Goal: Task Accomplishment & Management: Manage account settings

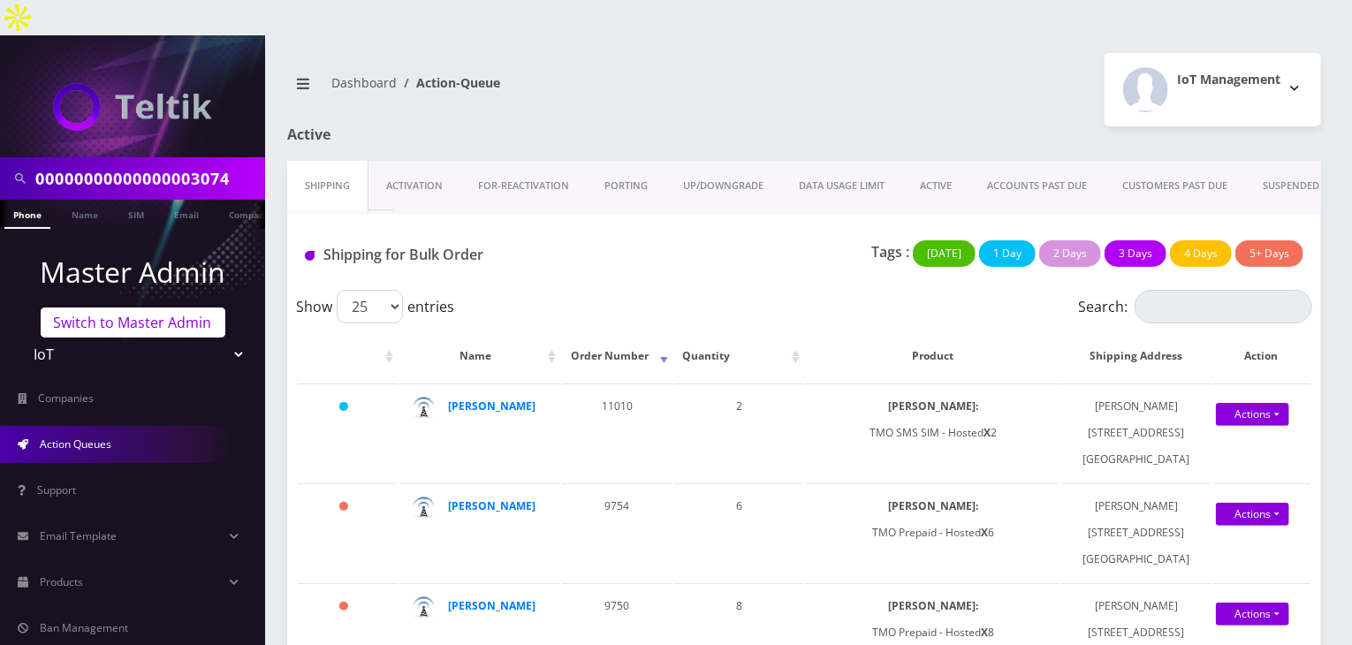
scroll to position [0, 9]
drag, startPoint x: 173, startPoint y: 318, endPoint x: 171, endPoint y: 304, distance: 14.4
click at [173, 338] on select "Teltik Production My Link Mobile VennMobile Unlimited Advanced LTE Rexing Inc D…" at bounding box center [132, 355] width 225 height 34
select select "1"
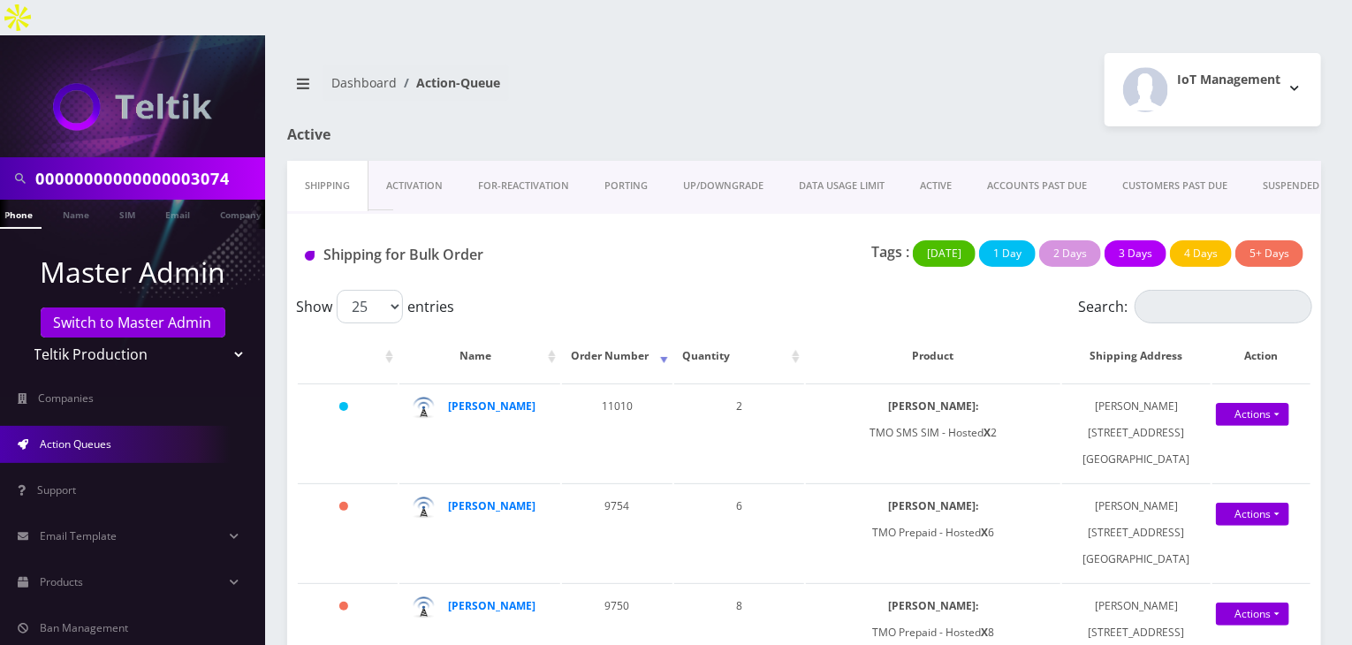
click at [20, 338] on select "Teltik Production My Link Mobile VennMobile Unlimited Advanced LTE [PERSON_NAME…" at bounding box center [132, 355] width 225 height 34
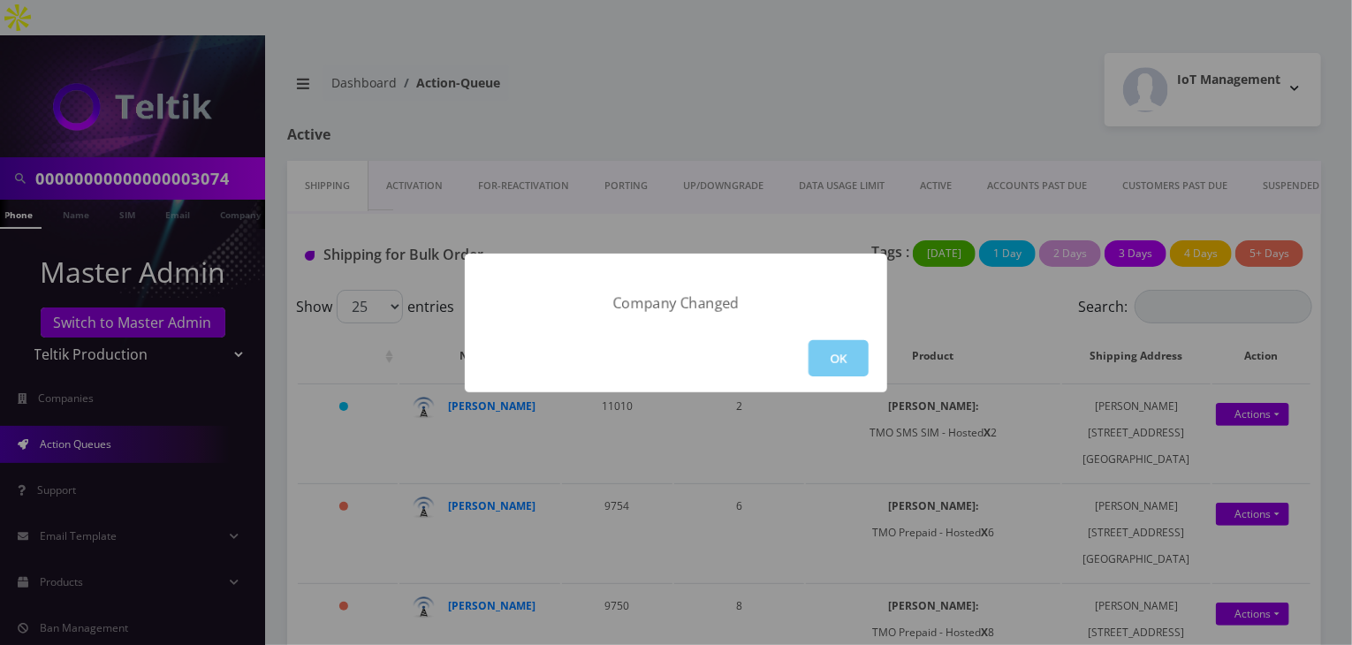
click at [822, 359] on button "OK" at bounding box center [839, 358] width 60 height 36
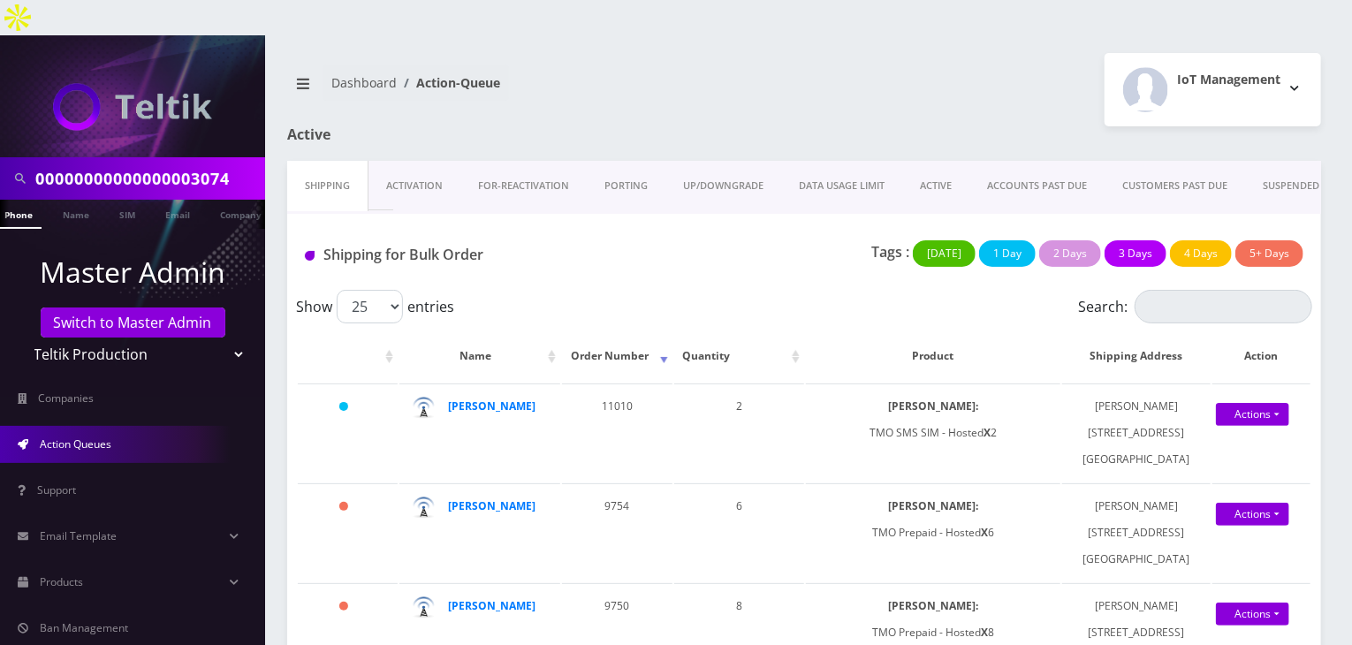
click at [85, 426] on link "Action Queues" at bounding box center [132, 444] width 265 height 37
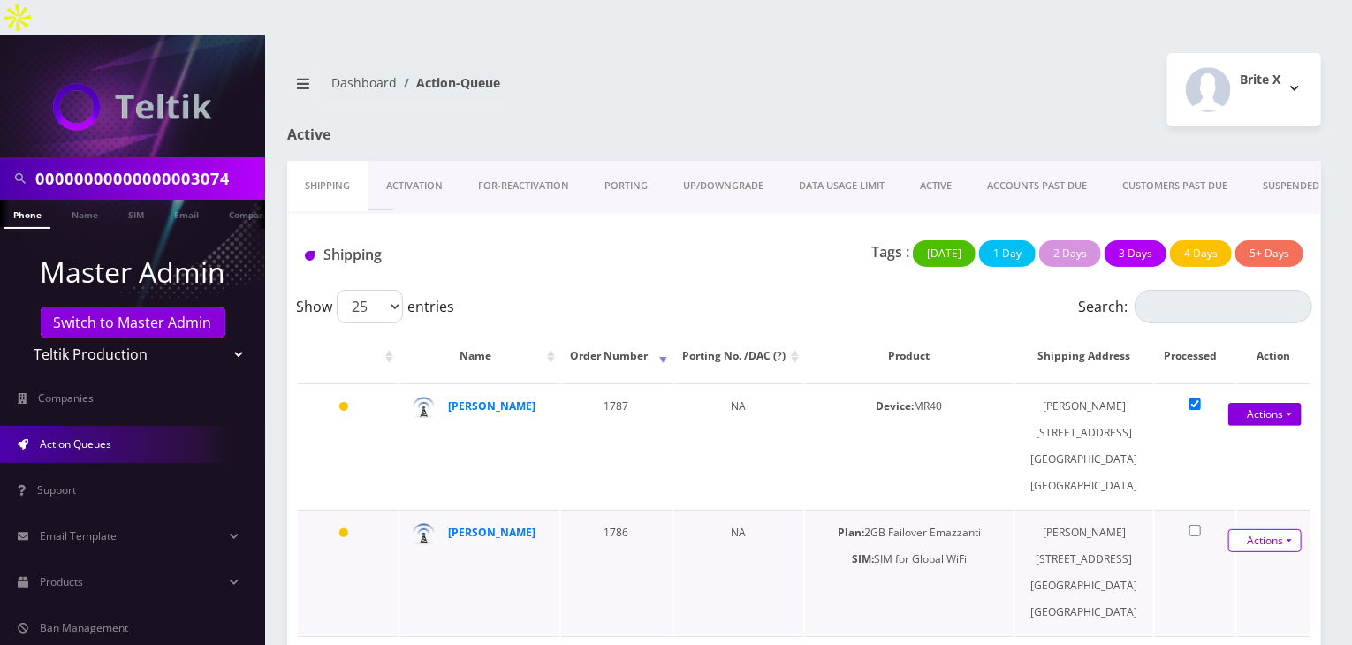
click at [1291, 529] on link "Actions" at bounding box center [1265, 540] width 73 height 23
click at [1207, 560] on link "Shipped" at bounding box center [1246, 573] width 141 height 27
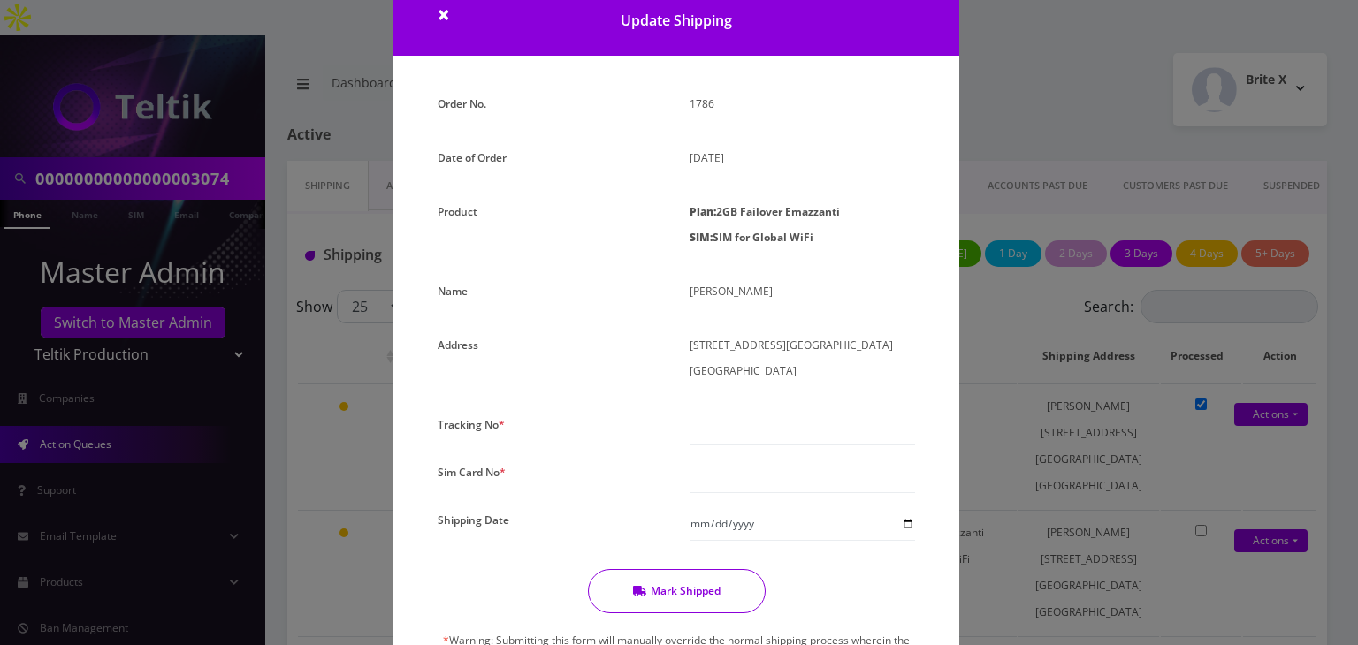
scroll to position [88, 0]
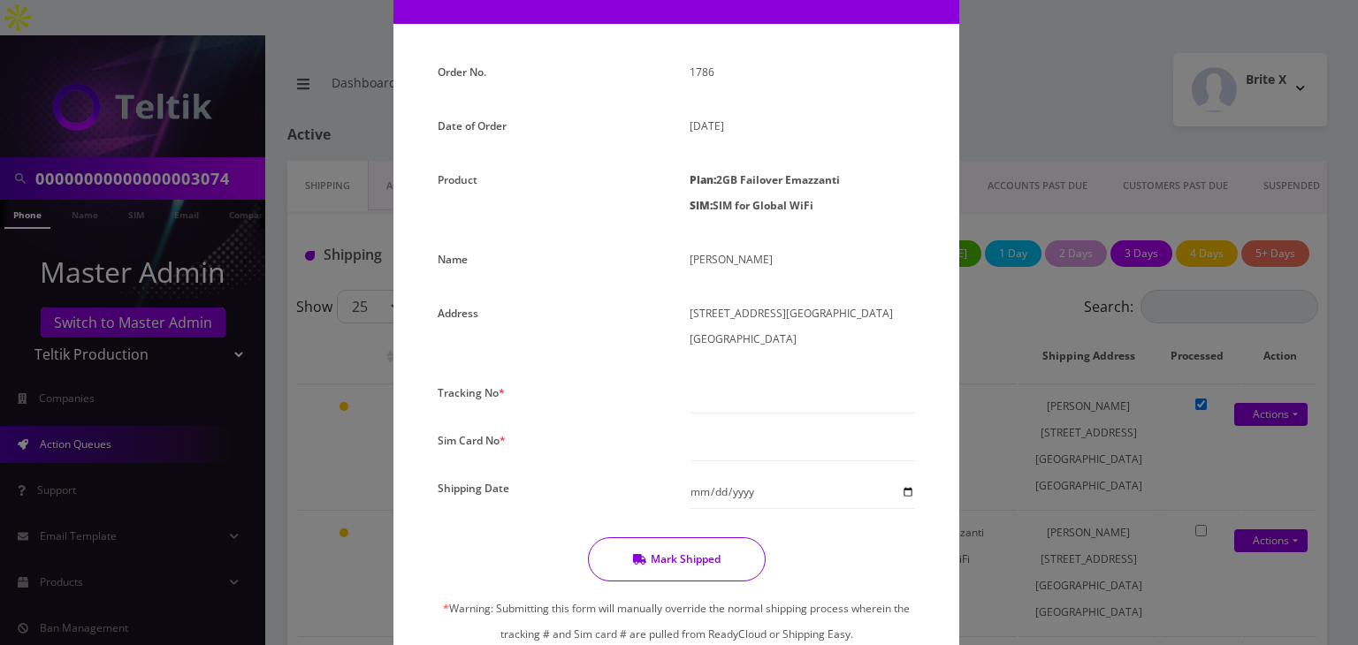
click at [1079, 447] on div "× Update Shipping Order No. 1786 Date of Order August 11, 2025 Product Plan: 2G…" at bounding box center [679, 322] width 1358 height 645
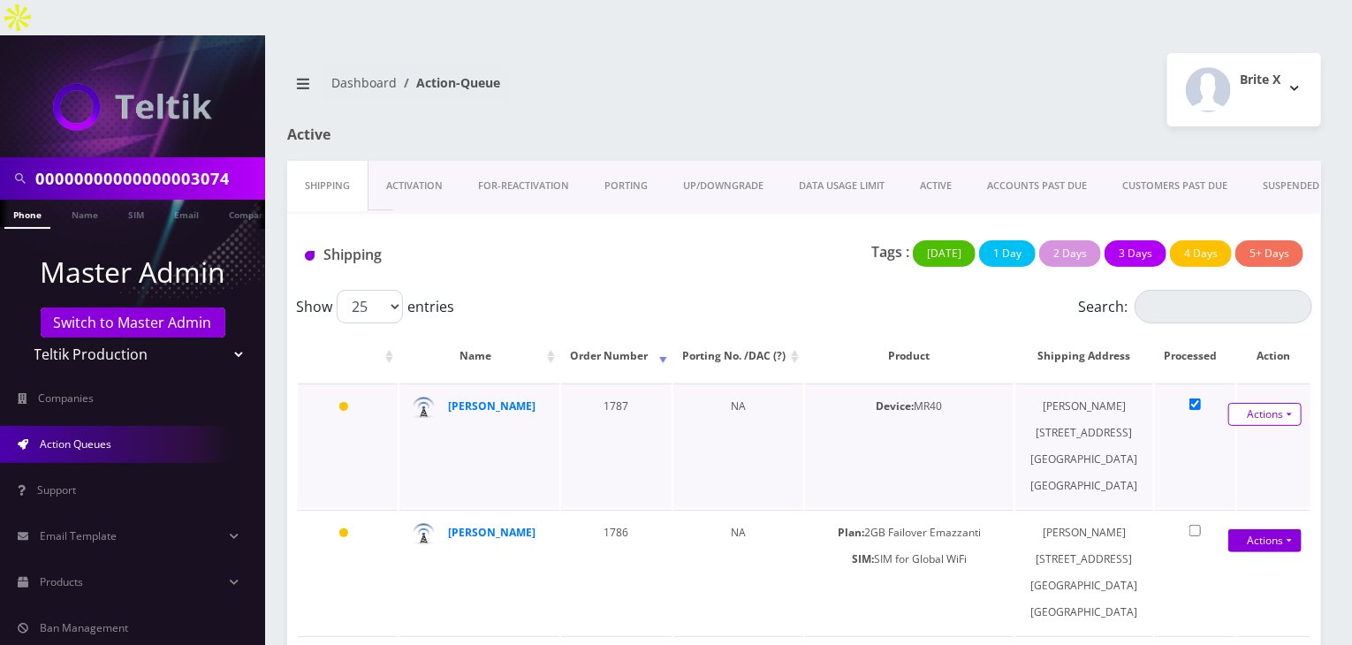
click at [1262, 403] on link "Actions" at bounding box center [1265, 414] width 73 height 23
click at [1209, 434] on link "Shipped" at bounding box center [1246, 447] width 141 height 27
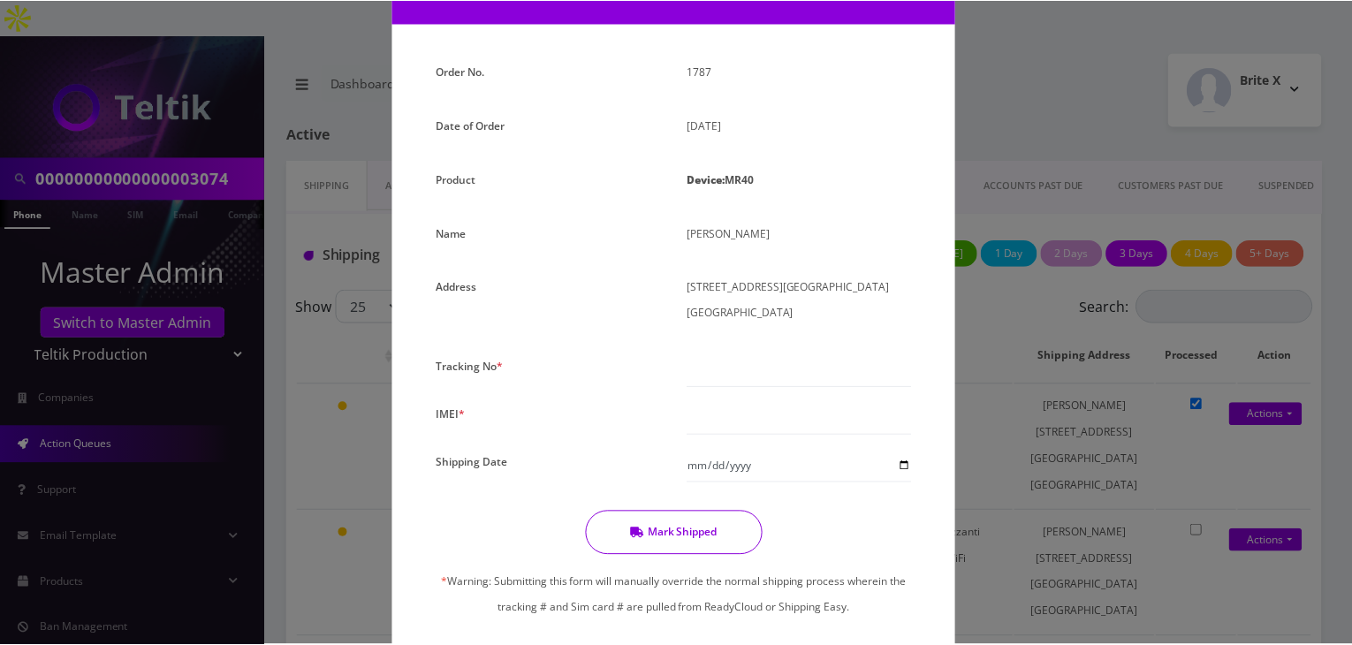
scroll to position [0, 0]
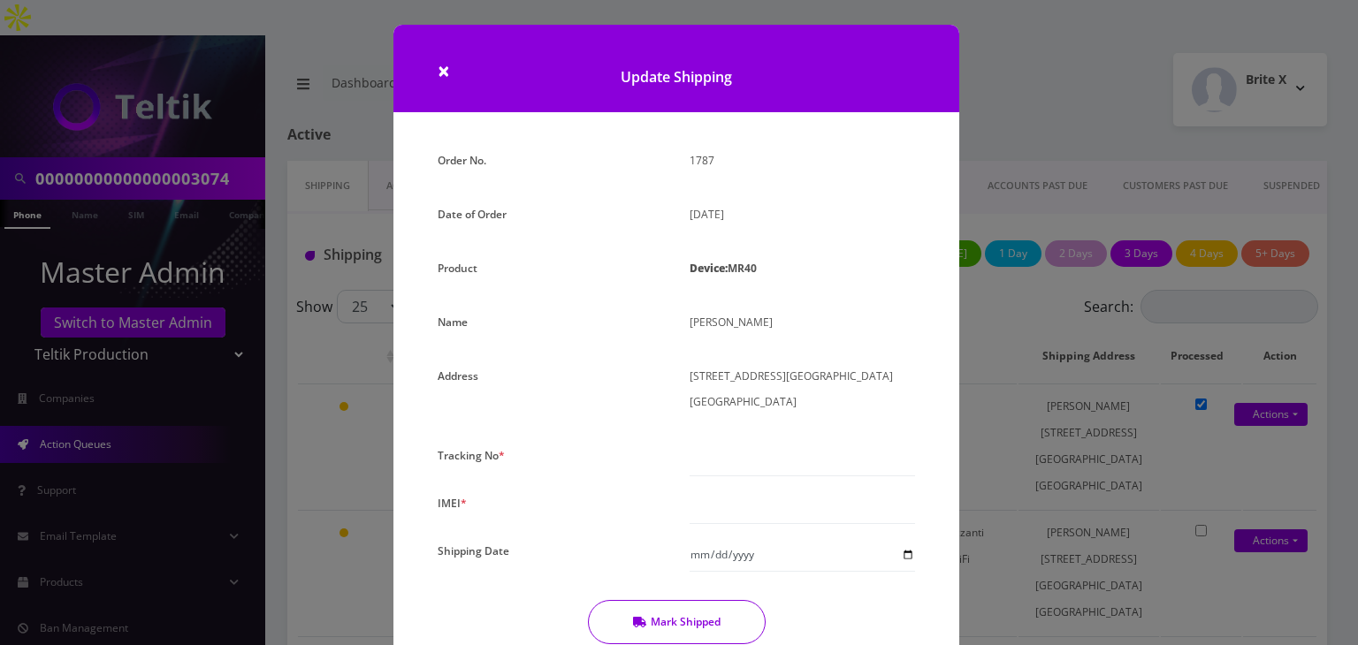
click at [1042, 382] on div "× Update Shipping Order No. 1787 Date of Order August 11, 2025 Product Device: …" at bounding box center [679, 322] width 1358 height 645
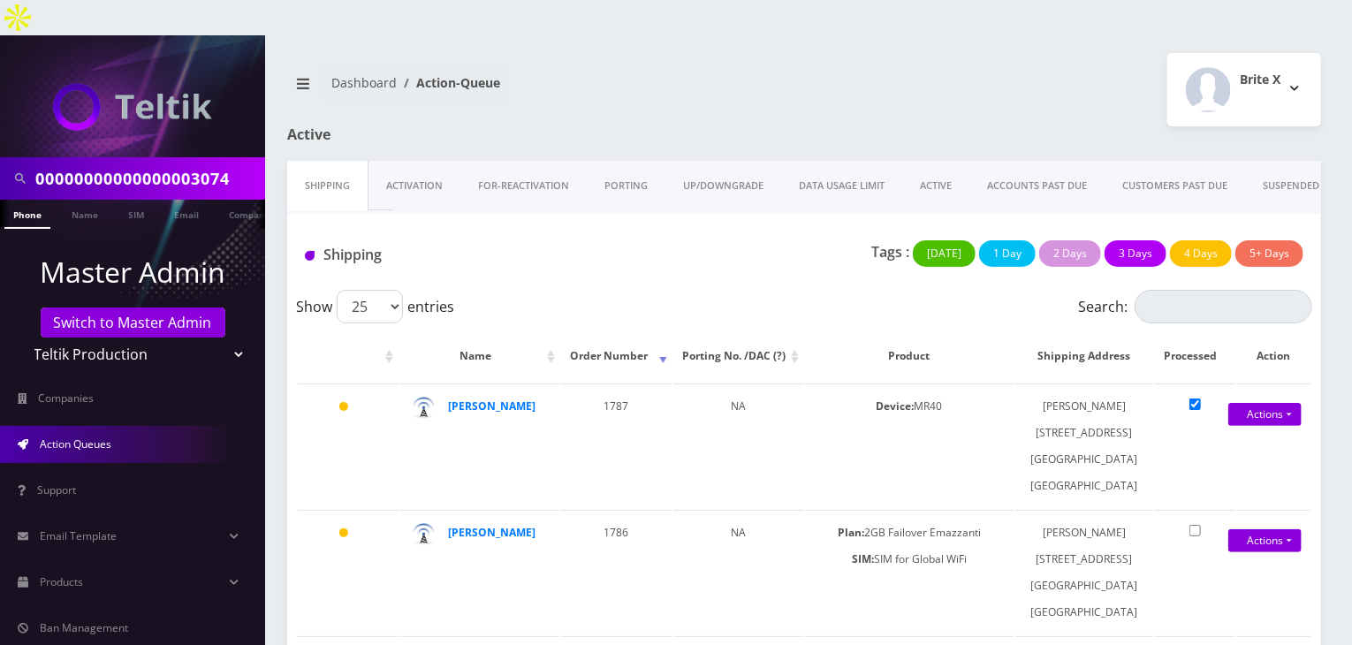
drag, startPoint x: 244, startPoint y: 136, endPoint x: 0, endPoint y: 151, distance: 244.4
click at [0, 157] on div "00000000000000003074" at bounding box center [132, 178] width 265 height 42
type input "shuron"
click at [73, 200] on link "Name" at bounding box center [85, 214] width 44 height 29
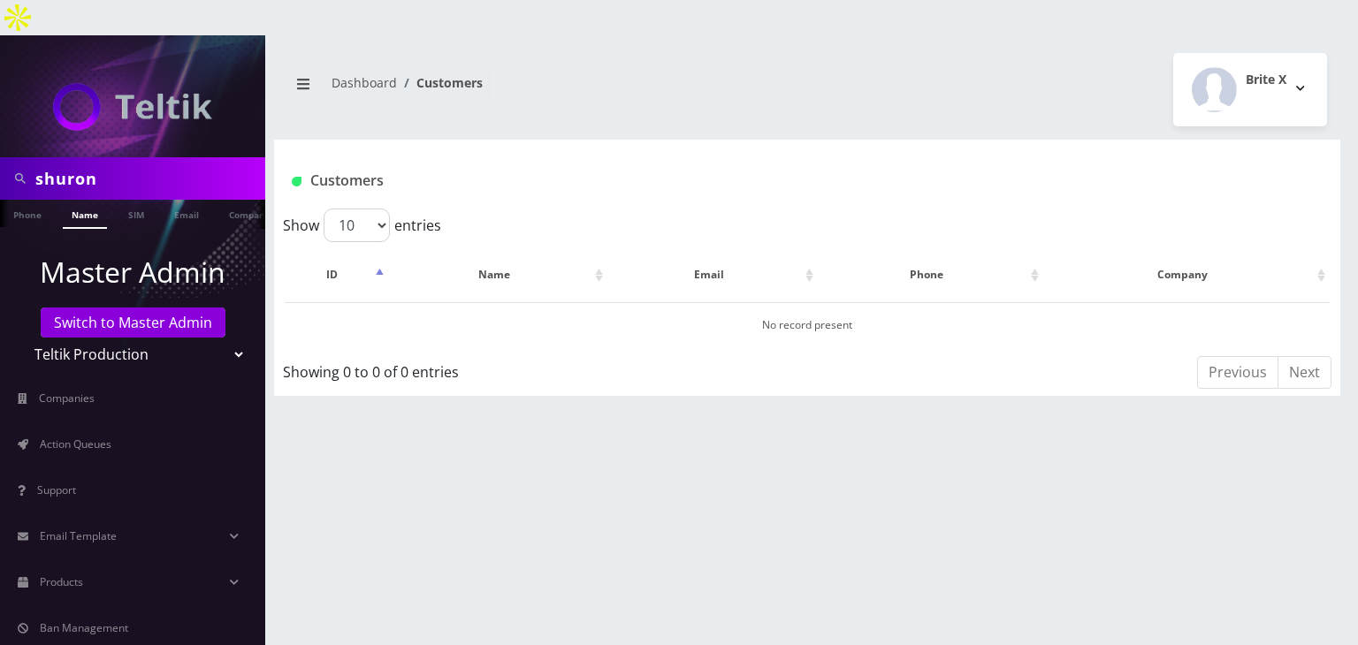
click at [95, 200] on link "Name" at bounding box center [85, 214] width 44 height 29
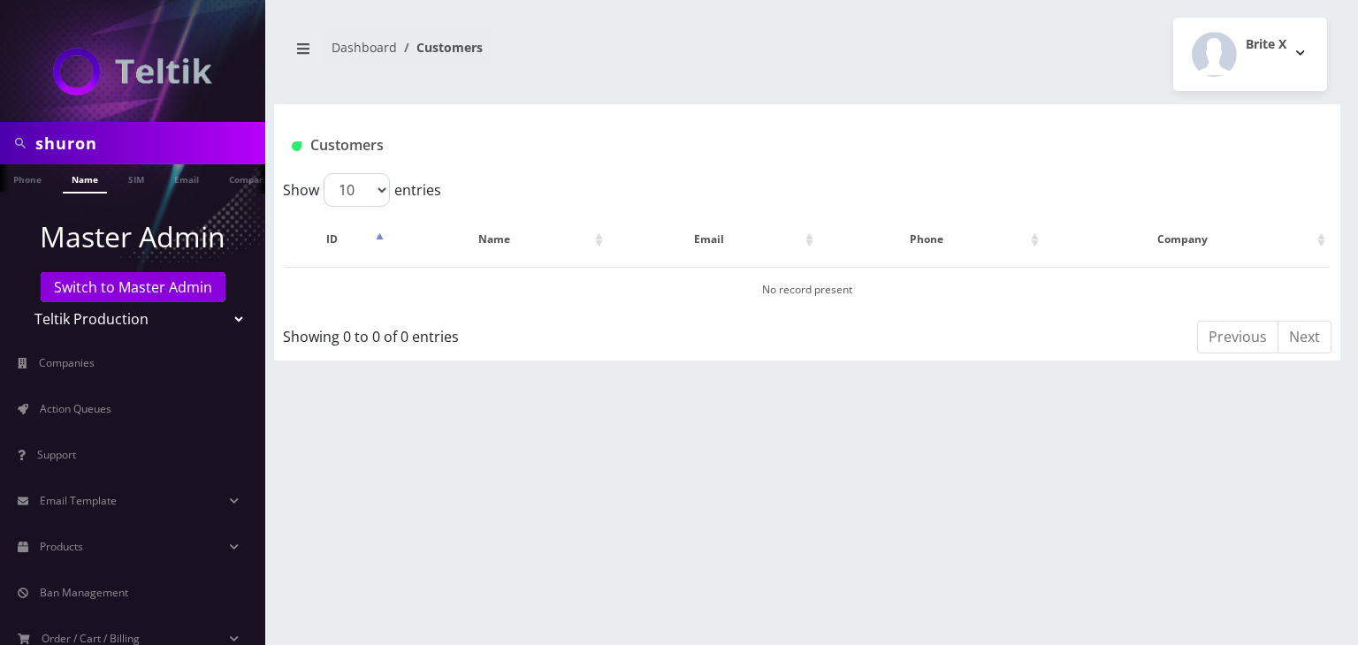
select select "13"
click at [20, 302] on select "Teltik Production My Link Mobile VennMobile Unlimited Advanced LTE [PERSON_NAME…" at bounding box center [132, 319] width 225 height 34
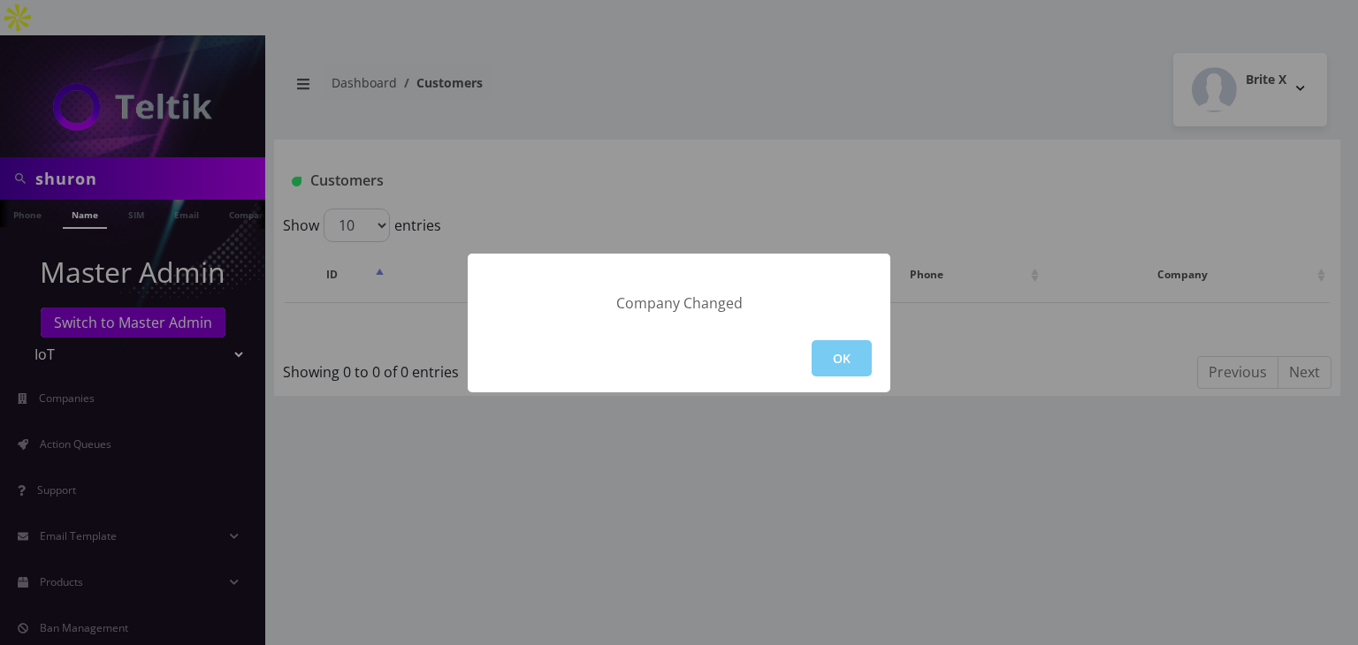
click at [845, 356] on button "OK" at bounding box center [841, 358] width 60 height 36
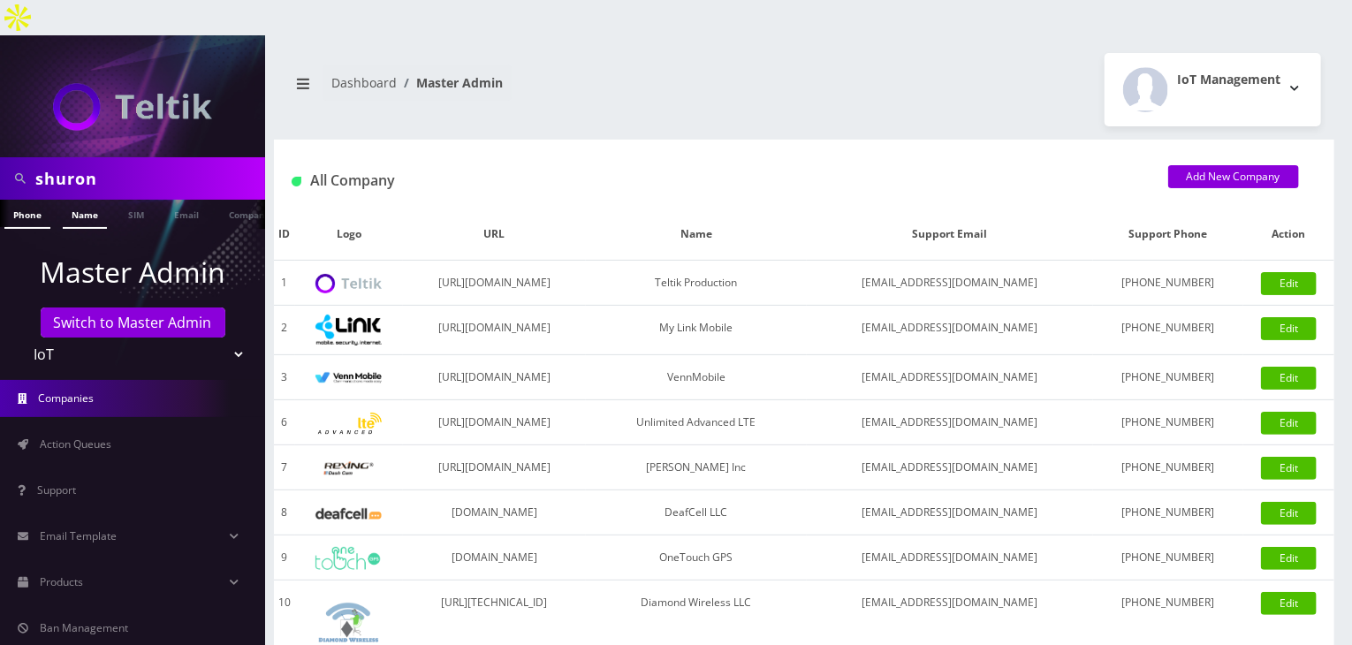
click at [86, 200] on link "Name" at bounding box center [85, 214] width 44 height 29
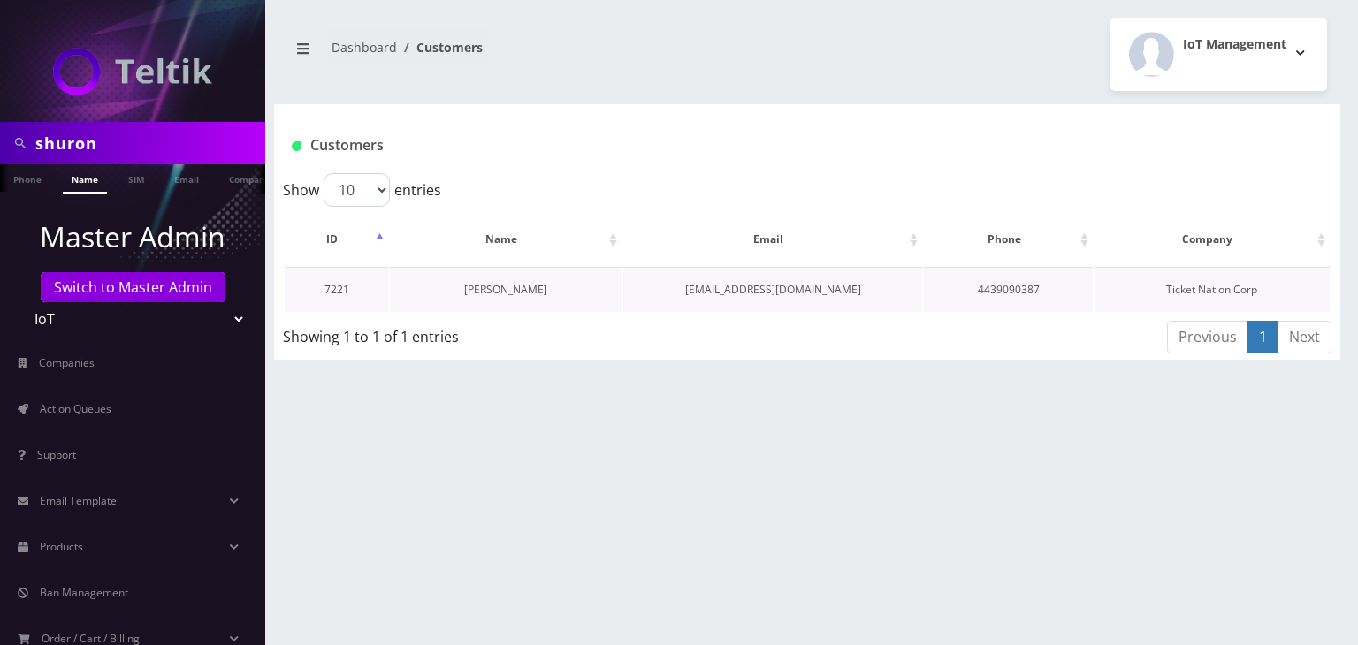
click at [481, 282] on link "[PERSON_NAME]" at bounding box center [505, 289] width 83 height 15
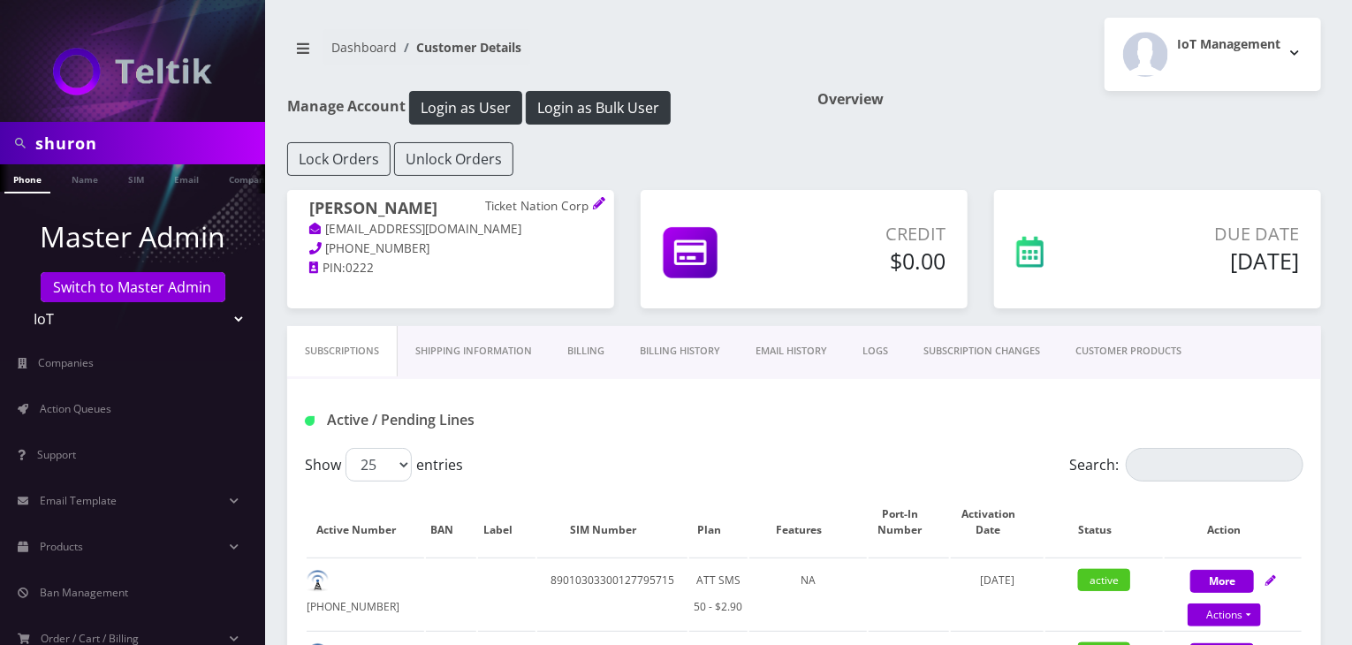
click at [1128, 341] on link "CUSTOMER PRODUCTS" at bounding box center [1128, 351] width 141 height 50
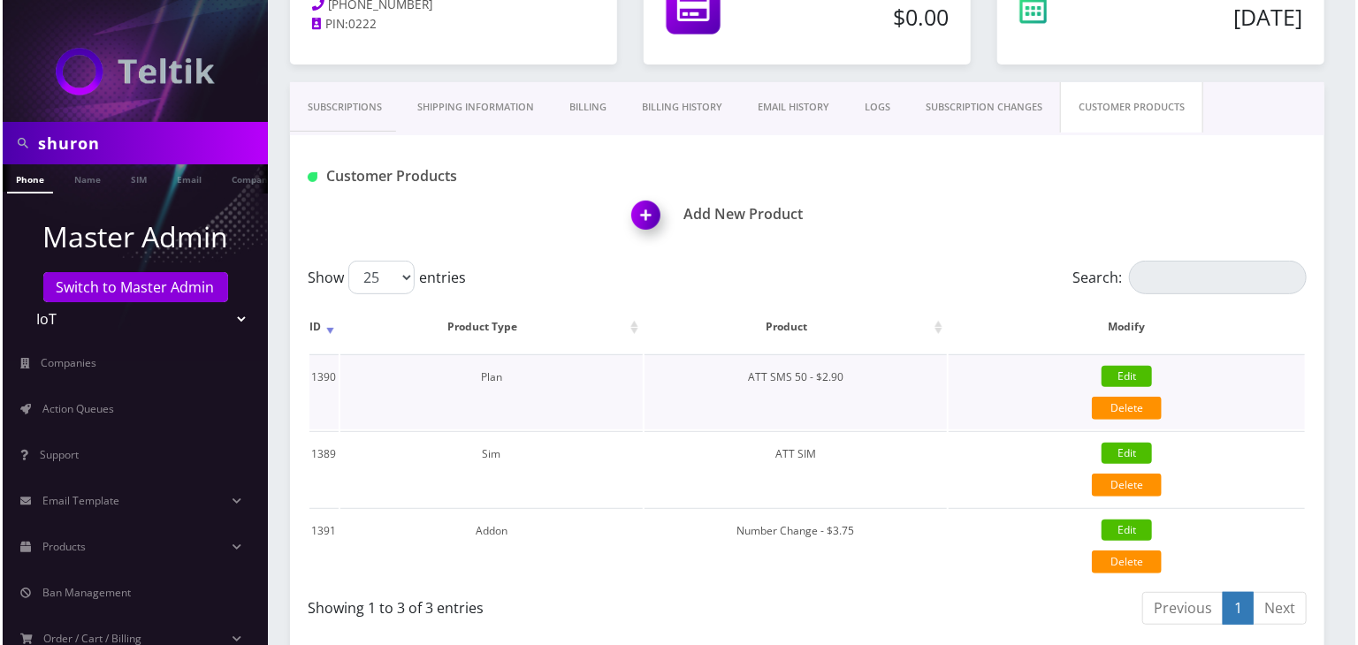
scroll to position [265, 0]
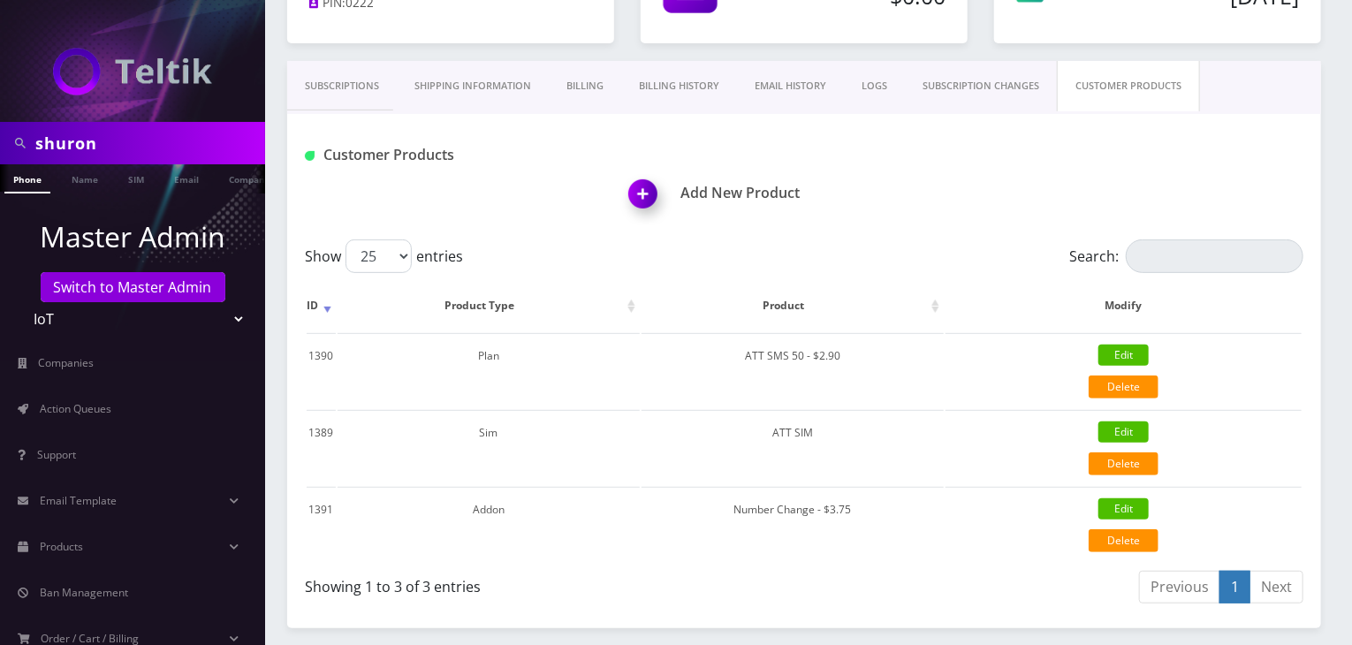
click at [643, 200] on img at bounding box center [647, 200] width 52 height 52
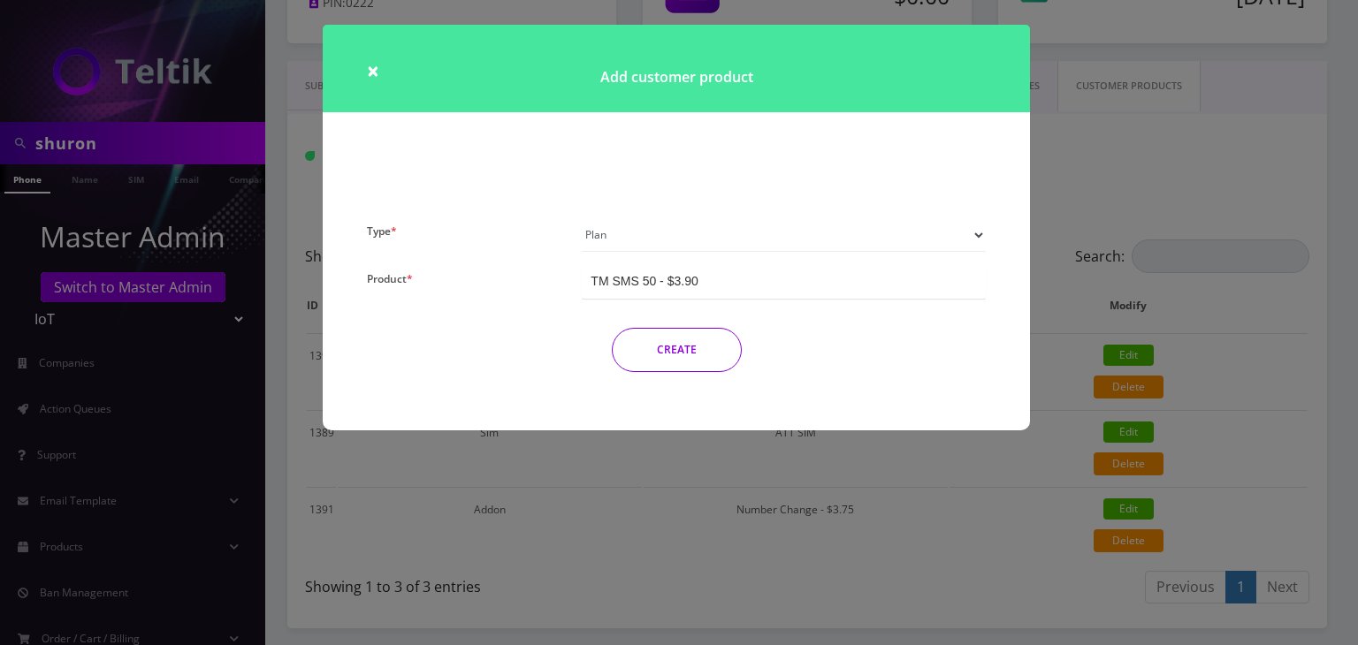
click at [631, 234] on select "Plan Device Sim Addon One-off" at bounding box center [784, 235] width 404 height 34
click at [582, 218] on select "Plan Device Sim Addon One-off" at bounding box center [784, 235] width 404 height 34
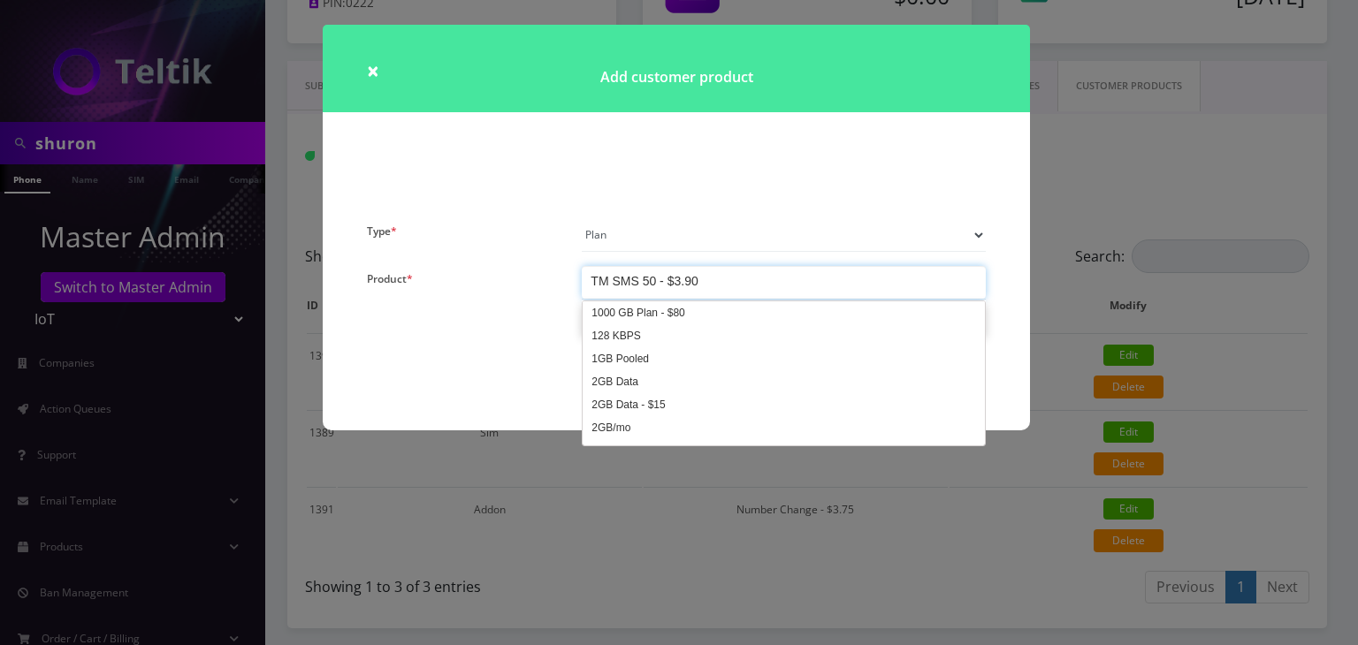
click at [644, 278] on div "TM SMS 50 - $3.90" at bounding box center [643, 281] width 107 height 18
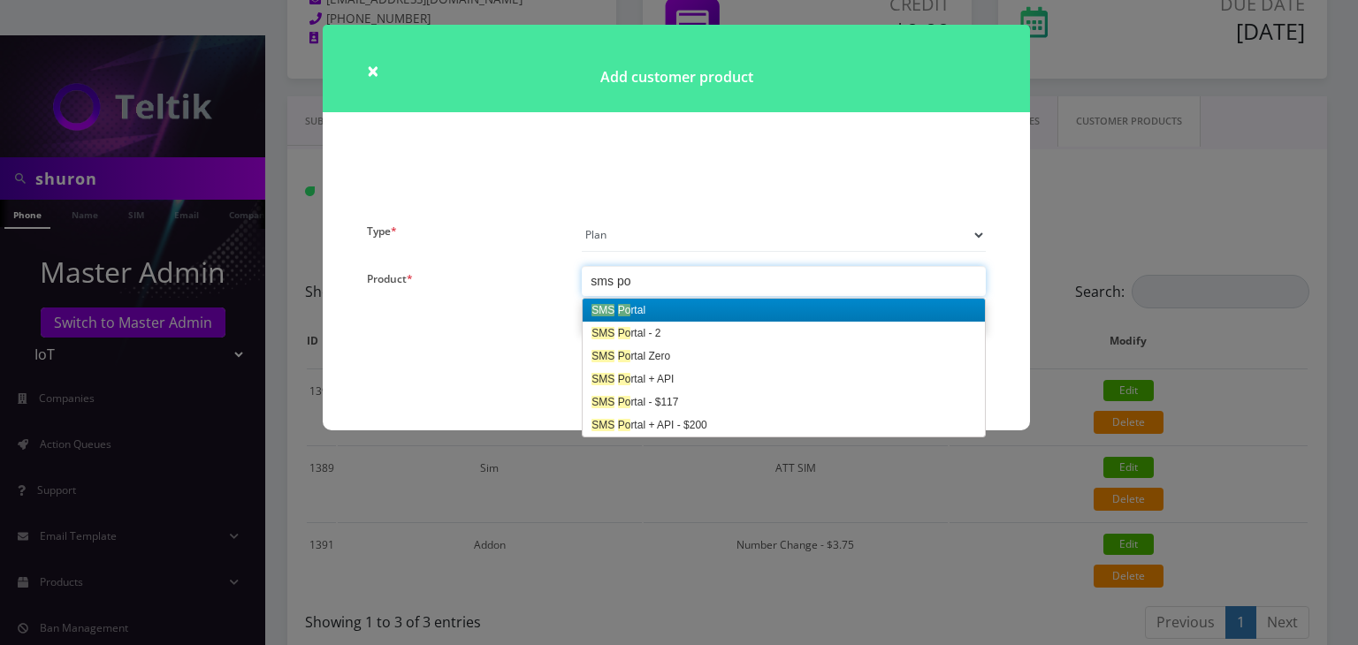
scroll to position [0, 0]
type input "sms por"
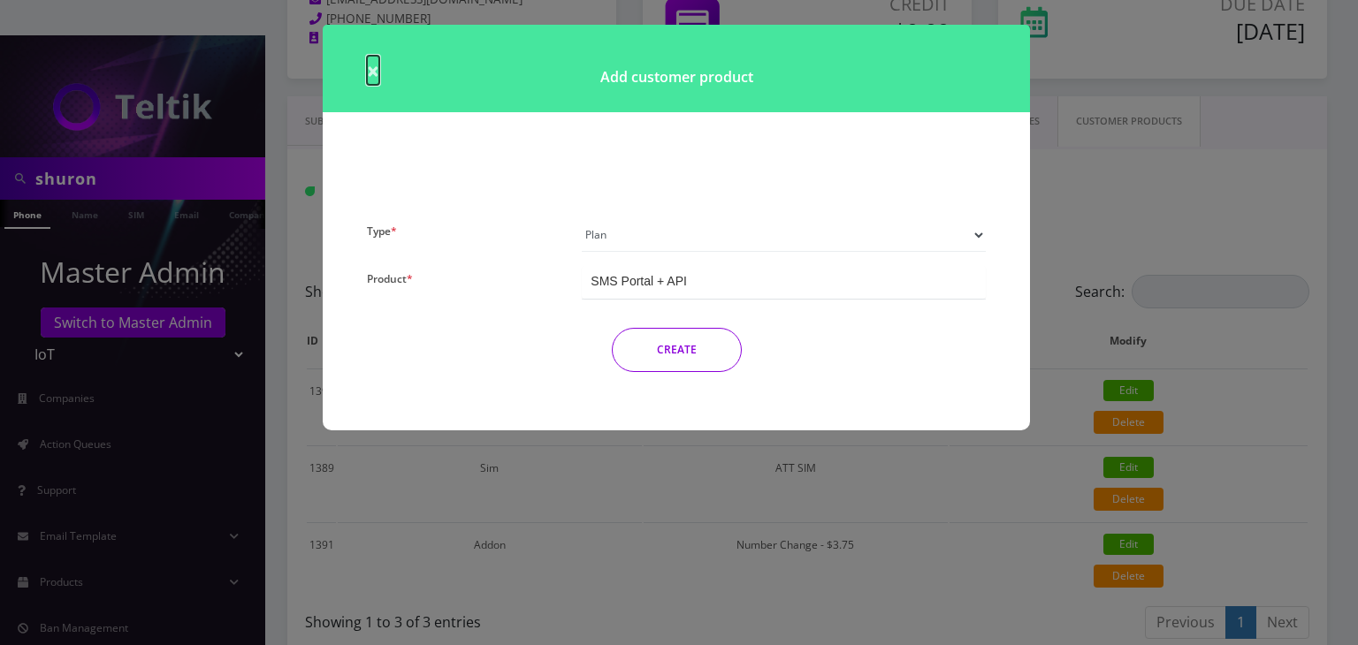
click at [375, 69] on span "×" at bounding box center [373, 70] width 12 height 29
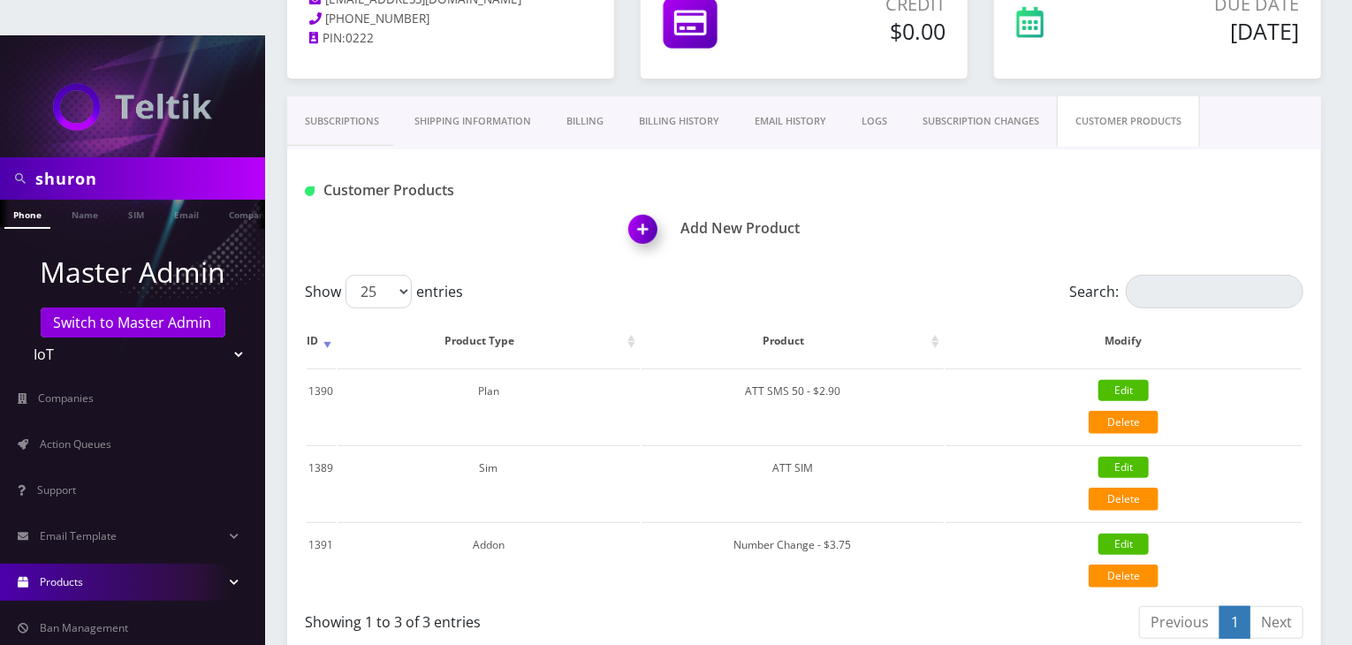
click at [115, 564] on link "Products" at bounding box center [132, 582] width 265 height 37
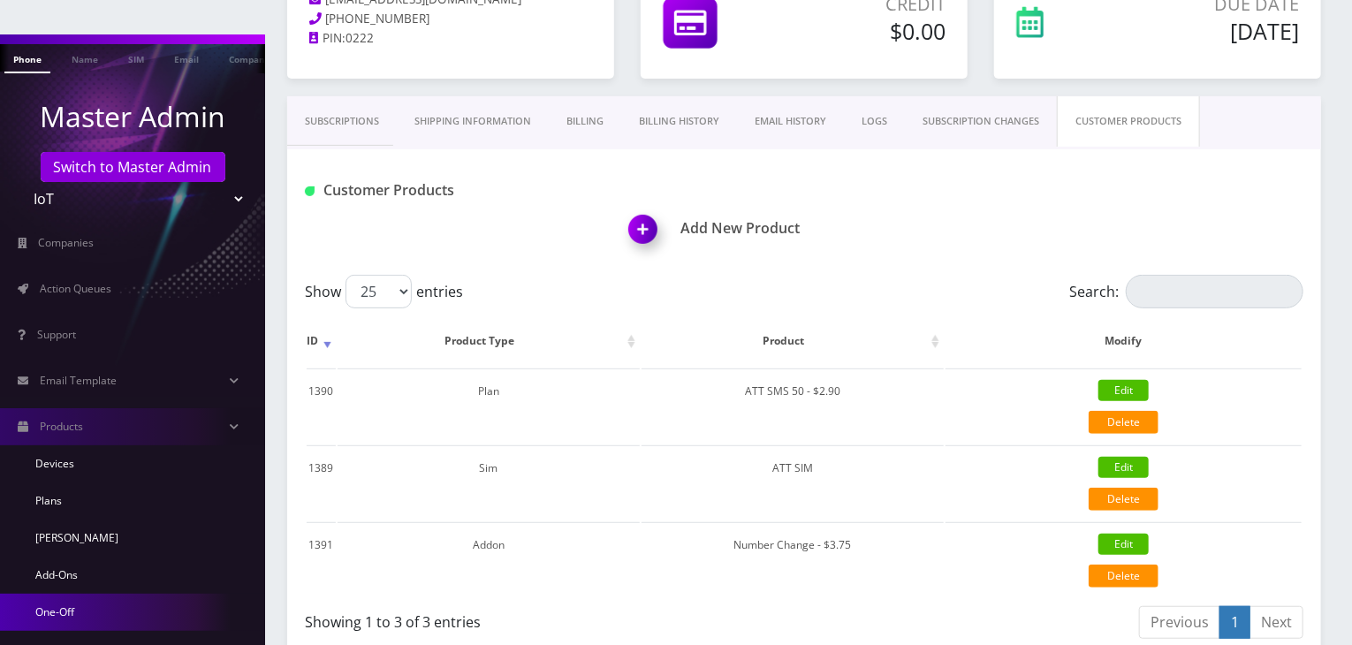
scroll to position [177, 0]
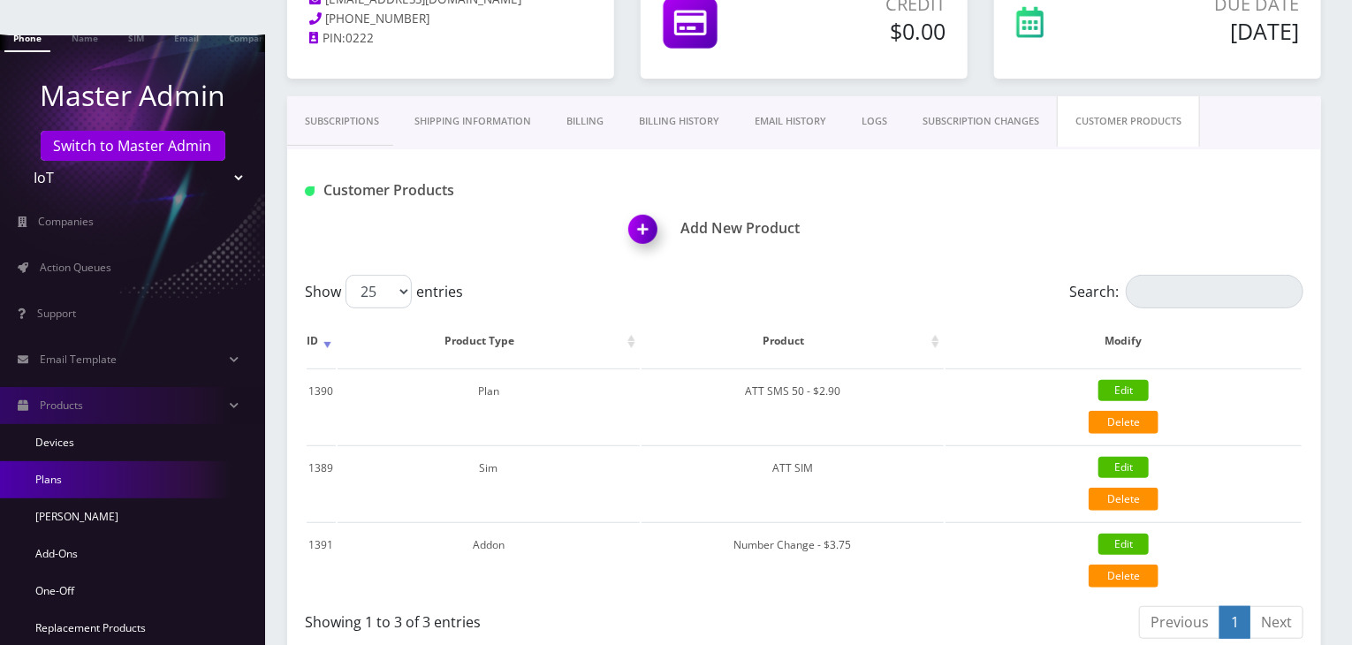
click at [97, 461] on link "Plans" at bounding box center [132, 479] width 265 height 37
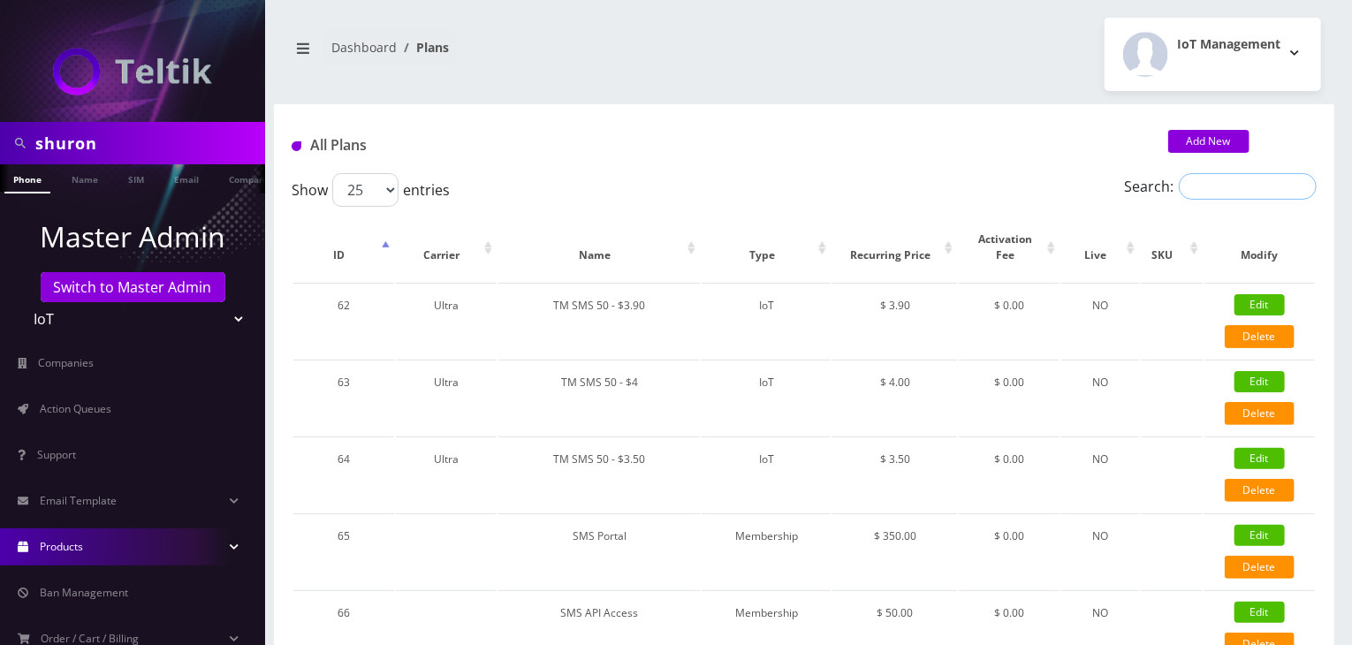
click at [1206, 187] on input "Search:" at bounding box center [1248, 186] width 138 height 27
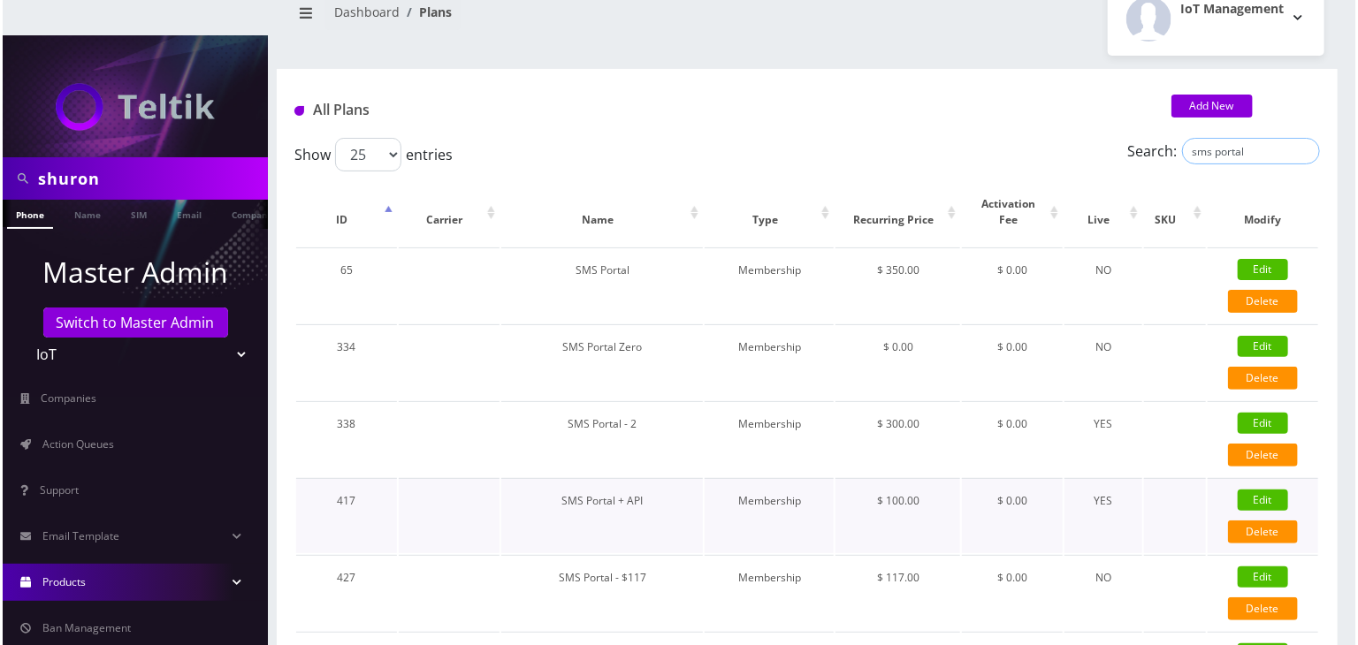
scroll to position [156, 0]
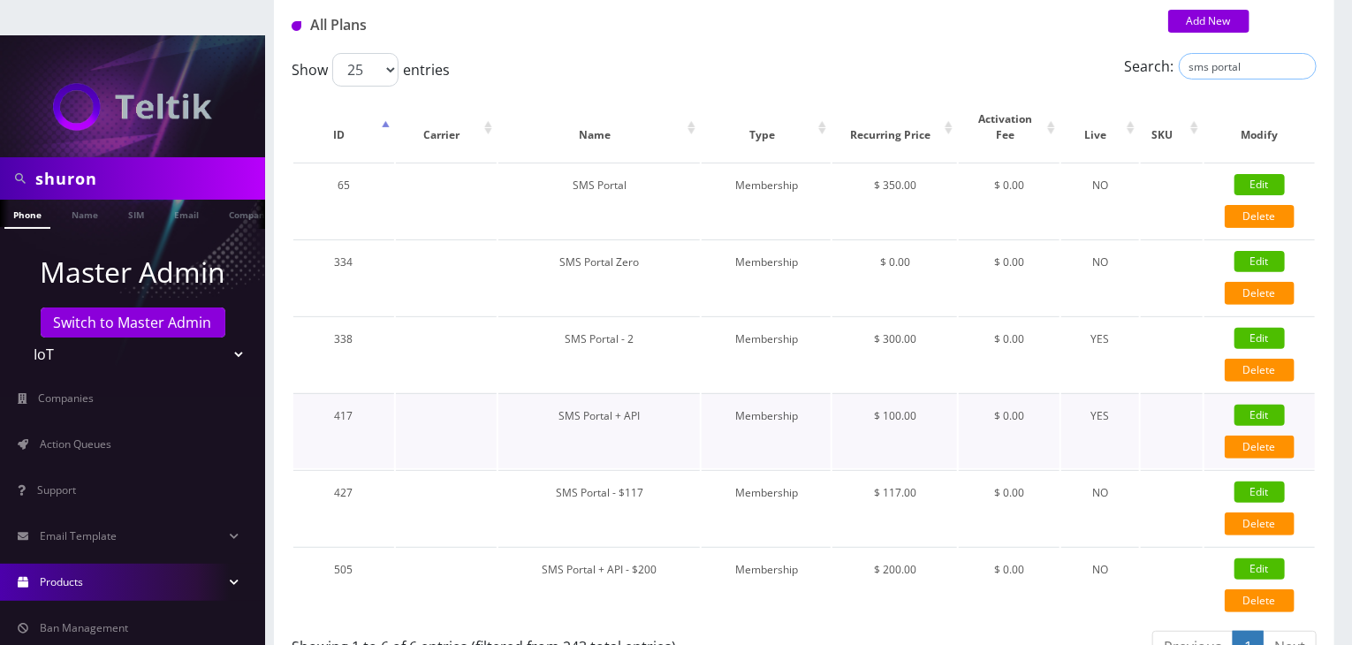
type input "sms portal"
click at [1259, 405] on link "Edit" at bounding box center [1260, 415] width 50 height 21
type input "SMS Portal + API"
select select "4"
select select "0"
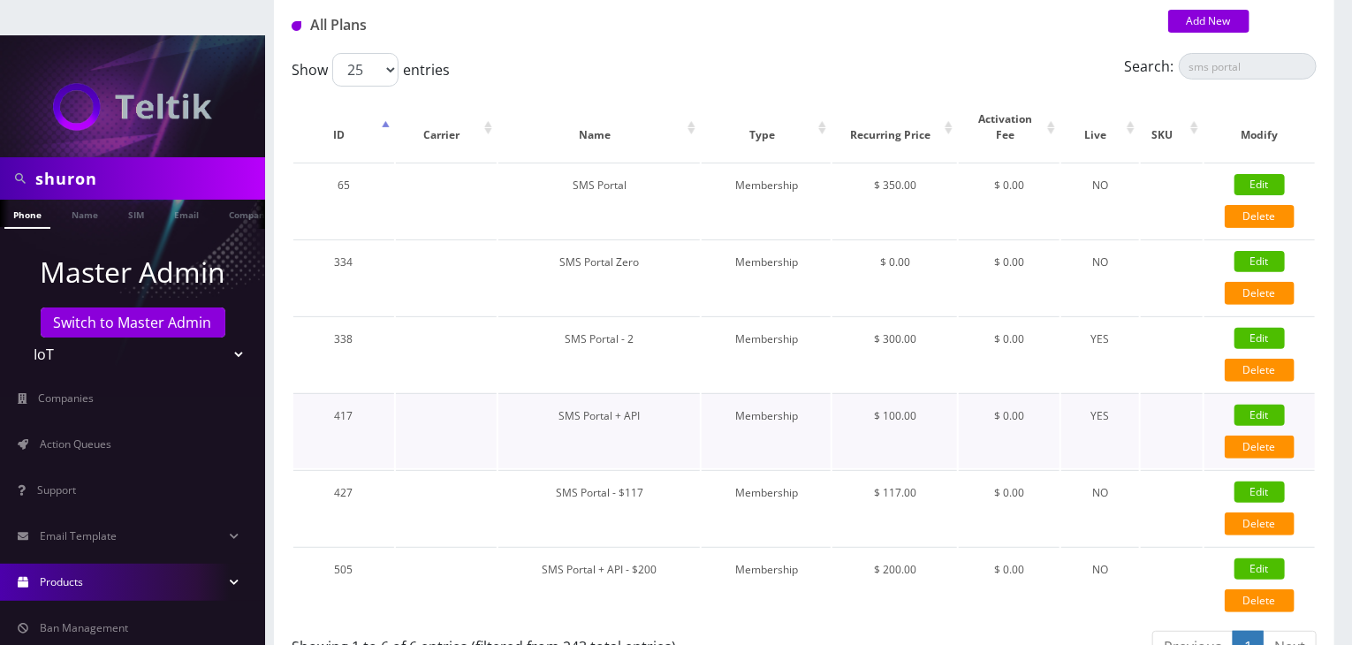
select select "1"
checkbox input "false"
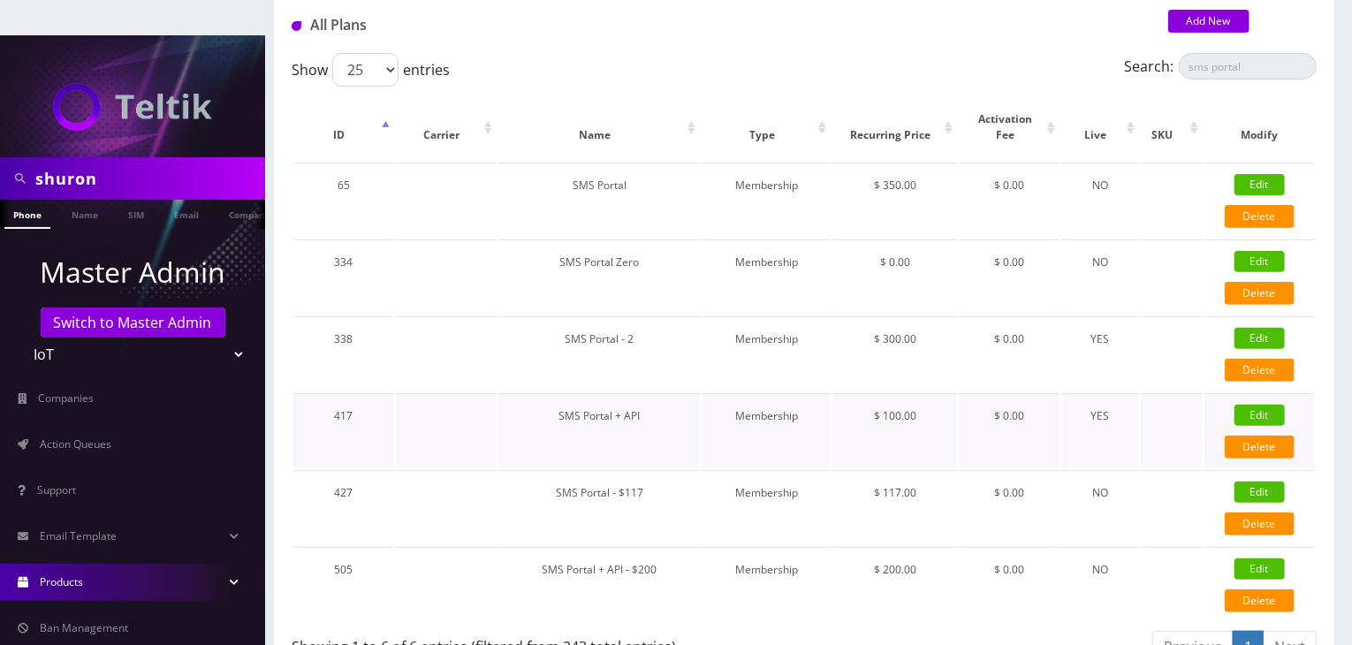
checkbox input "false"
checkbox input "true"
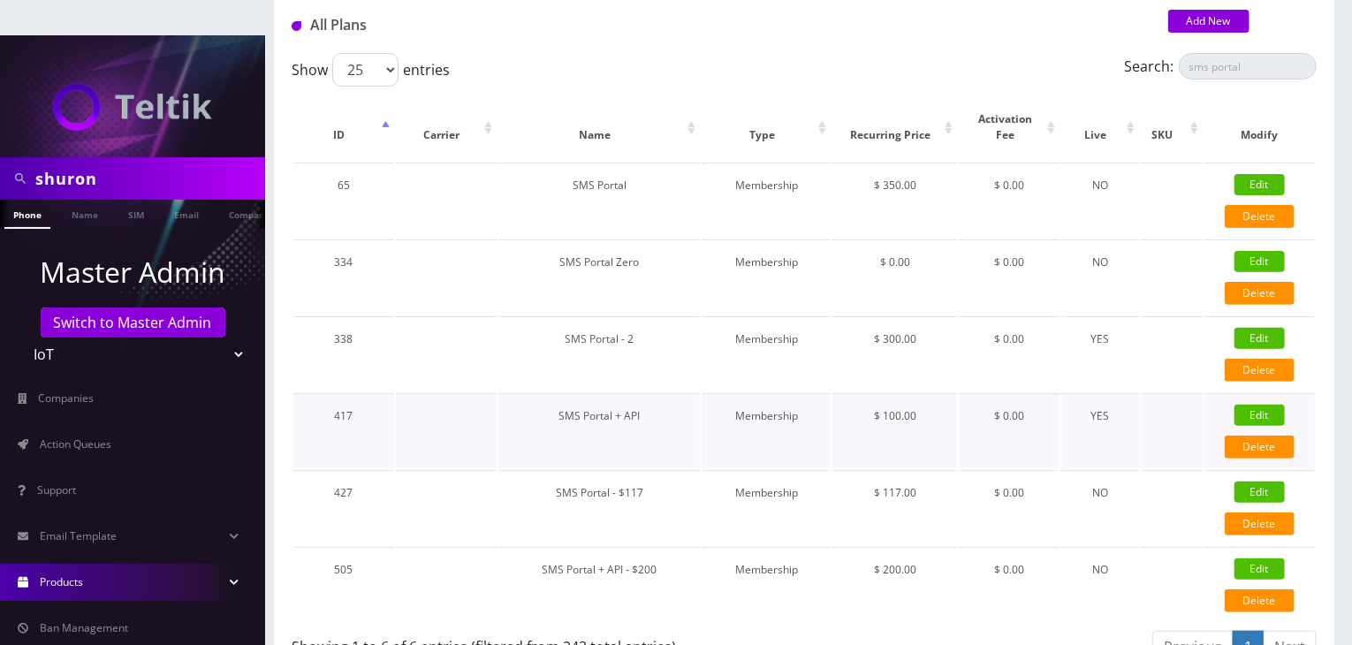
checkbox input "false"
type input "100"
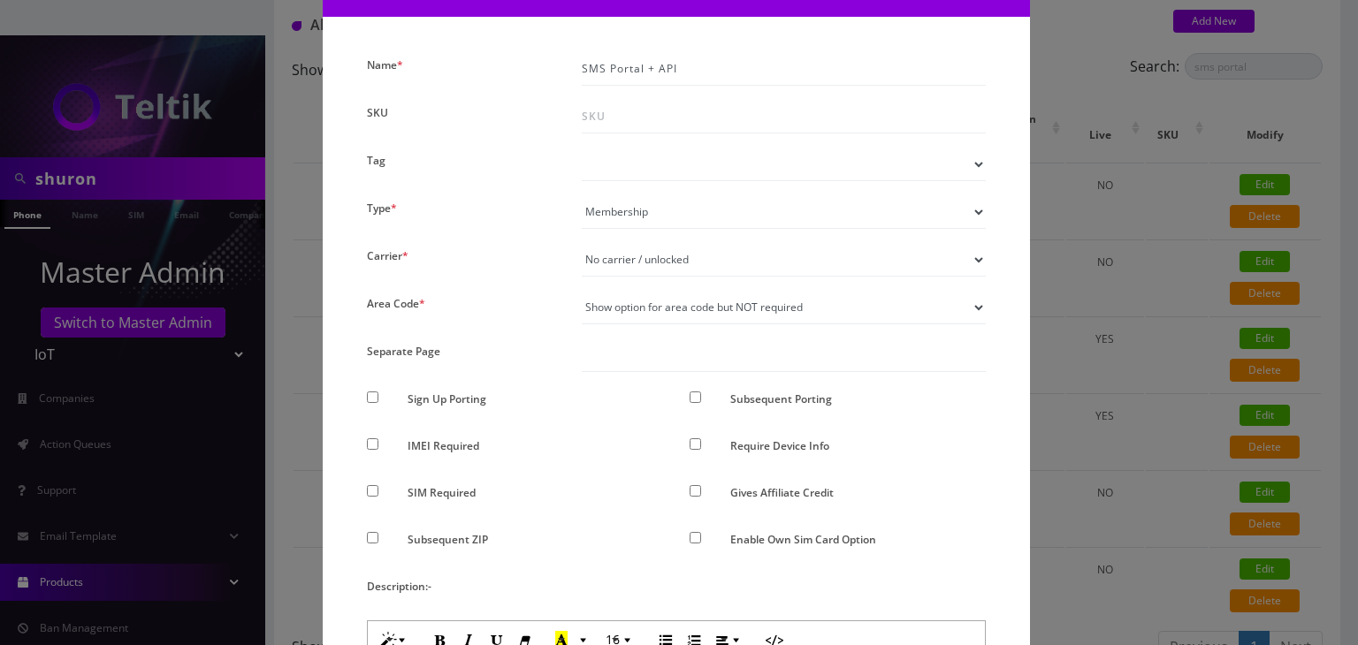
scroll to position [88, 0]
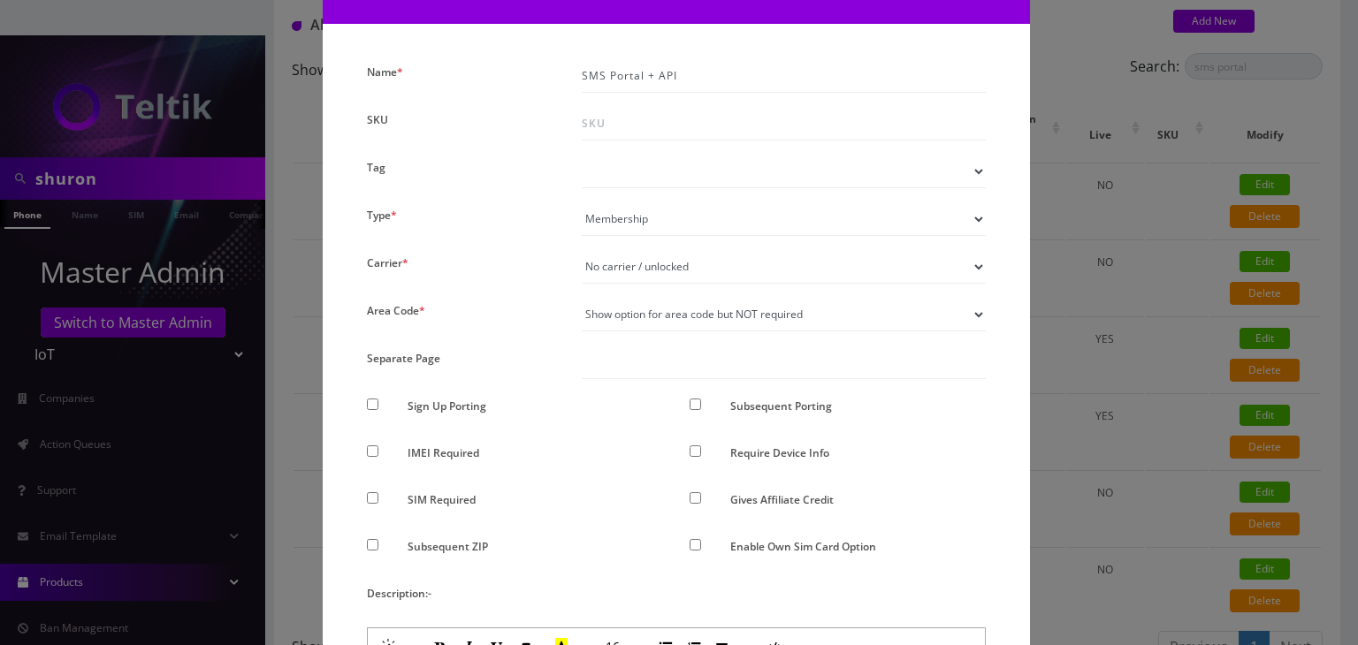
click at [1106, 269] on div "× Edit Plan Name * SMS Portal + API SKU Tag Type * Voice Data Wearable Membersh…" at bounding box center [679, 322] width 1358 height 645
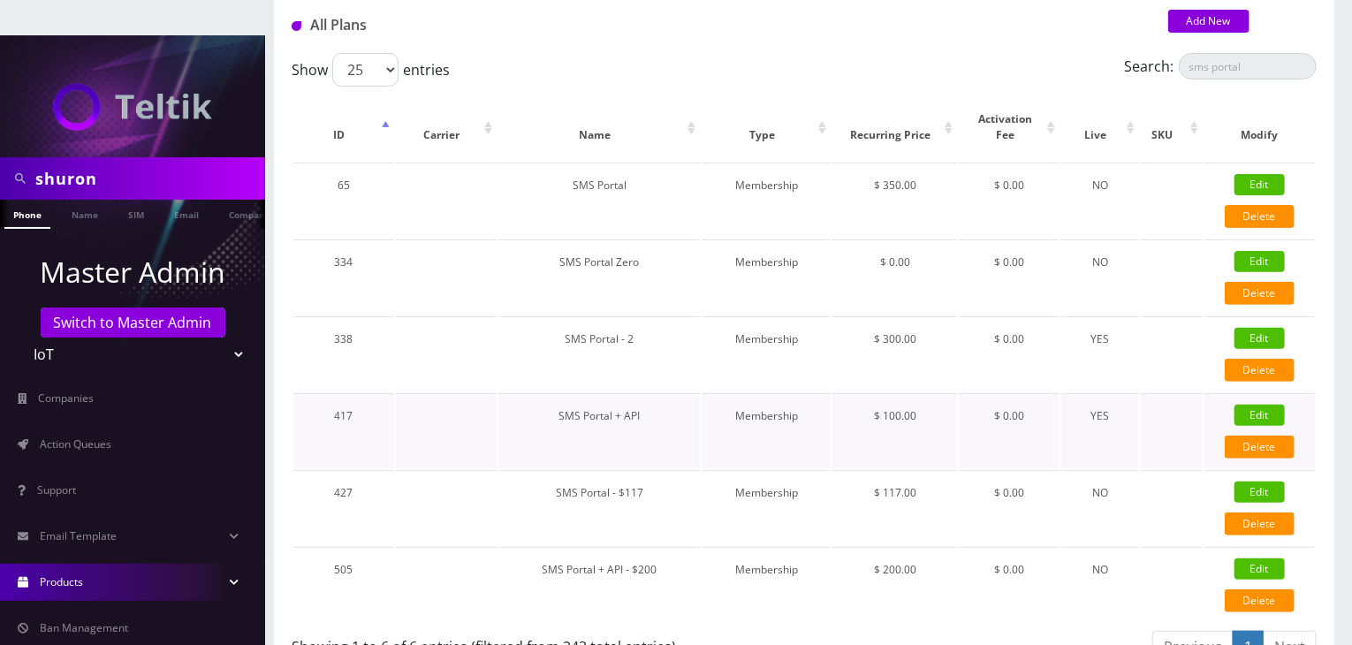
click at [1252, 405] on link "Edit" at bounding box center [1260, 415] width 50 height 21
checkbox input "false"
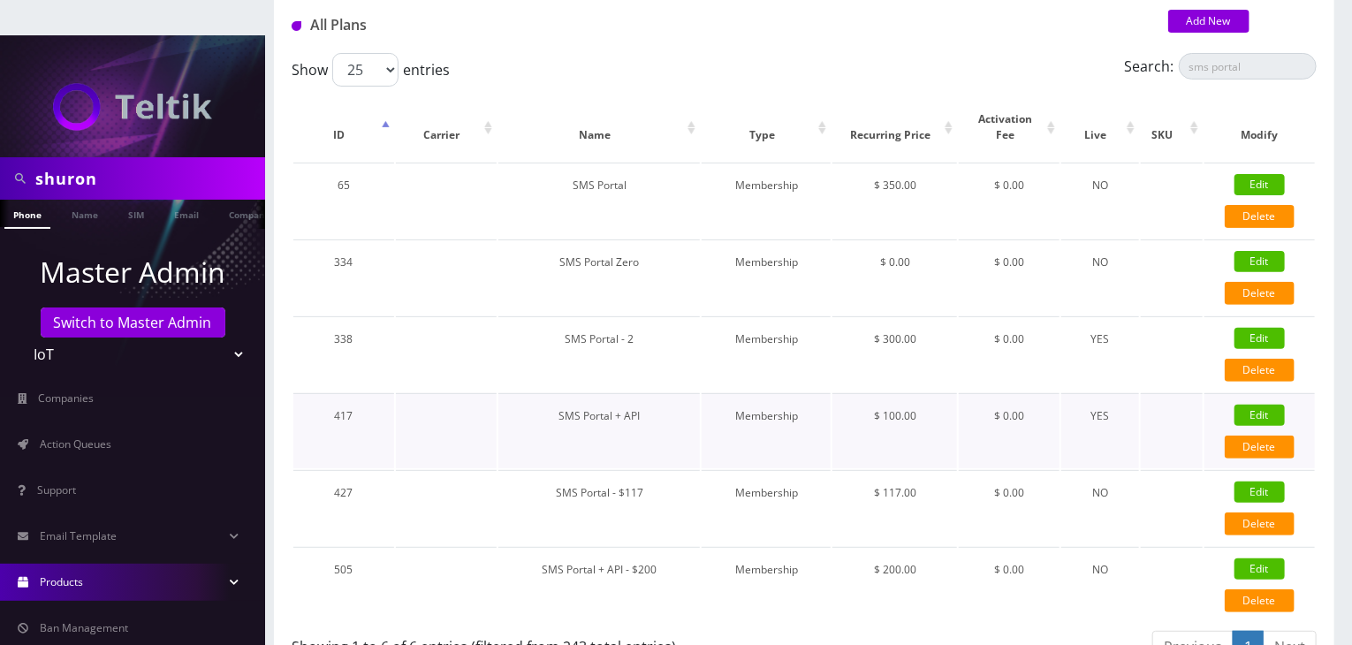
checkbox input "false"
checkbox input "true"
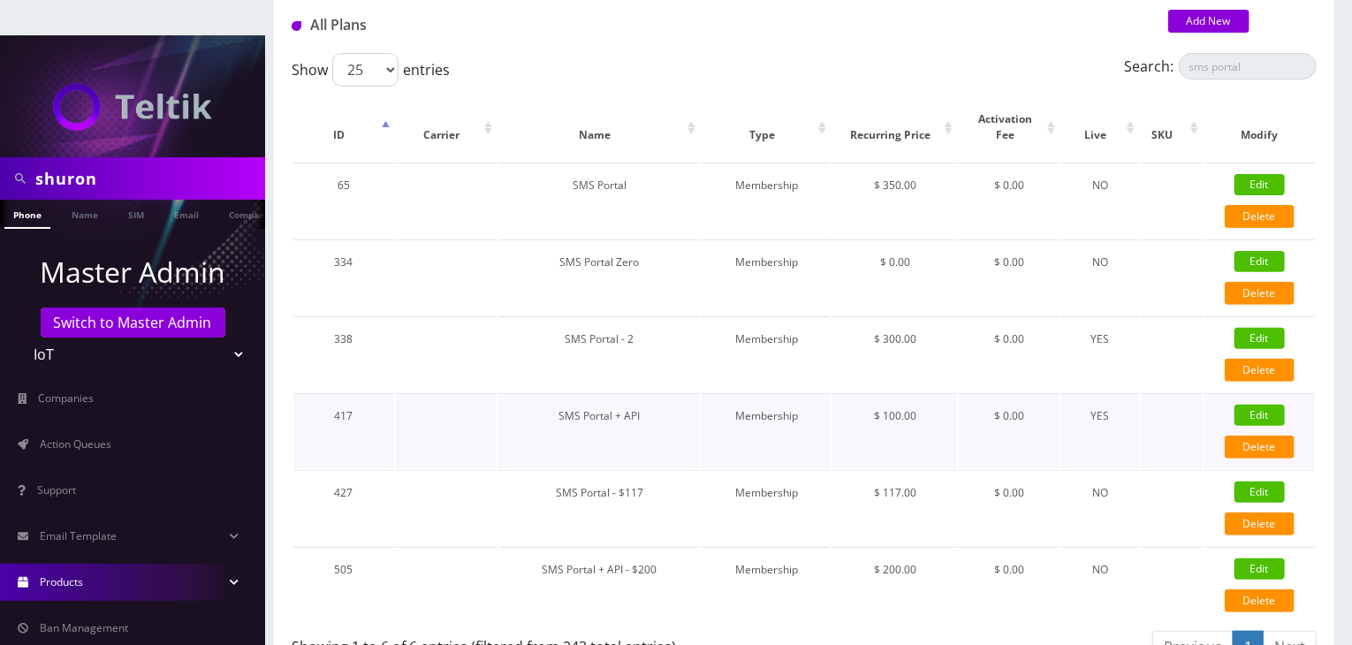
checkbox input "false"
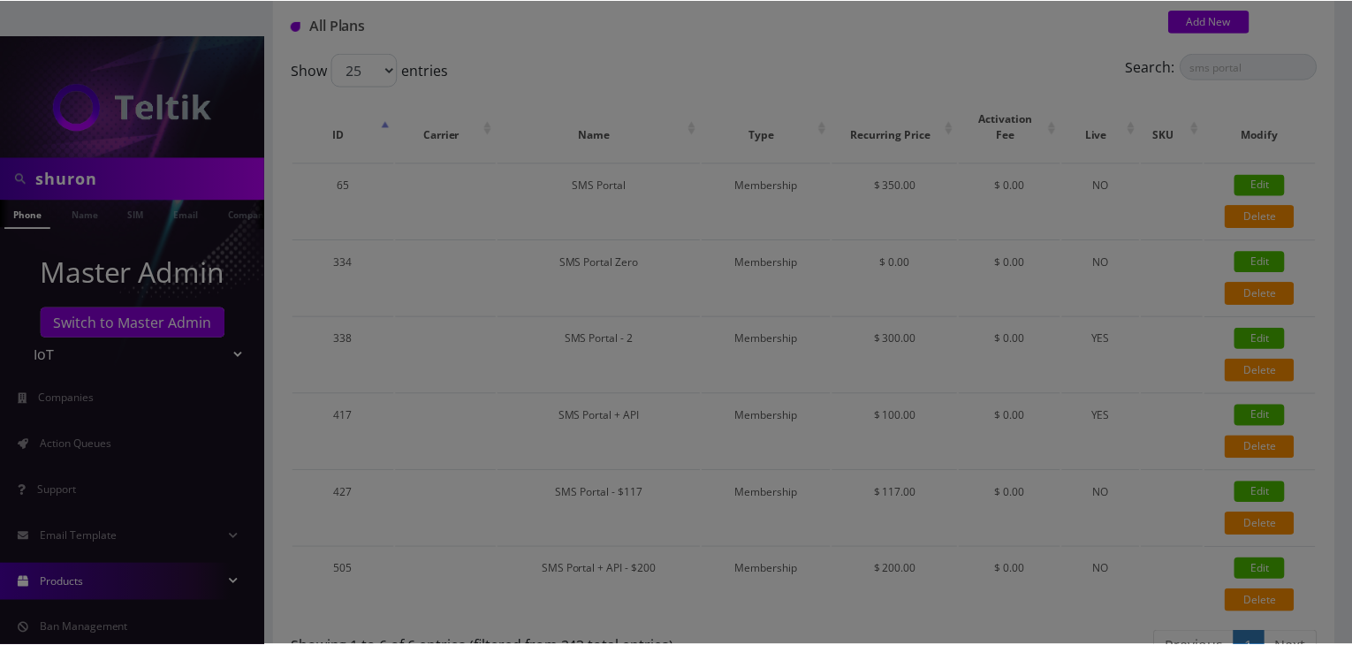
scroll to position [0, 0]
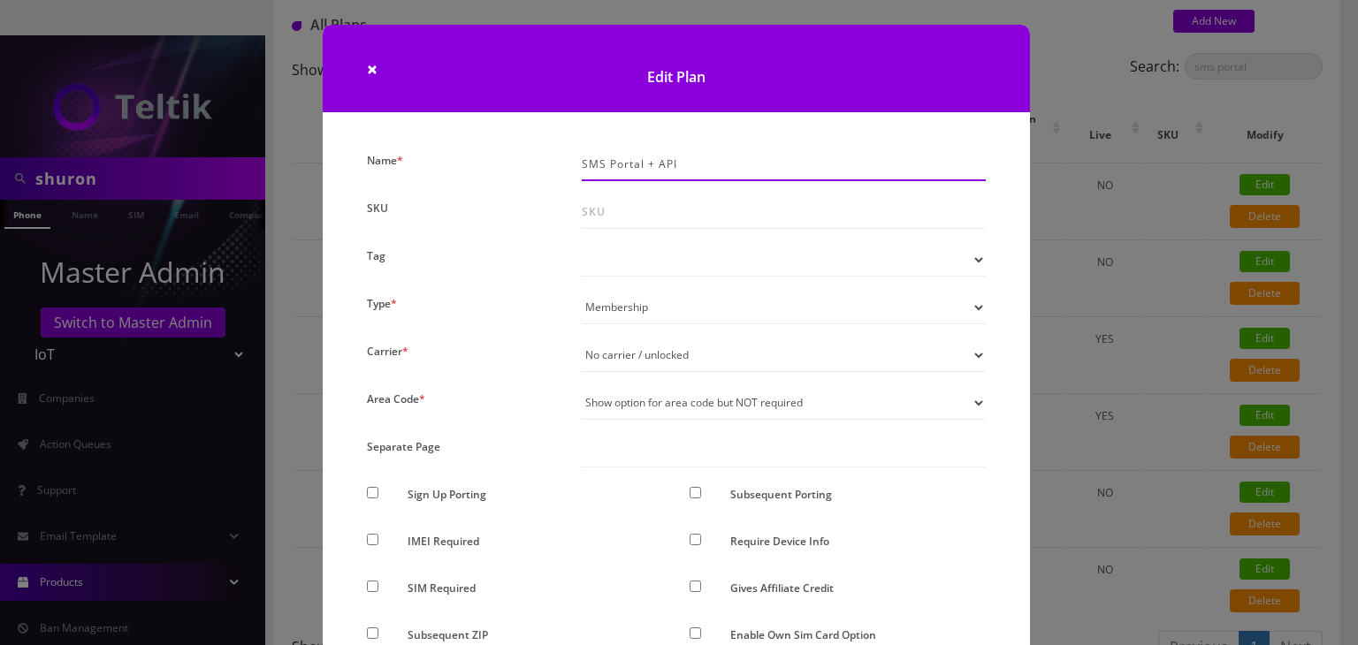
drag, startPoint x: 725, startPoint y: 165, endPoint x: 459, endPoint y: 167, distance: 266.1
click at [1103, 156] on div "× Edit Plan Name * SMS Portal + API SKU Tag Type * Voice Data Wearable Membersh…" at bounding box center [679, 322] width 1358 height 645
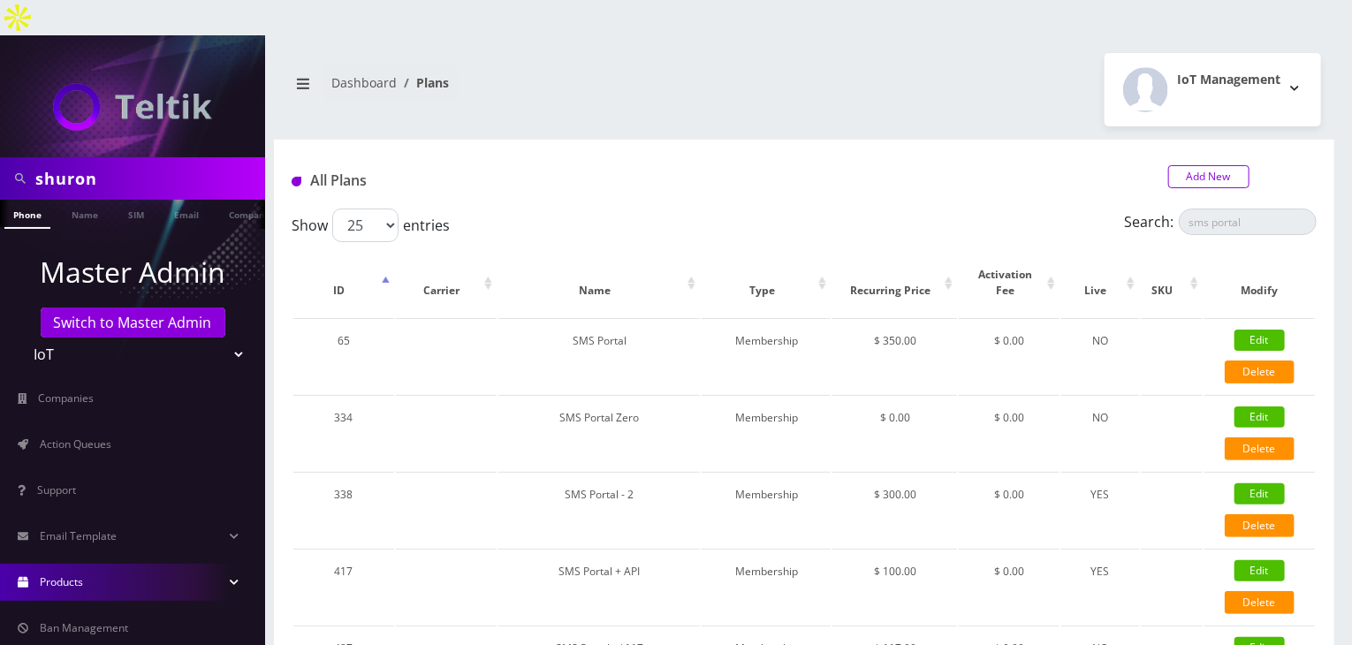
click at [1196, 165] on link "Add New" at bounding box center [1209, 176] width 81 height 23
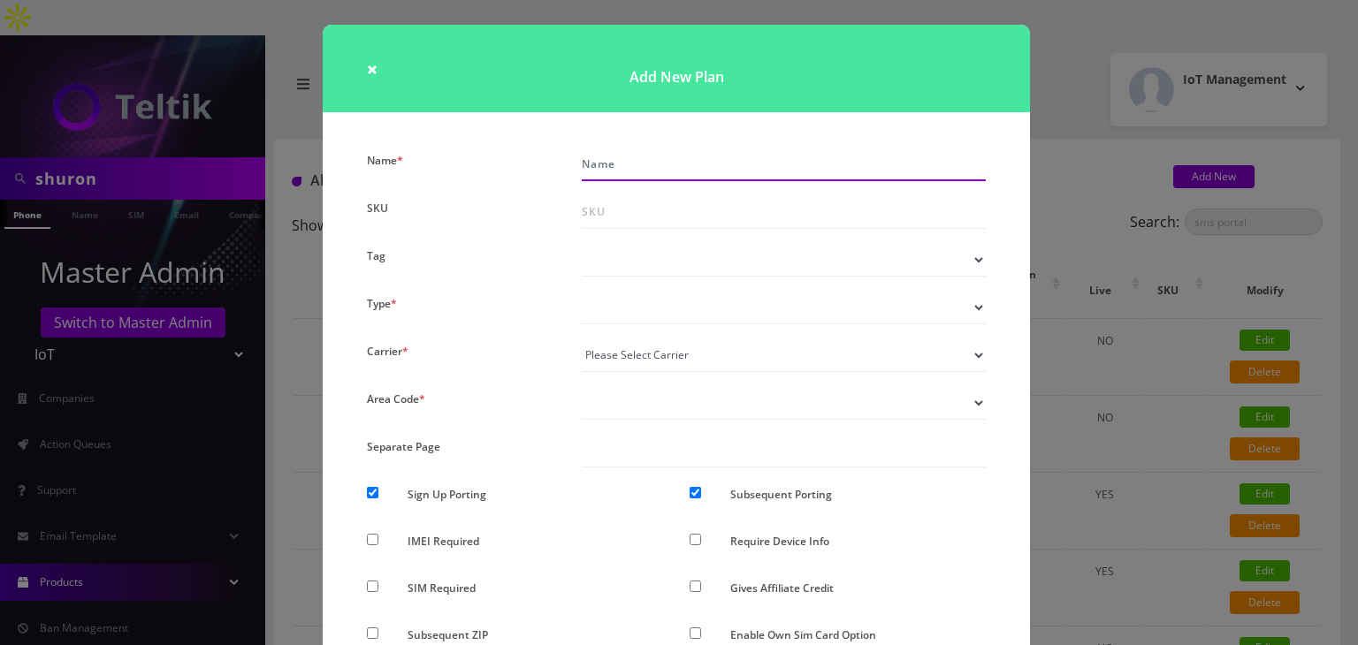
click at [674, 163] on input "Name *" at bounding box center [784, 165] width 404 height 34
paste input "SMS Portal + API"
type input "SMS Portal + API - $400"
click at [619, 309] on select "Voice Data Wearable Membership Digits Cloud IoT" at bounding box center [784, 308] width 404 height 34
select select "7"
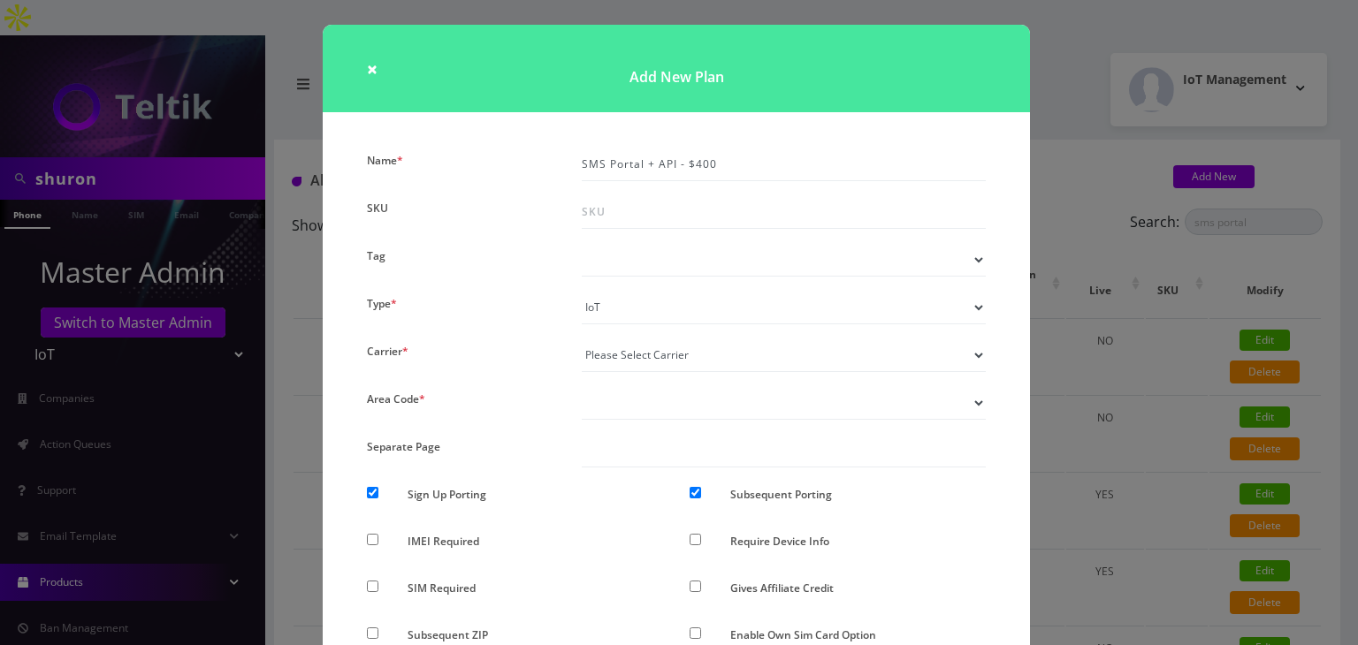
click at [582, 291] on select "Voice Data Wearable Membership Digits Cloud IoT" at bounding box center [784, 308] width 404 height 34
click at [1059, 359] on div "× Add New Plan Name * SMS Portal + API - $400 SKU Tag Type * Voice Data Wearabl…" at bounding box center [679, 322] width 1358 height 645
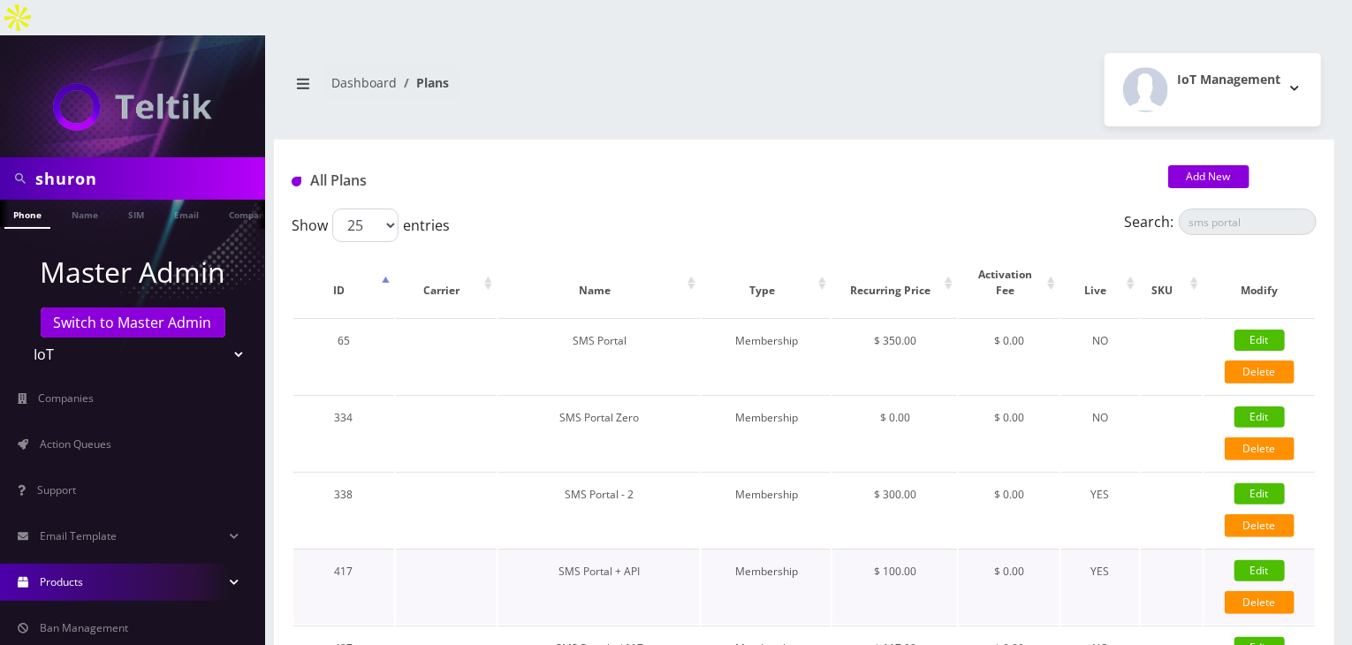
click at [1239, 560] on link "Edit" at bounding box center [1260, 570] width 50 height 21
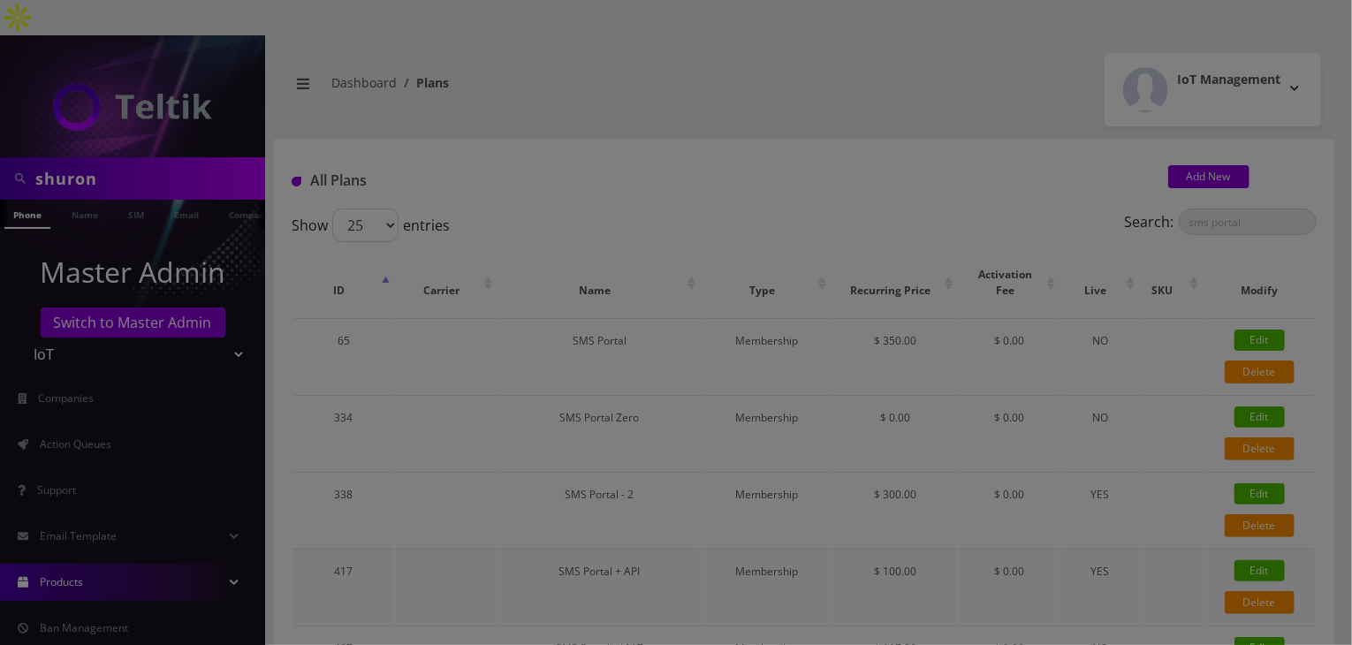
checkbox input "false"
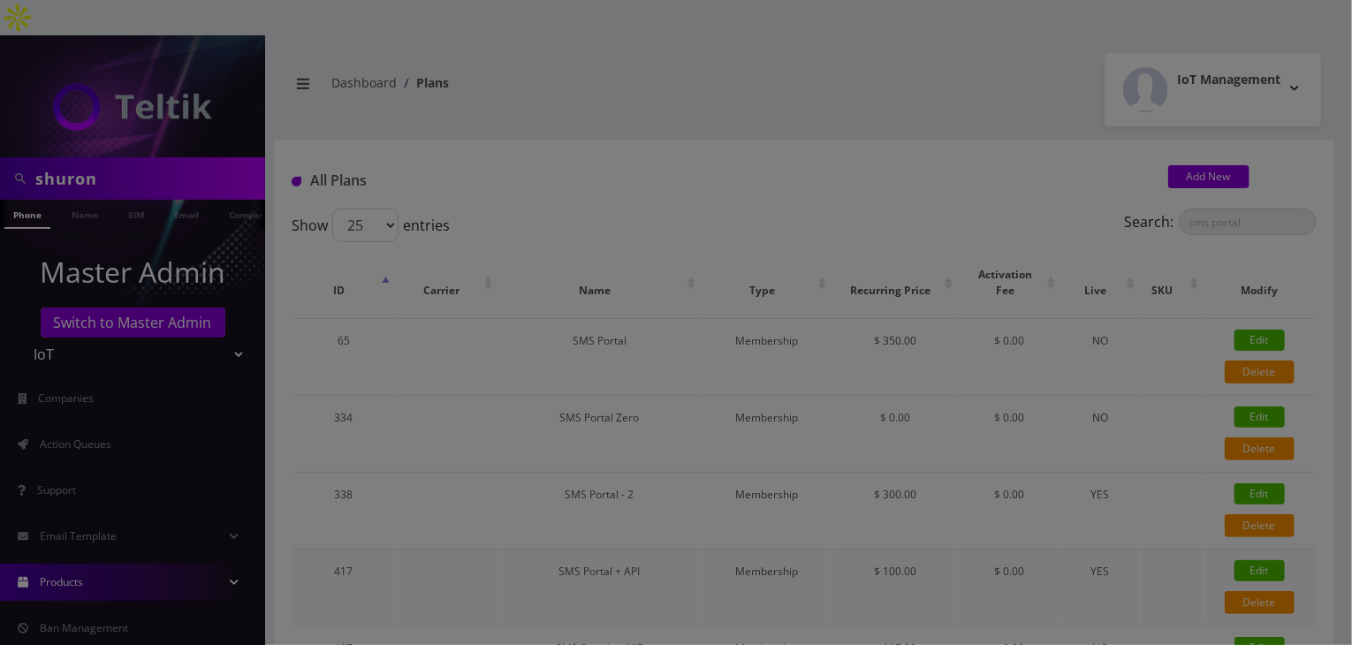
checkbox input "false"
checkbox input "true"
checkbox input "false"
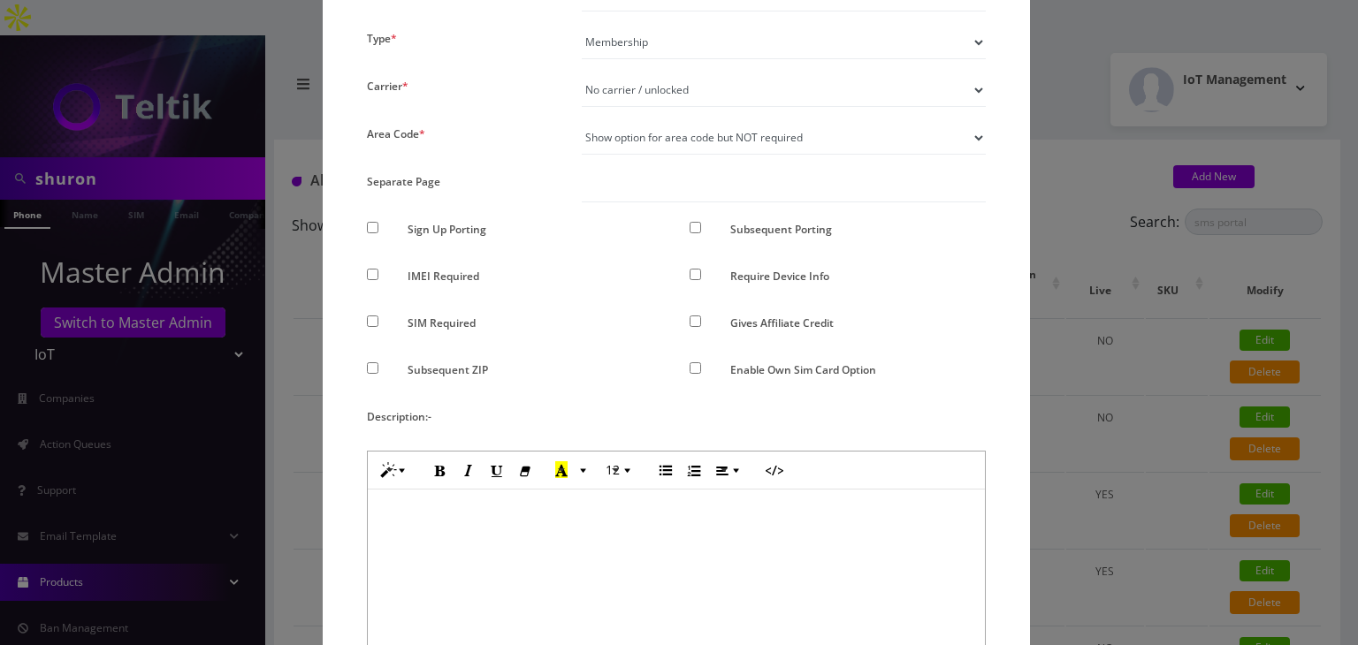
scroll to position [88, 0]
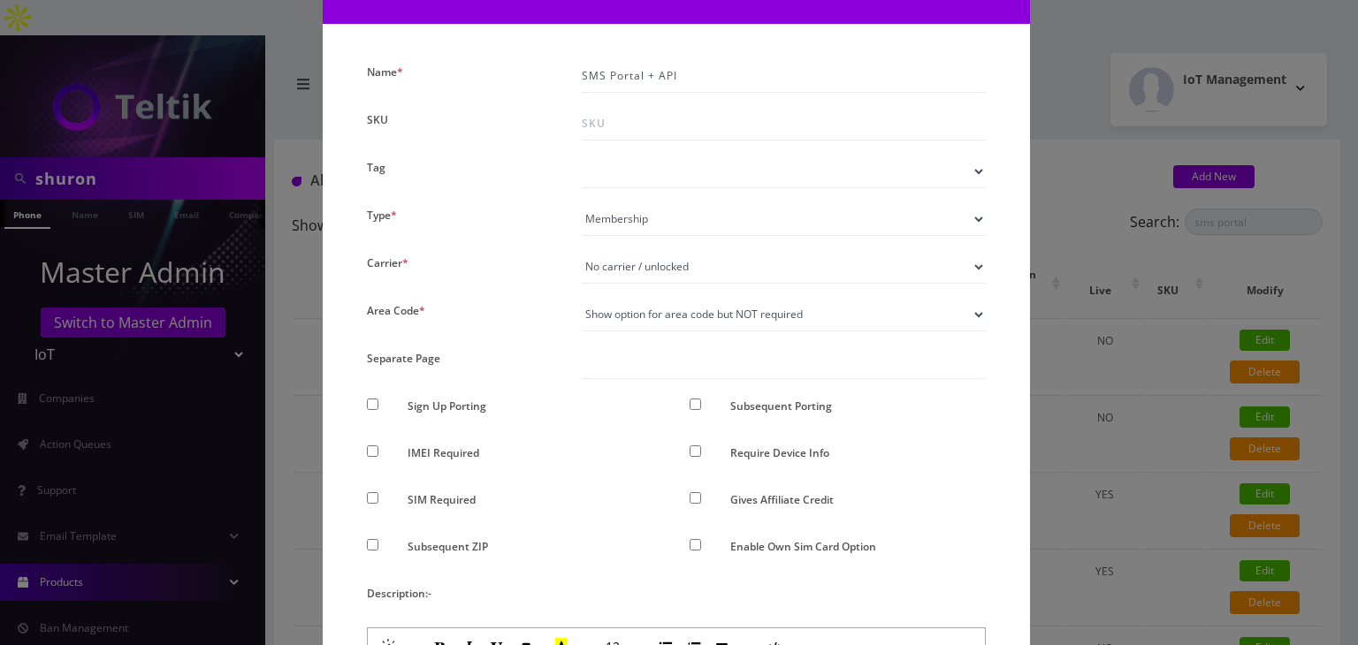
click at [1136, 377] on div "× Edit Plan Name * SMS Portal + API SKU Tag Type * Voice Data Wearable Membersh…" at bounding box center [679, 322] width 1358 height 645
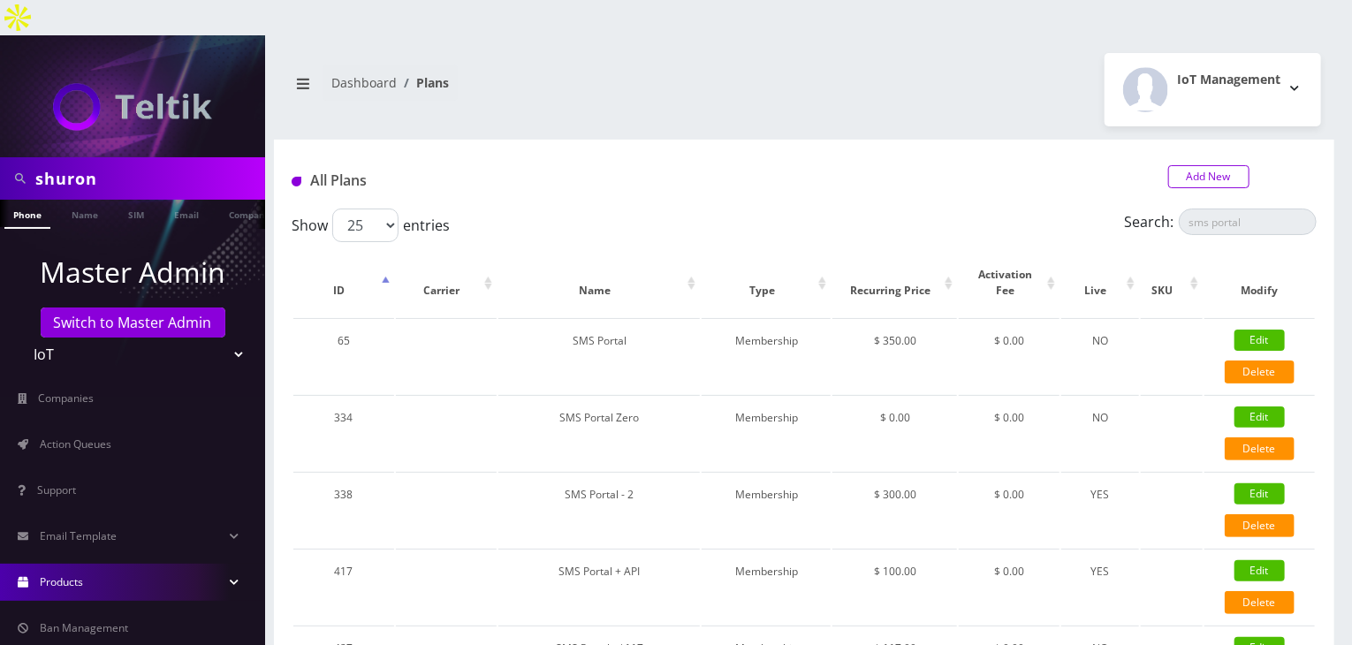
click at [1226, 165] on link "Add New" at bounding box center [1209, 176] width 81 height 23
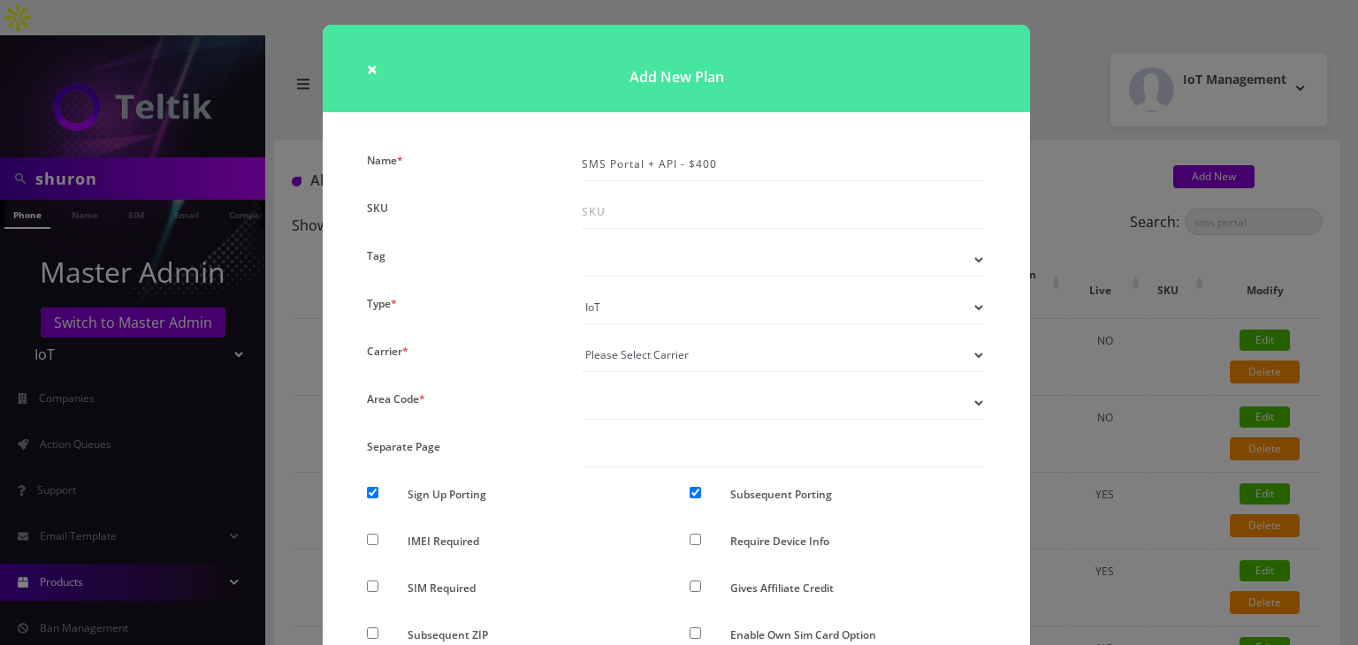
click at [636, 307] on select "Voice Data Wearable Membership Digits Cloud IoT" at bounding box center [784, 308] width 404 height 34
select select "4"
click at [582, 291] on select "Voice Data Wearable Membership Digits Cloud IoT" at bounding box center [784, 308] width 404 height 34
click at [633, 356] on select "Please Select Carrier No carrier / unlocked T-Mobile AT&T Subscription Ultra Ve…" at bounding box center [784, 356] width 404 height 34
select select "0"
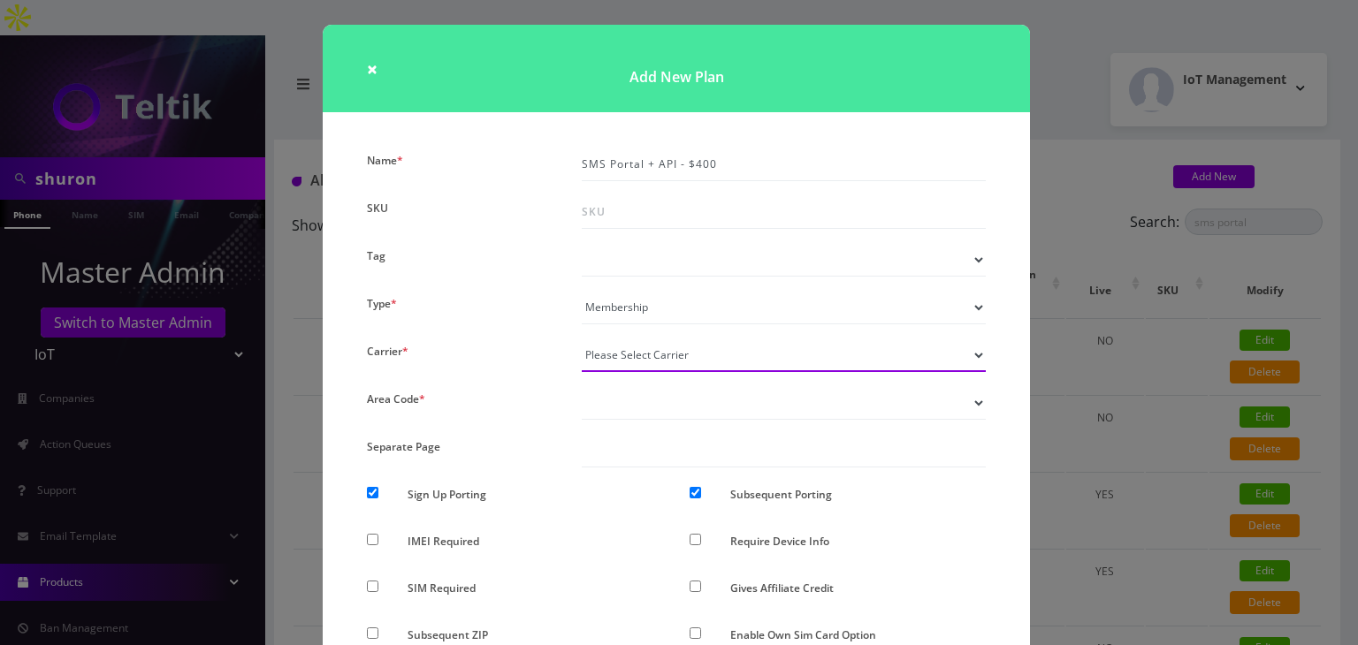
click at [582, 339] on select "Please Select Carrier No carrier / unlocked T-Mobile AT&T Subscription Ultra Ve…" at bounding box center [784, 356] width 404 height 34
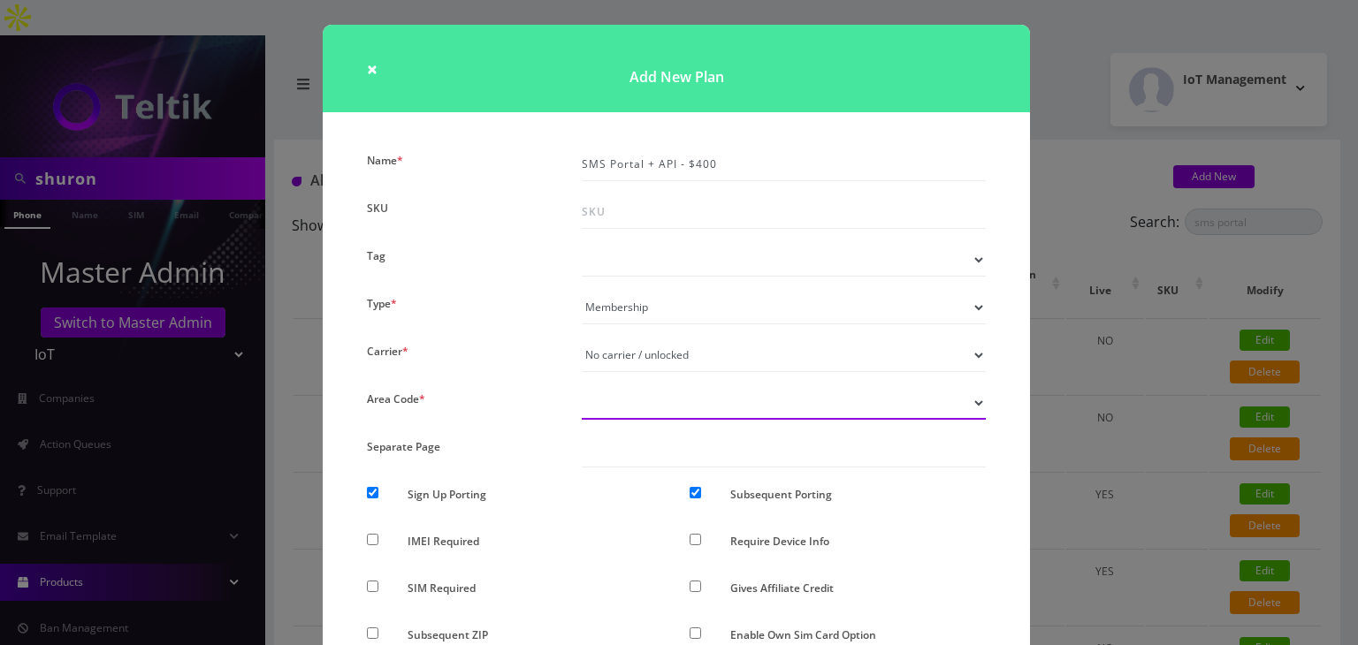
click at [621, 407] on select "Don’t show option Show option for area code but NOT required Show option for ar…" at bounding box center [784, 403] width 404 height 34
select select "0"
click at [582, 386] on select "Don’t show option Show option for area code but NOT required Show option for ar…" at bounding box center [784, 403] width 404 height 34
click at [367, 492] on input "Sign Up Porting" at bounding box center [372, 492] width 11 height 11
checkbox input "false"
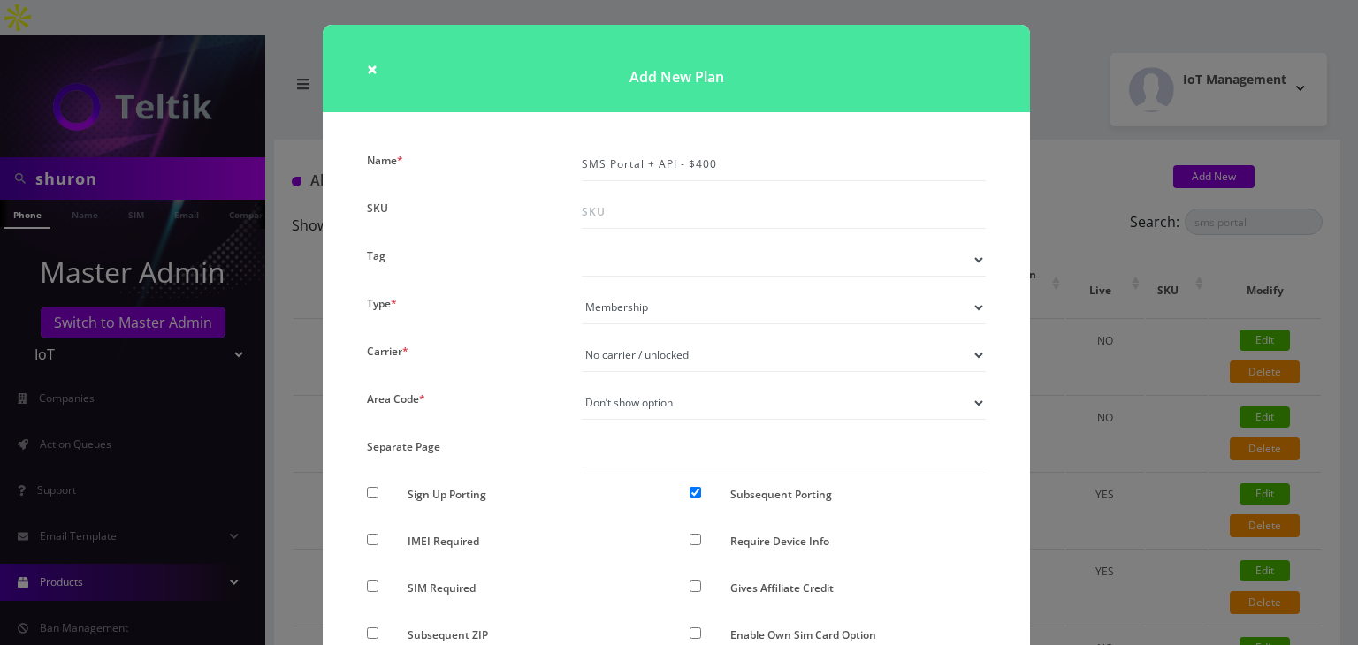
click at [693, 492] on input "Subsequent Porting" at bounding box center [694, 492] width 11 height 11
checkbox input "false"
click at [1047, 411] on div "× Add New Plan Name * SMS Portal + API - $400 SKU Tag Type * Voice Data Wearabl…" at bounding box center [679, 322] width 1358 height 645
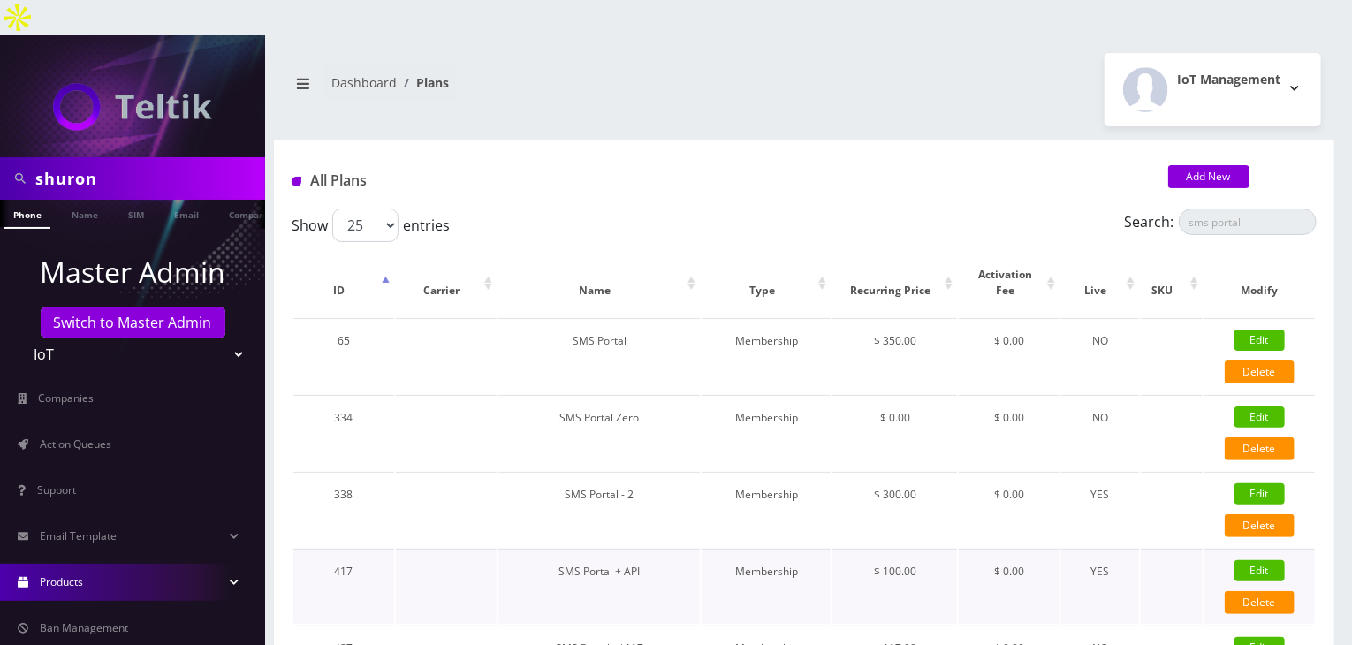
click at [1257, 560] on link "Edit" at bounding box center [1260, 570] width 50 height 21
checkbox input "false"
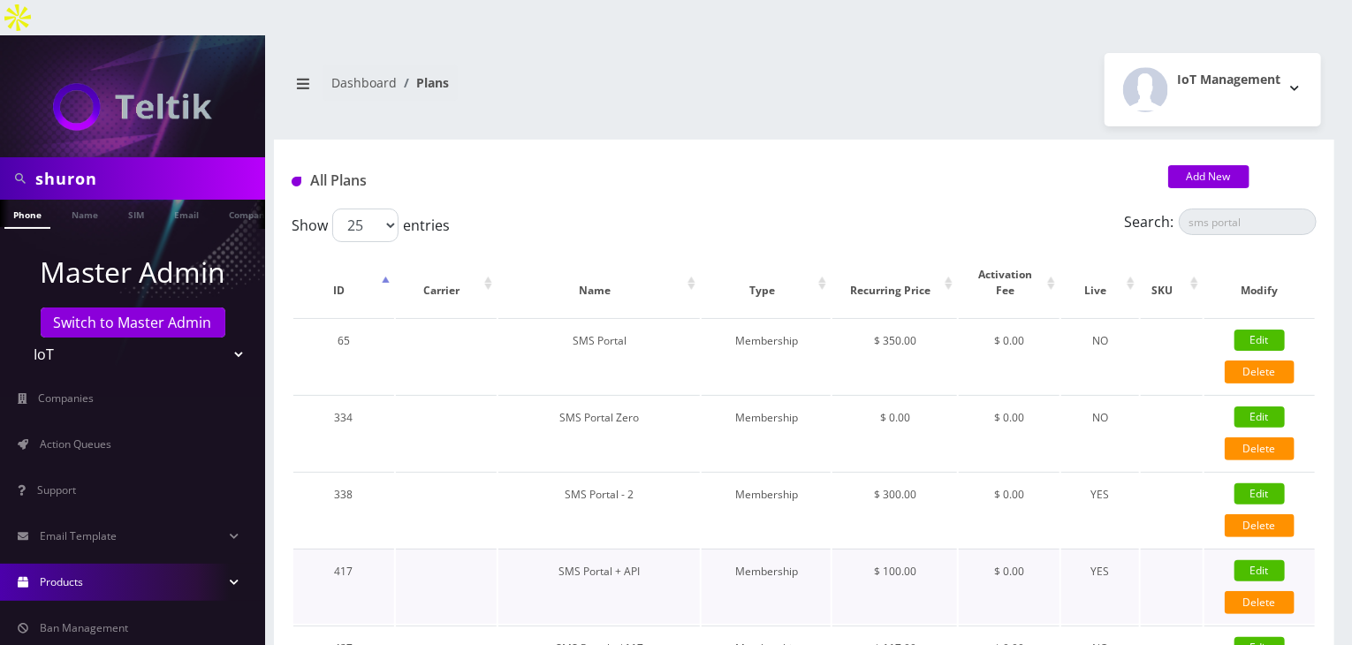
checkbox input "false"
checkbox input "true"
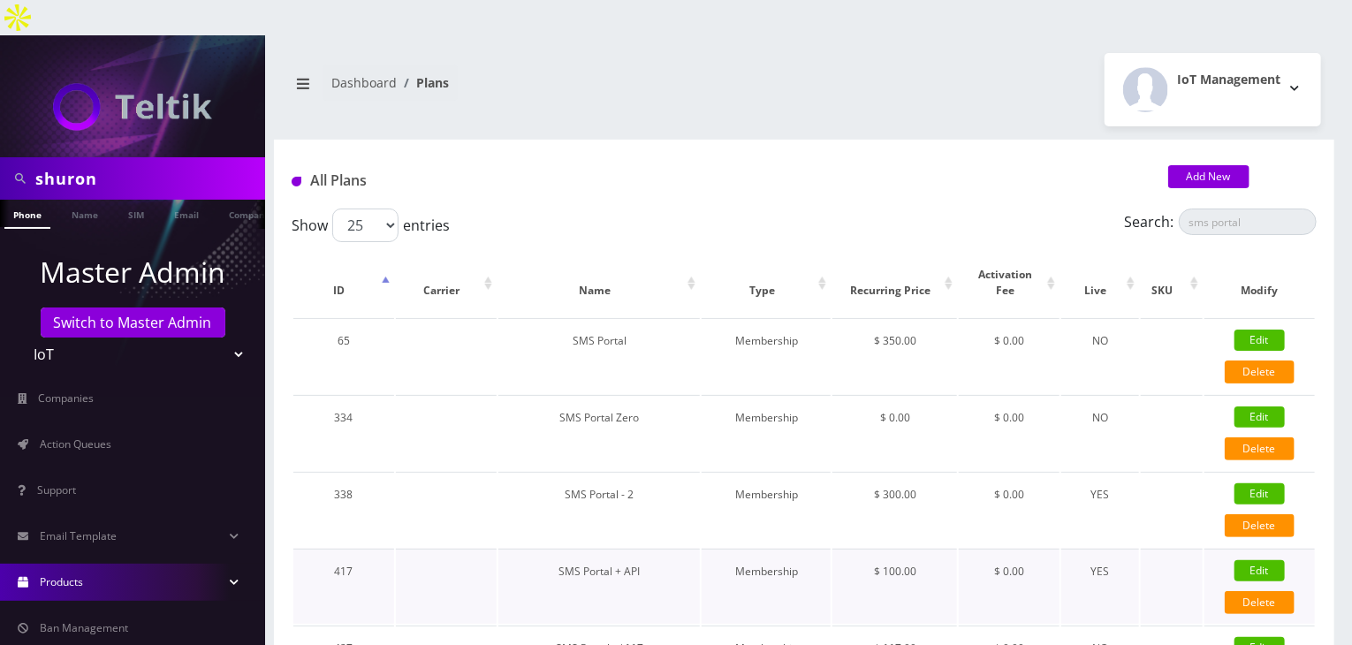
checkbox input "false"
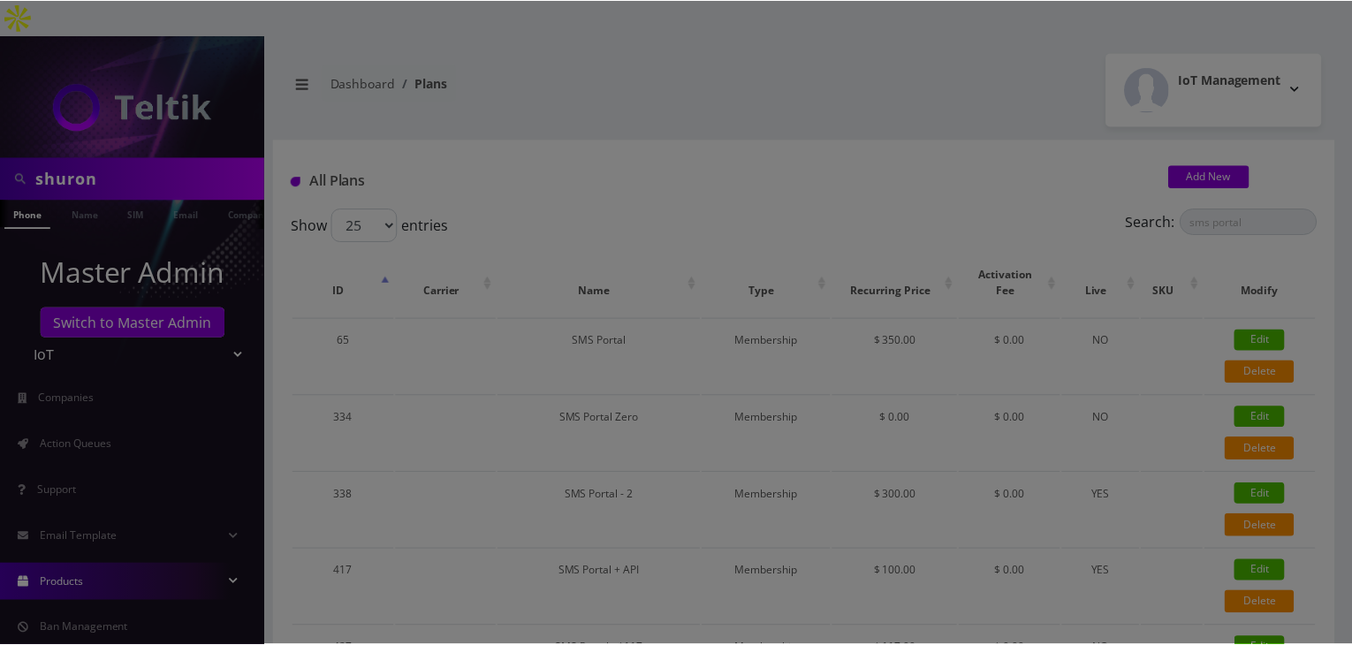
scroll to position [0, 0]
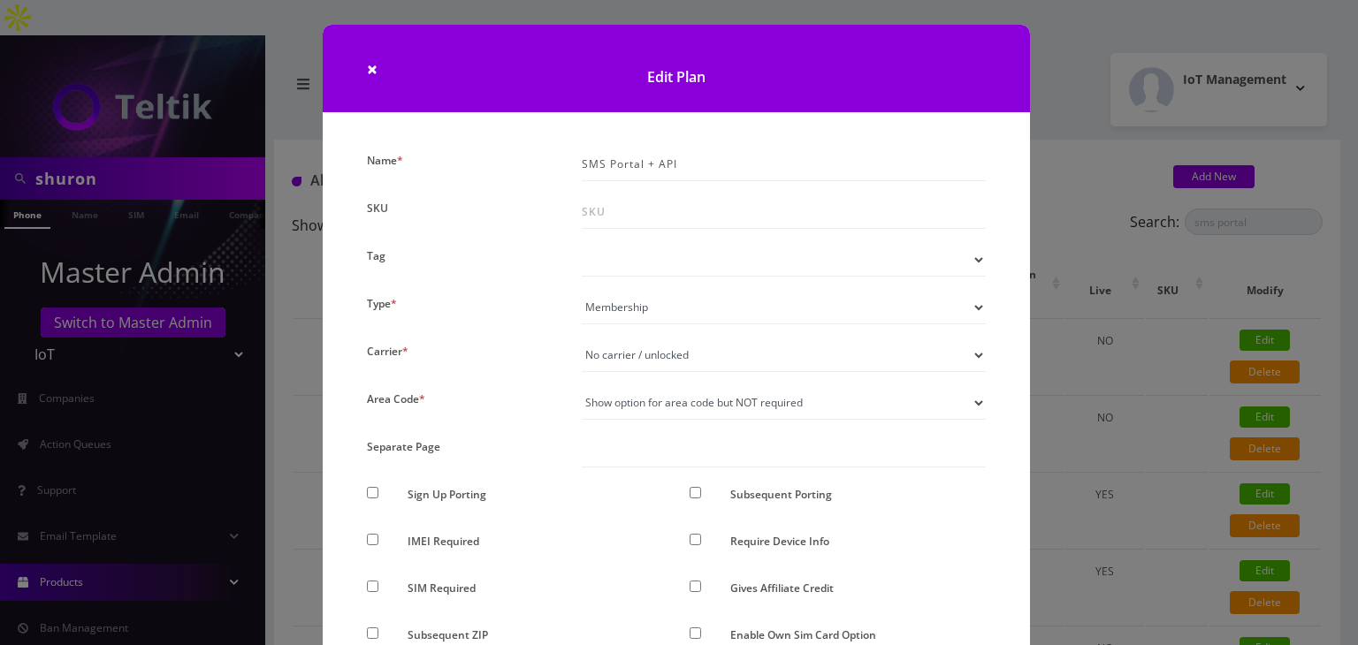
click at [1191, 436] on div "× Edit Plan Name * SMS Portal + API SKU Tag Type * Voice Data Wearable Membersh…" at bounding box center [679, 322] width 1358 height 645
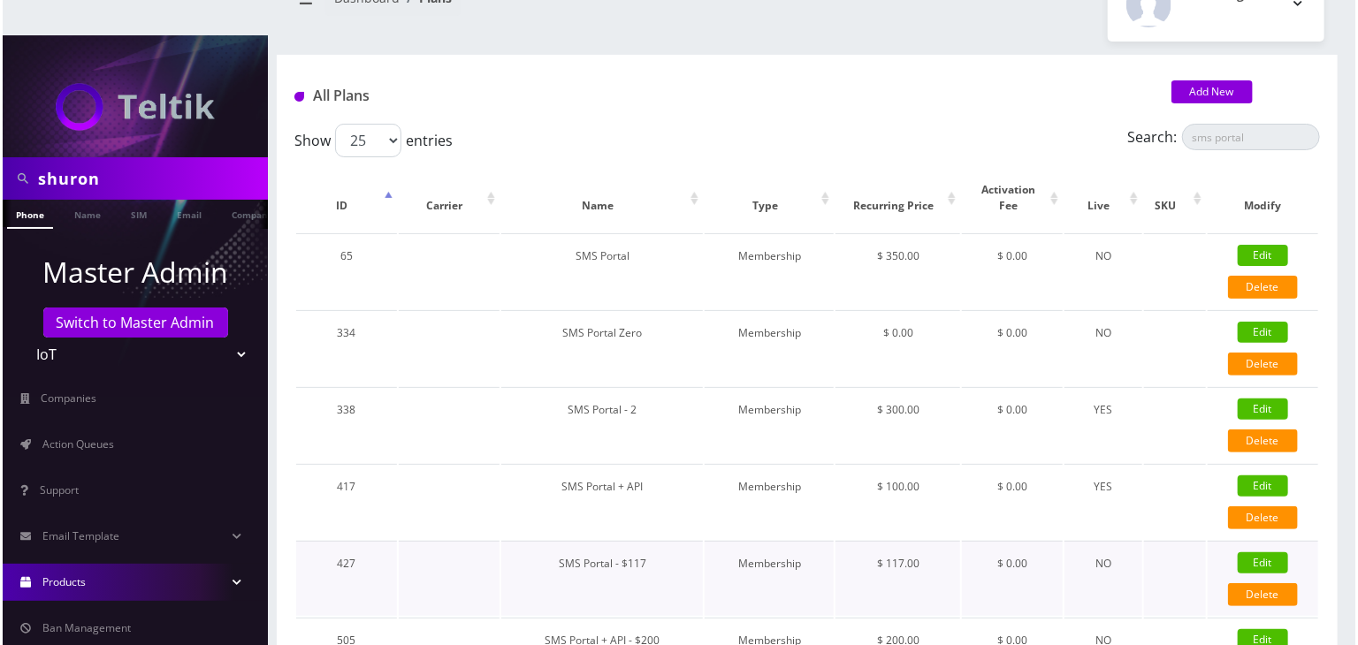
scroll to position [156, 0]
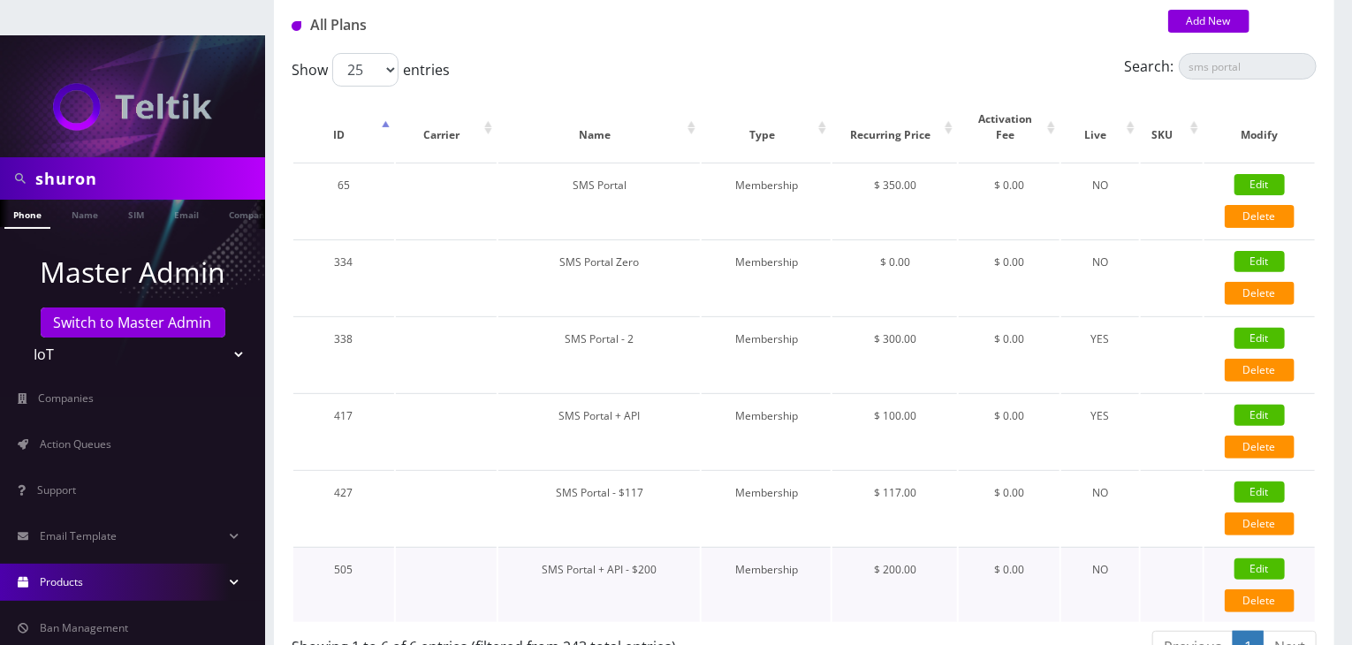
click at [1248, 559] on link "Edit" at bounding box center [1260, 569] width 50 height 21
type input "SMS Portal + API - $200"
select select "0"
checkbox input "false"
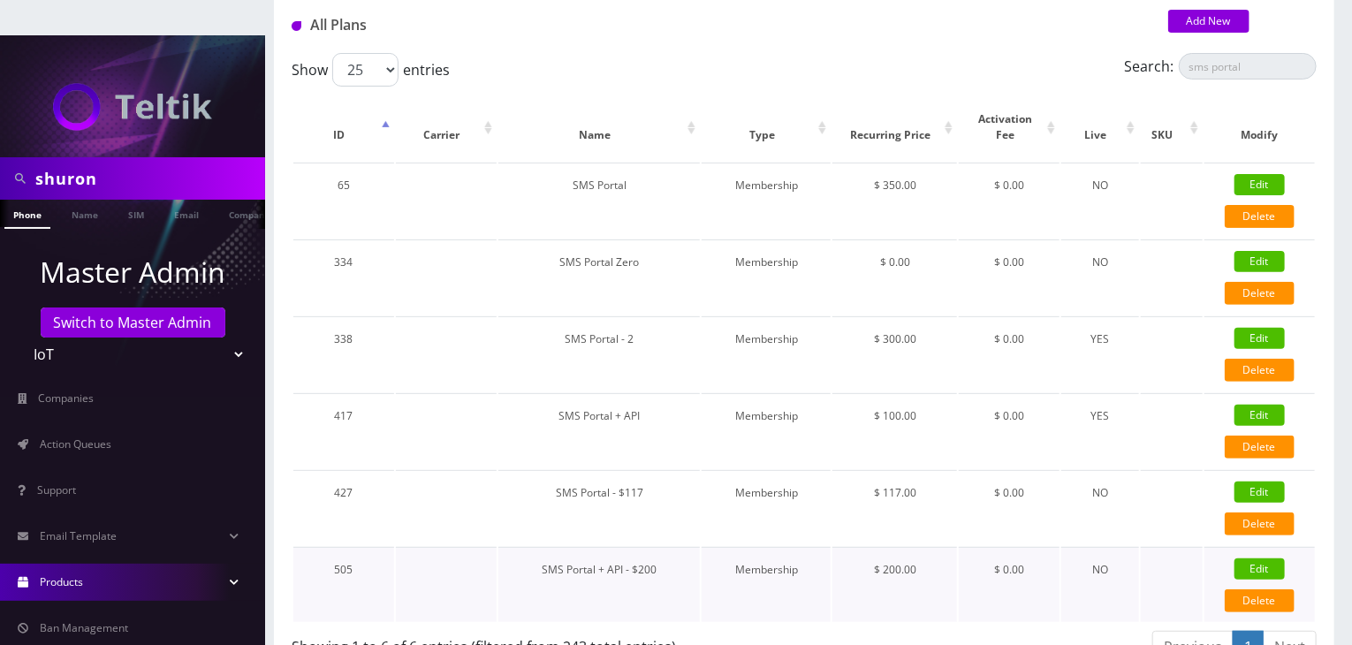
checkbox input "false"
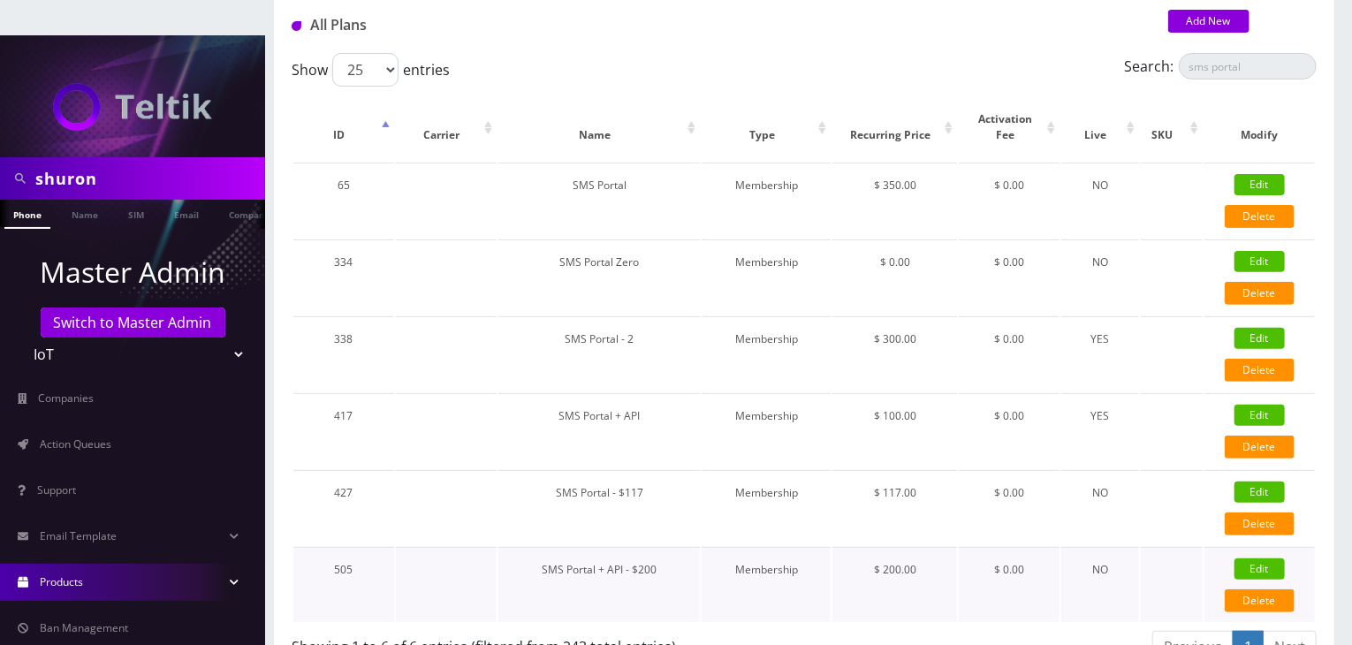
checkbox input "false"
select select "0"
checkbox input "true"
checkbox input "false"
type input "200"
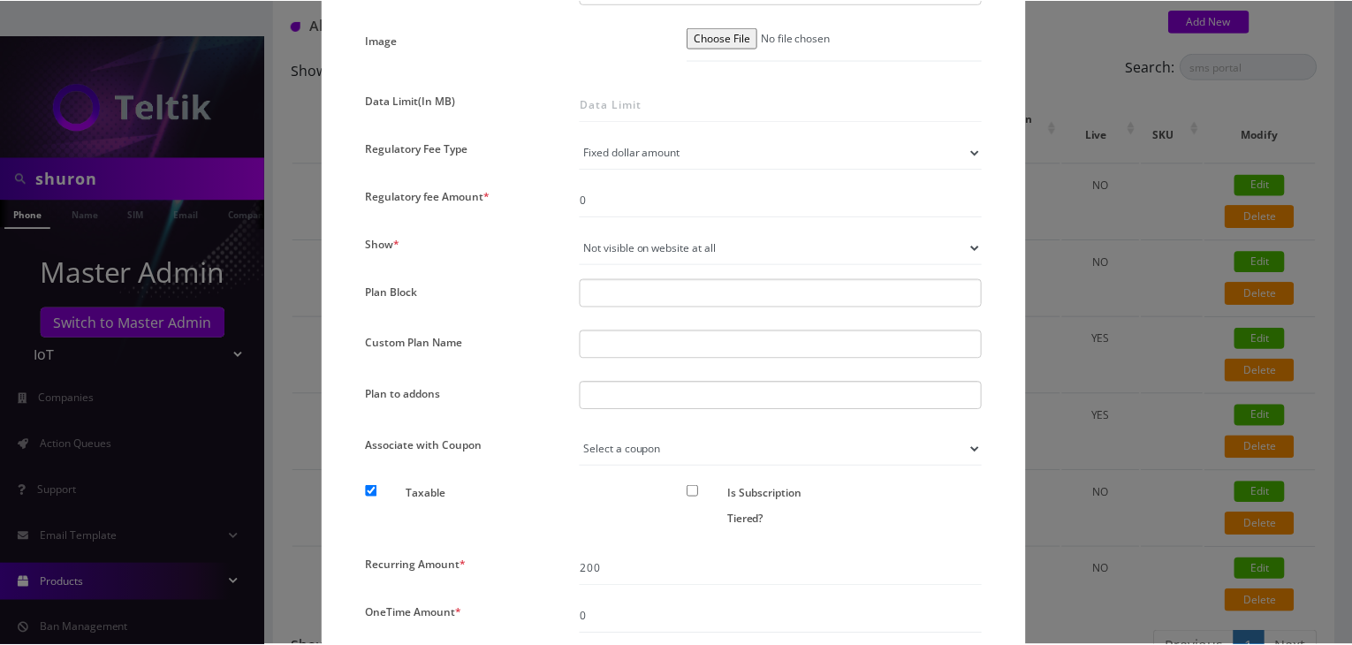
scroll to position [1364, 0]
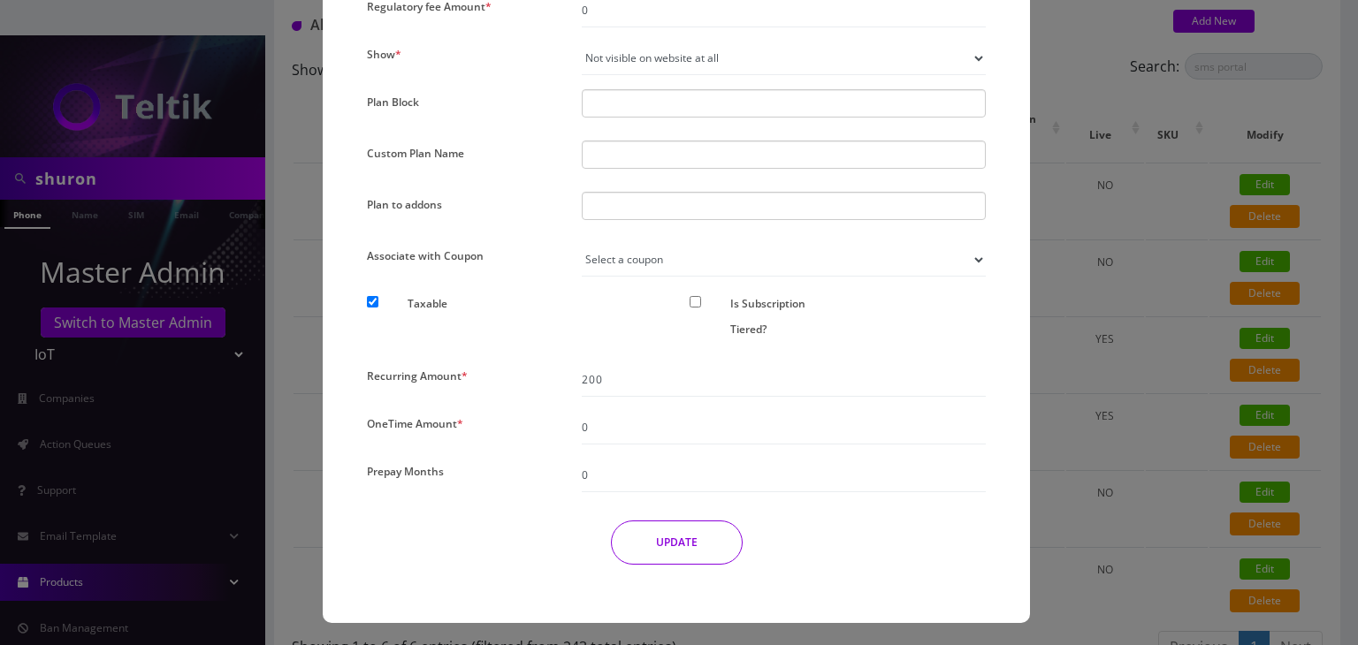
click at [1064, 370] on div "× Edit Plan Name * SMS Portal + API - $200 SKU Tag Type * Voice Data Wearable M…" at bounding box center [679, 322] width 1358 height 645
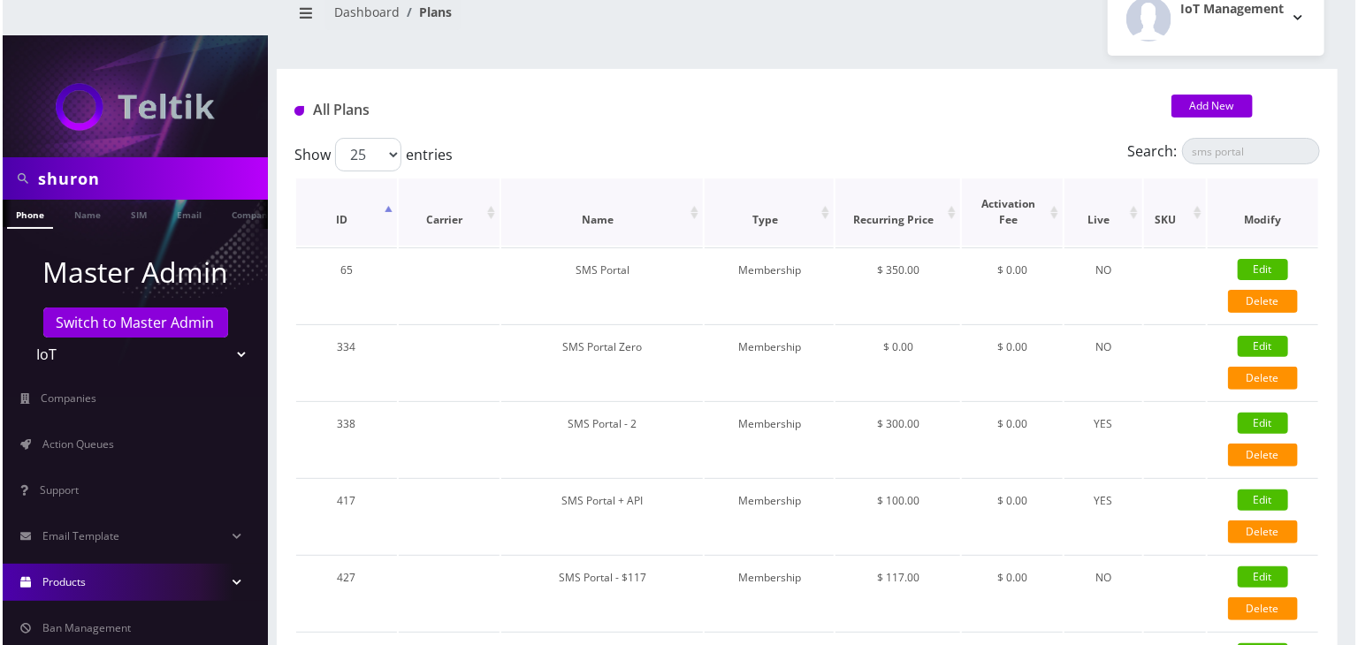
scroll to position [0, 0]
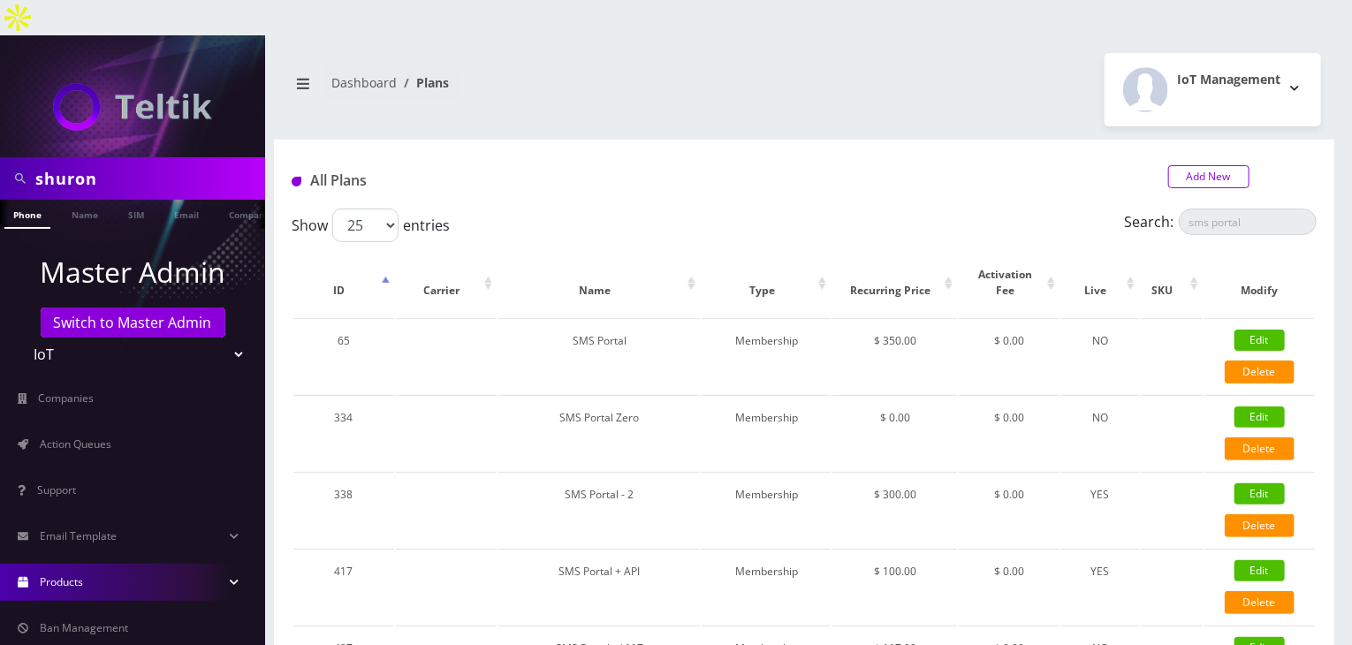
click at [1197, 165] on link "Add New" at bounding box center [1209, 176] width 81 height 23
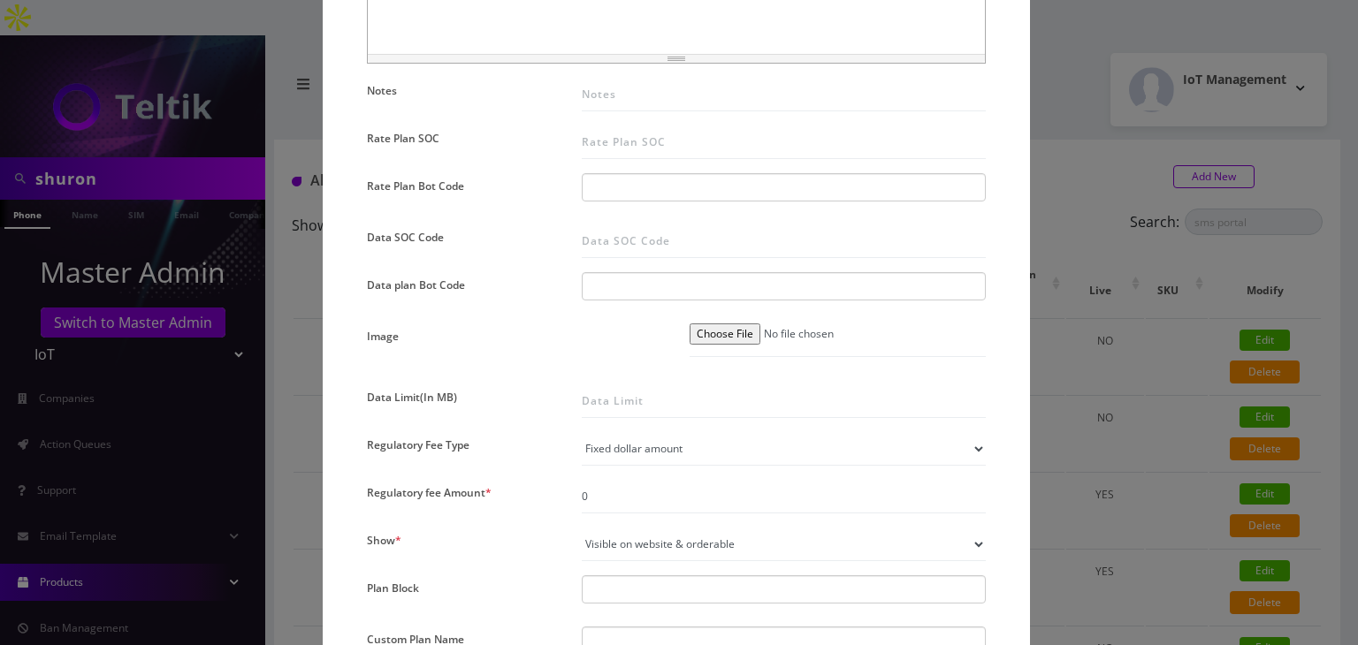
scroll to position [1061, 0]
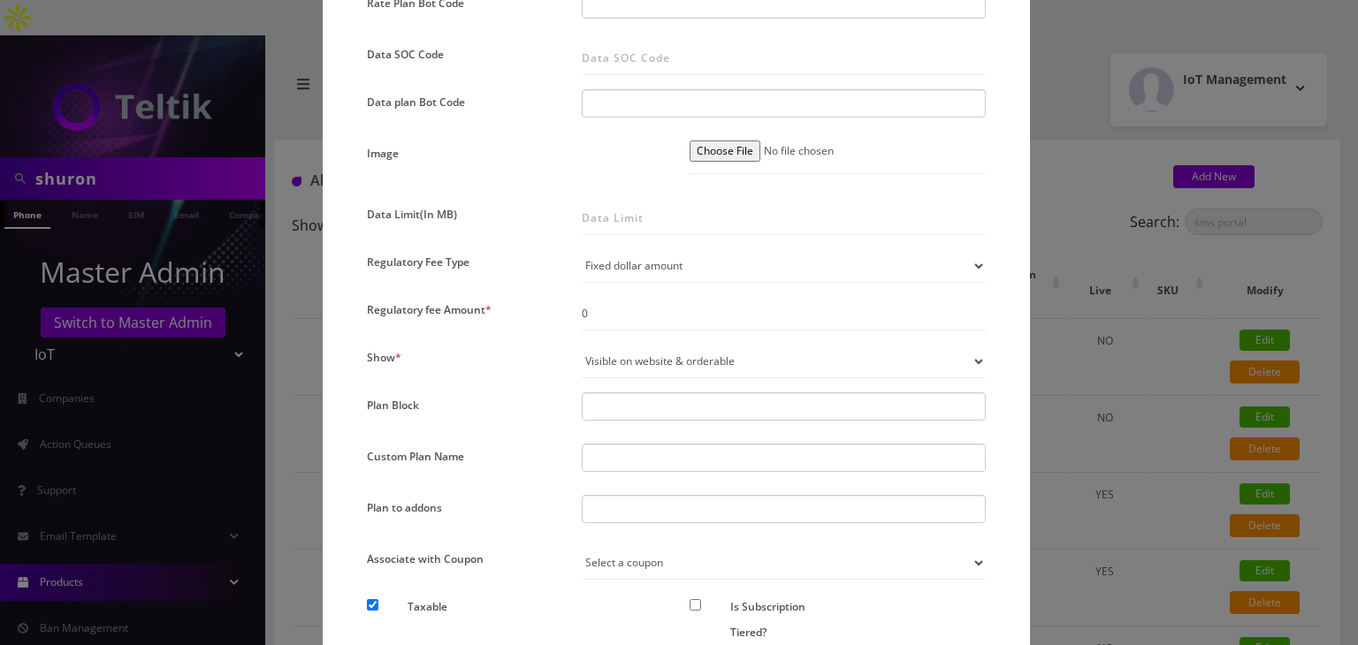
click at [644, 351] on select "Not visible on website at all Visible on website & orderable Visible on website…" at bounding box center [784, 362] width 404 height 34
select select "0"
click at [582, 345] on select "Not visible on website at all Visible on website & orderable Visible on website…" at bounding box center [784, 362] width 404 height 34
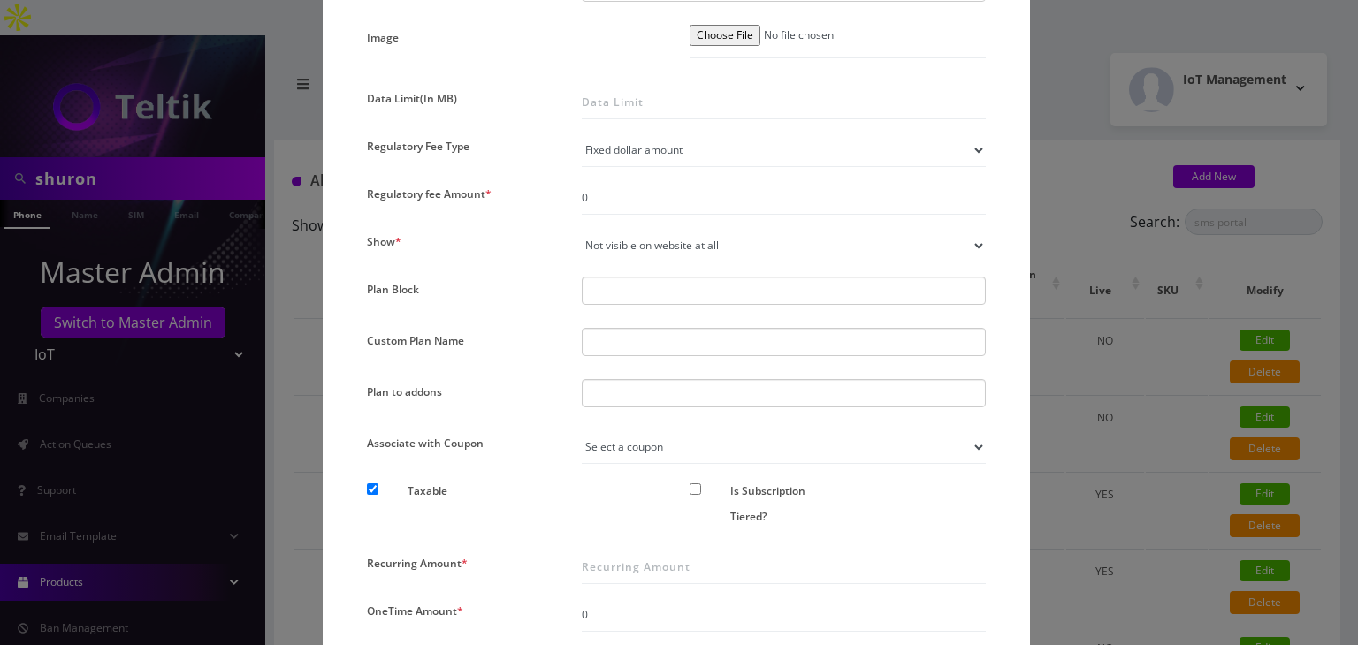
scroll to position [1238, 0]
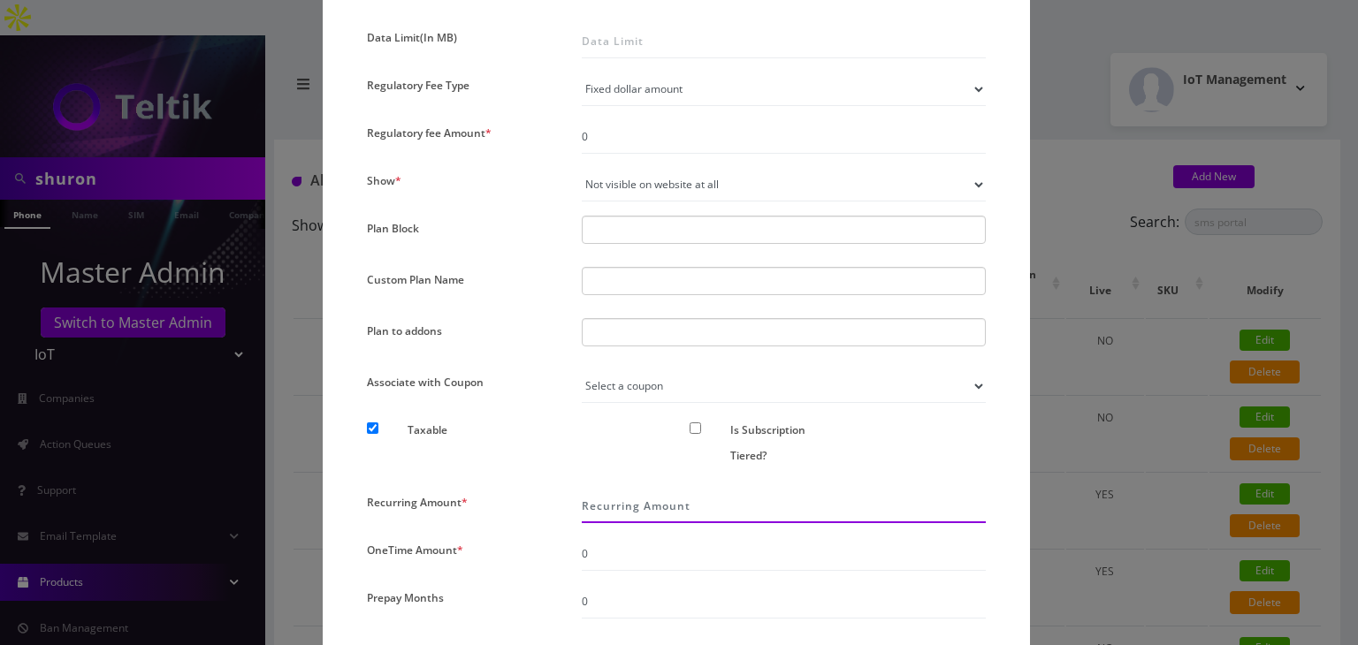
click at [594, 502] on input "Recurring Amount *" at bounding box center [784, 507] width 404 height 34
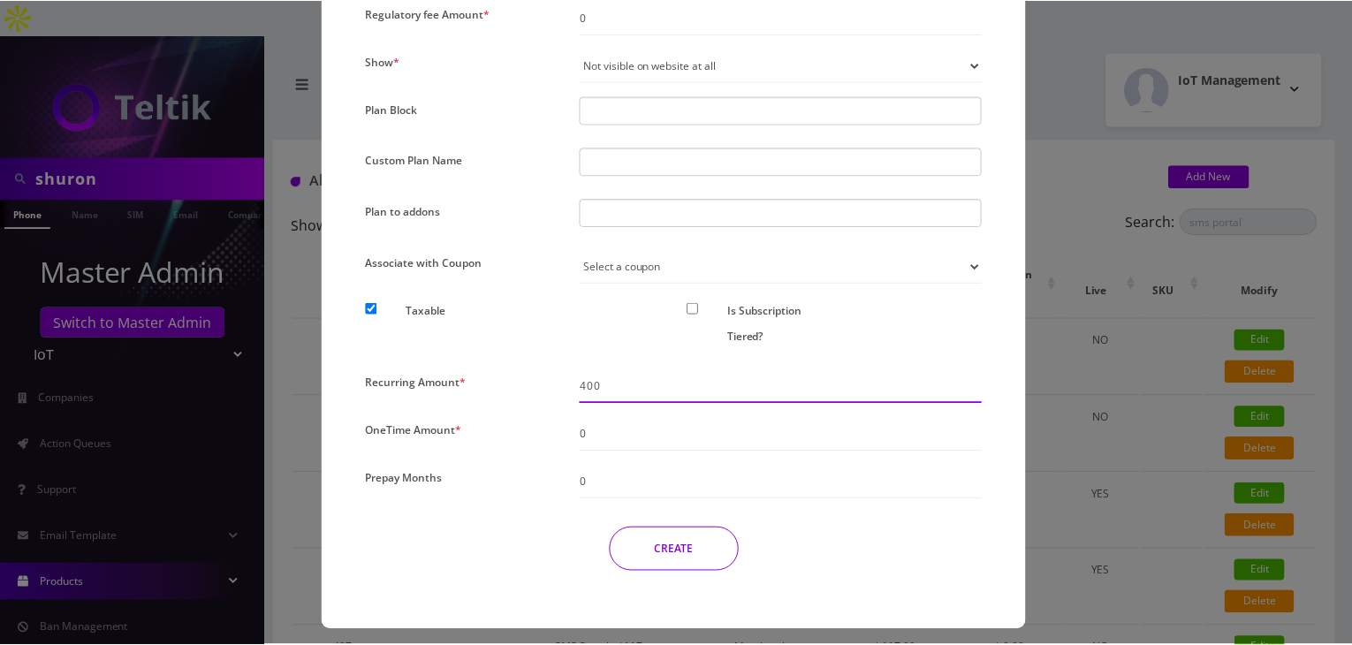
scroll to position [1364, 0]
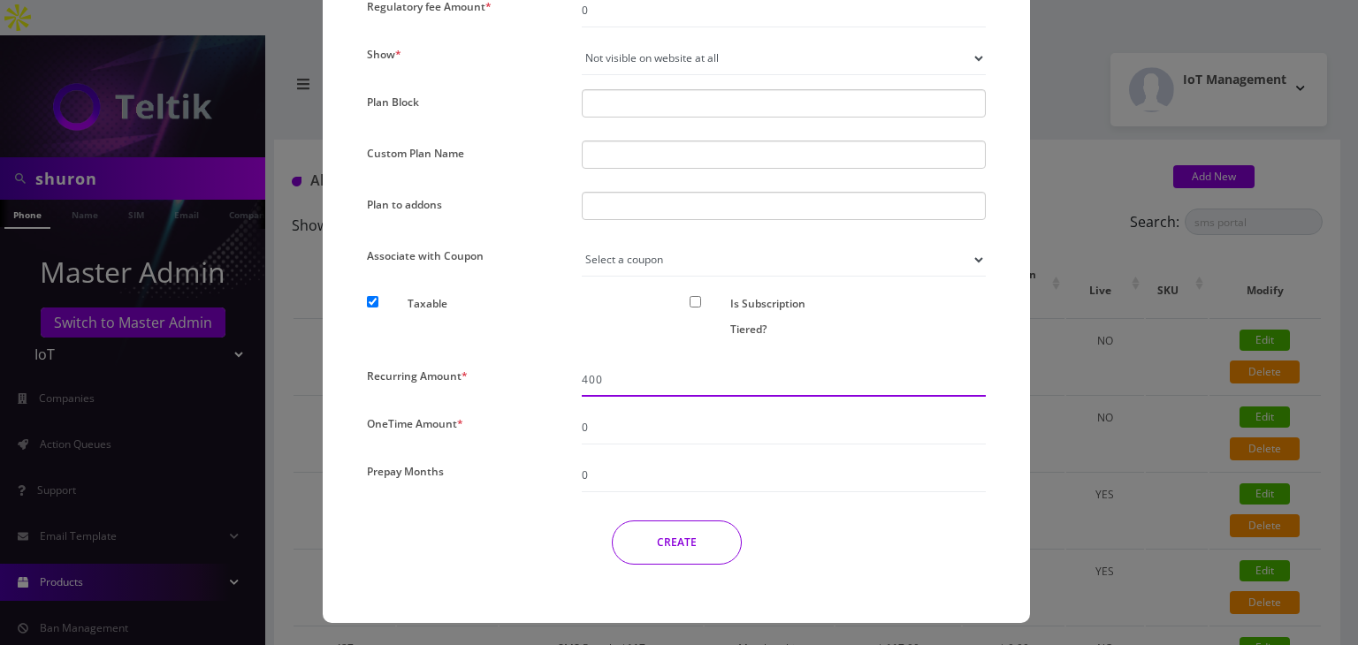
type input "400"
click at [679, 542] on button "CREATE" at bounding box center [677, 543] width 130 height 44
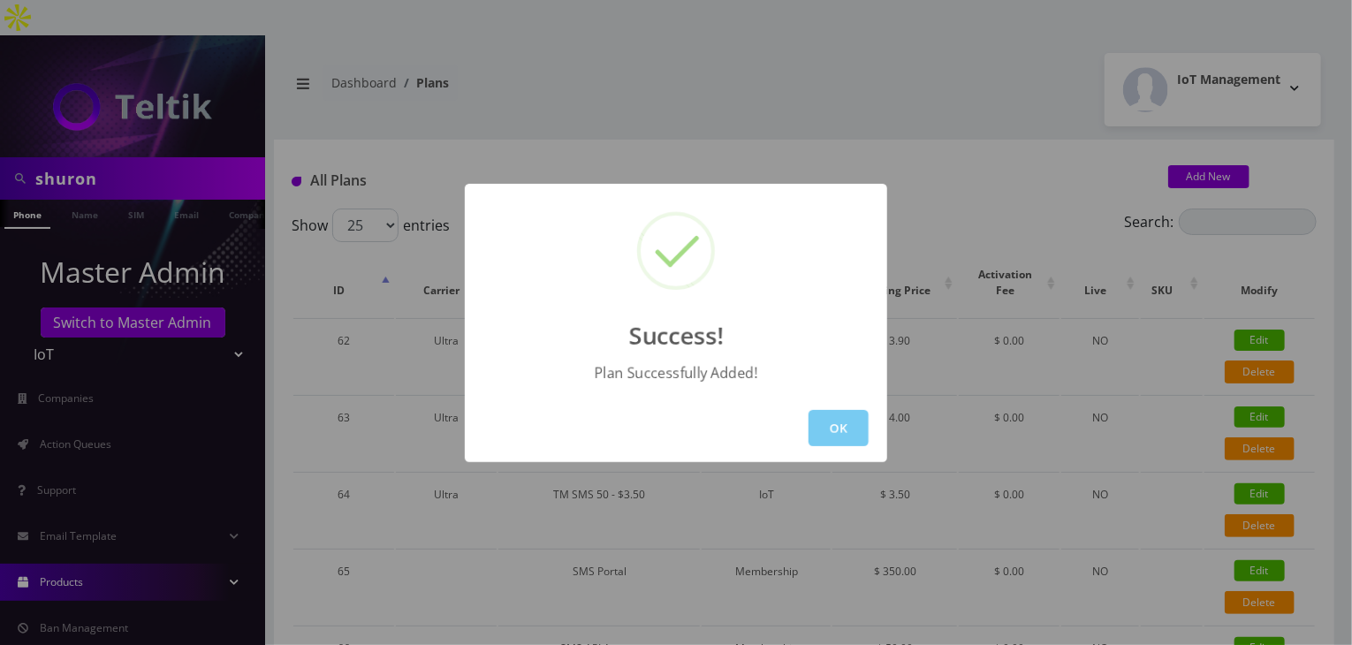
click at [840, 438] on button "OK" at bounding box center [839, 428] width 60 height 36
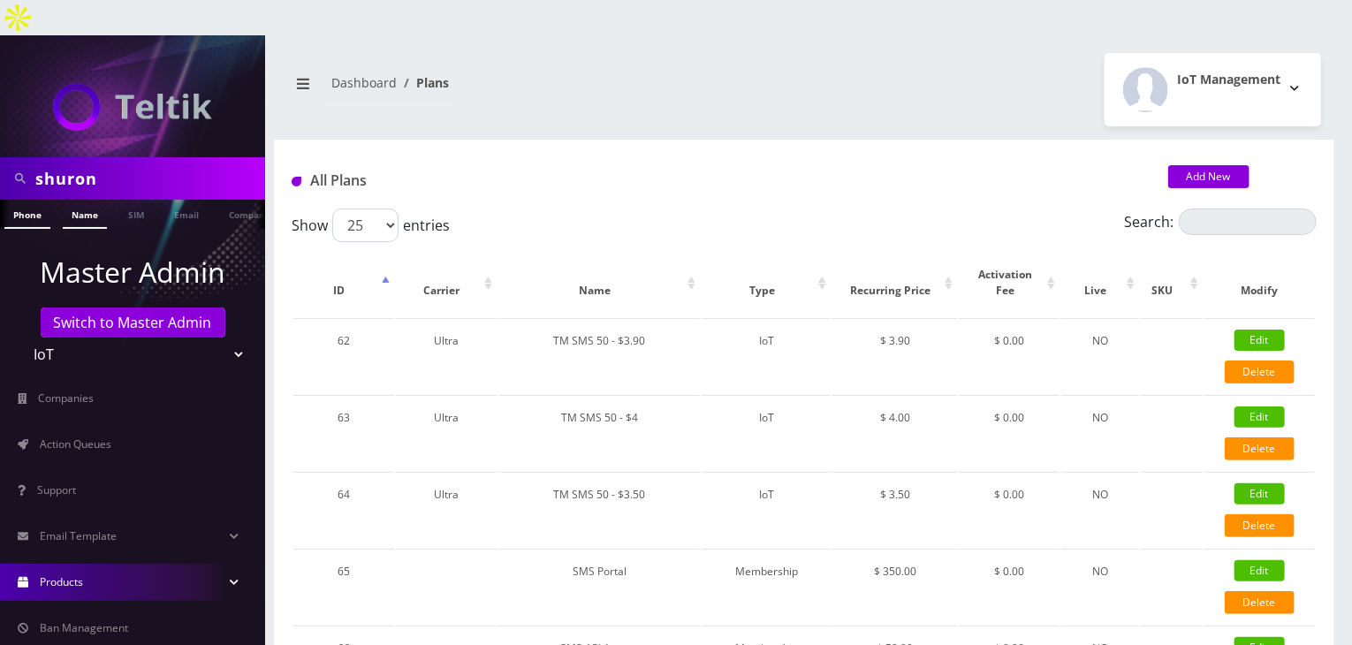
click at [72, 200] on link "Name" at bounding box center [85, 214] width 44 height 29
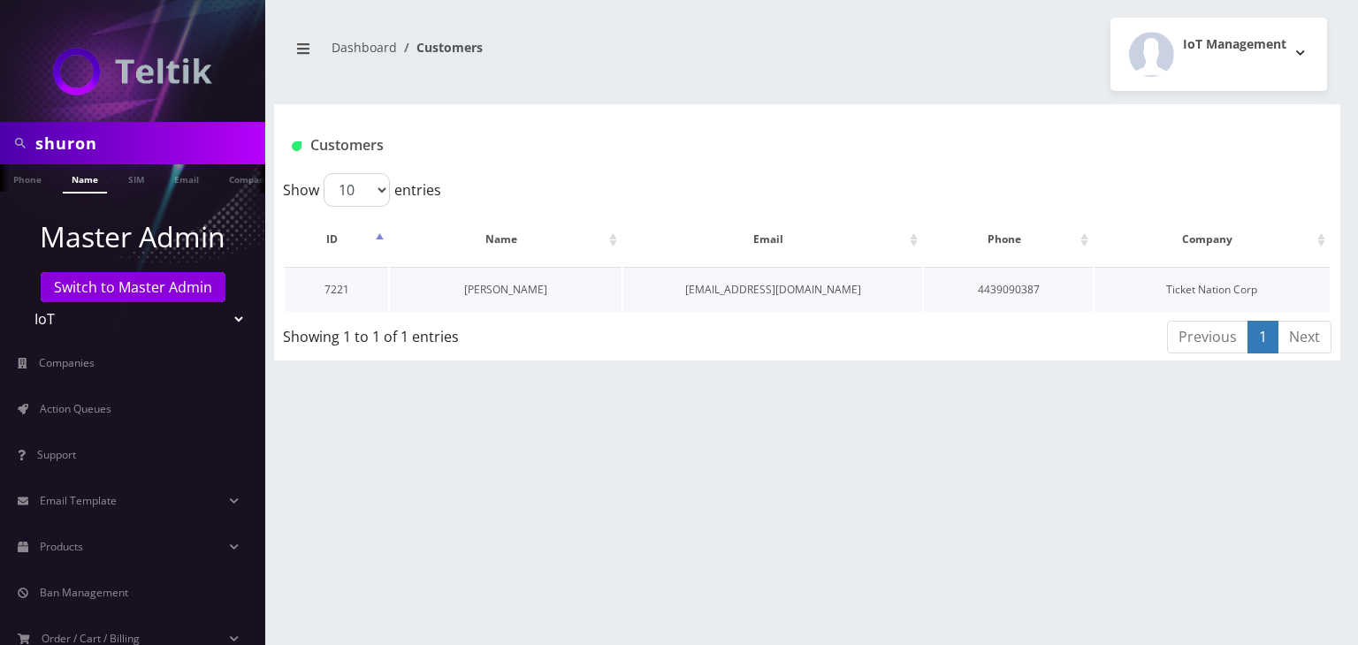
click at [498, 289] on link "[PERSON_NAME]" at bounding box center [505, 289] width 83 height 15
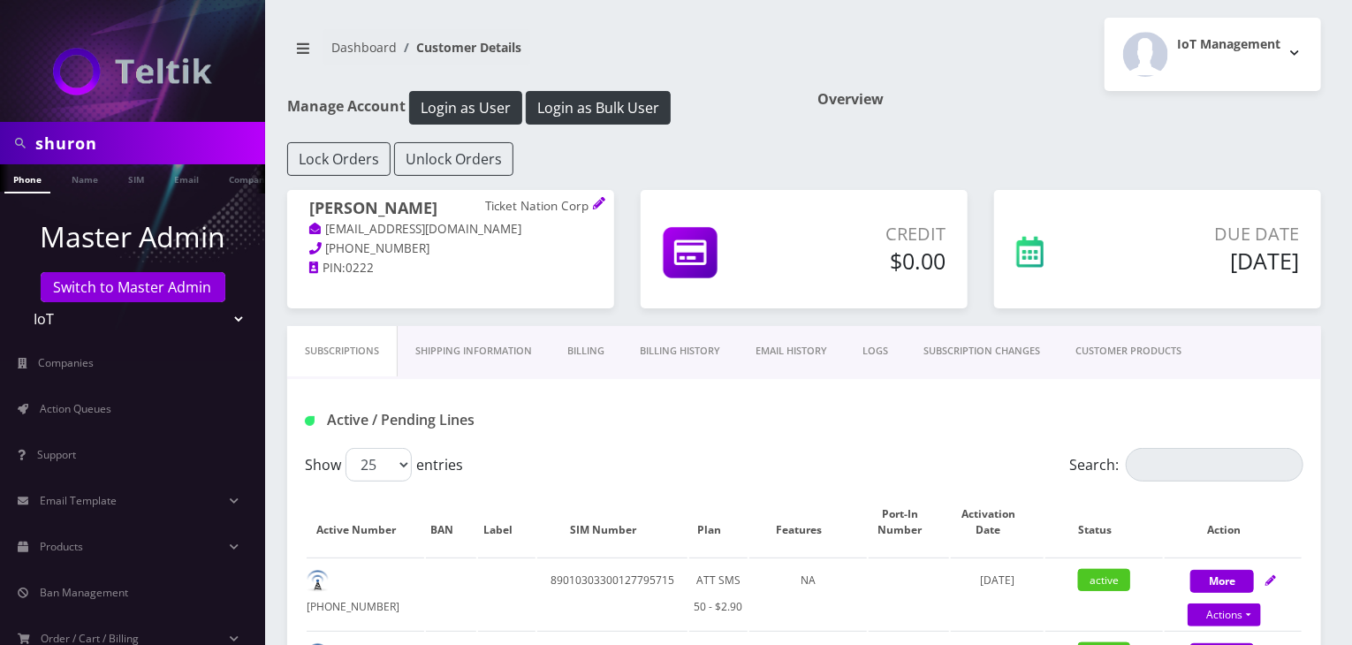
click at [1094, 347] on link "CUSTOMER PRODUCTS" at bounding box center [1128, 351] width 141 height 50
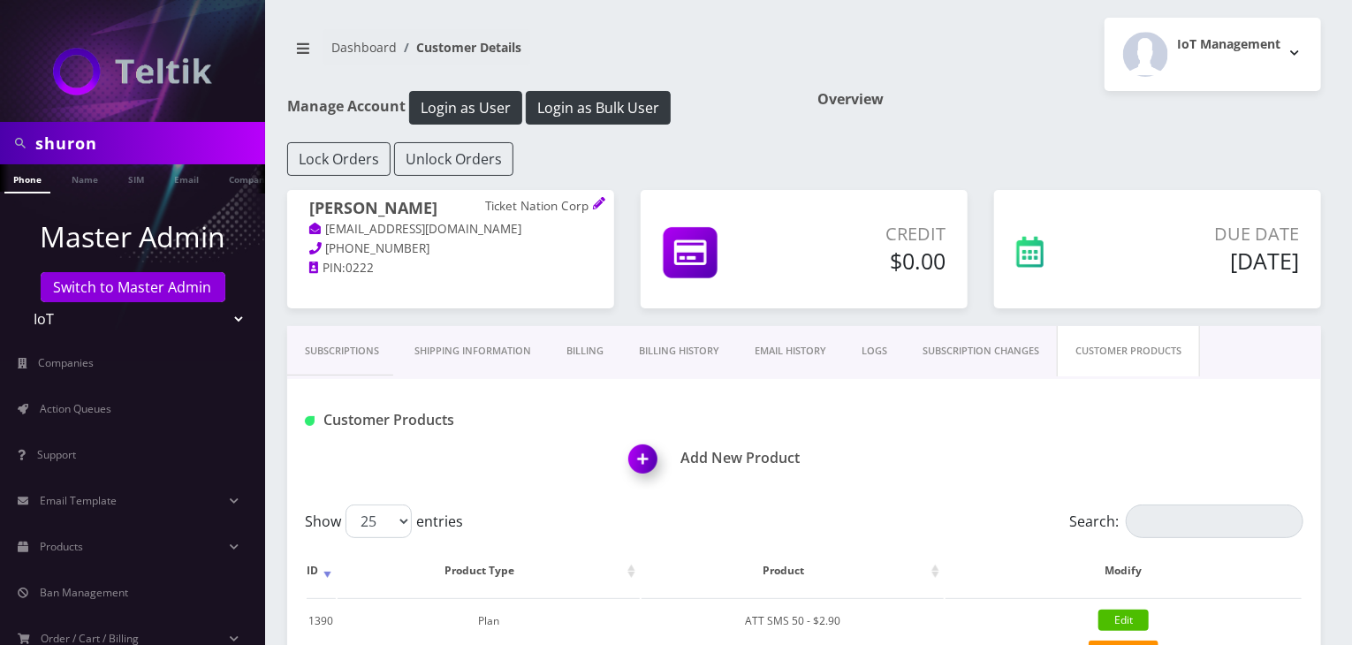
click at [651, 450] on img at bounding box center [647, 465] width 52 height 52
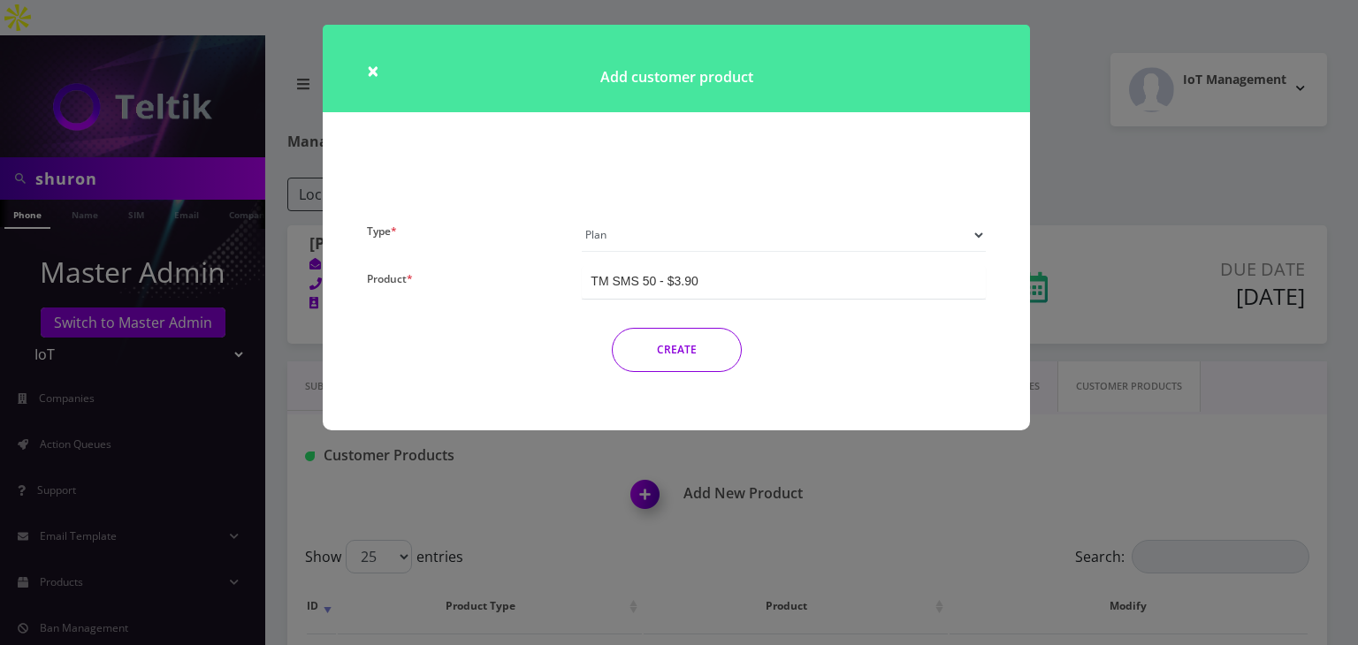
click at [649, 280] on div "TM SMS 50 - $3.90" at bounding box center [643, 281] width 107 height 18
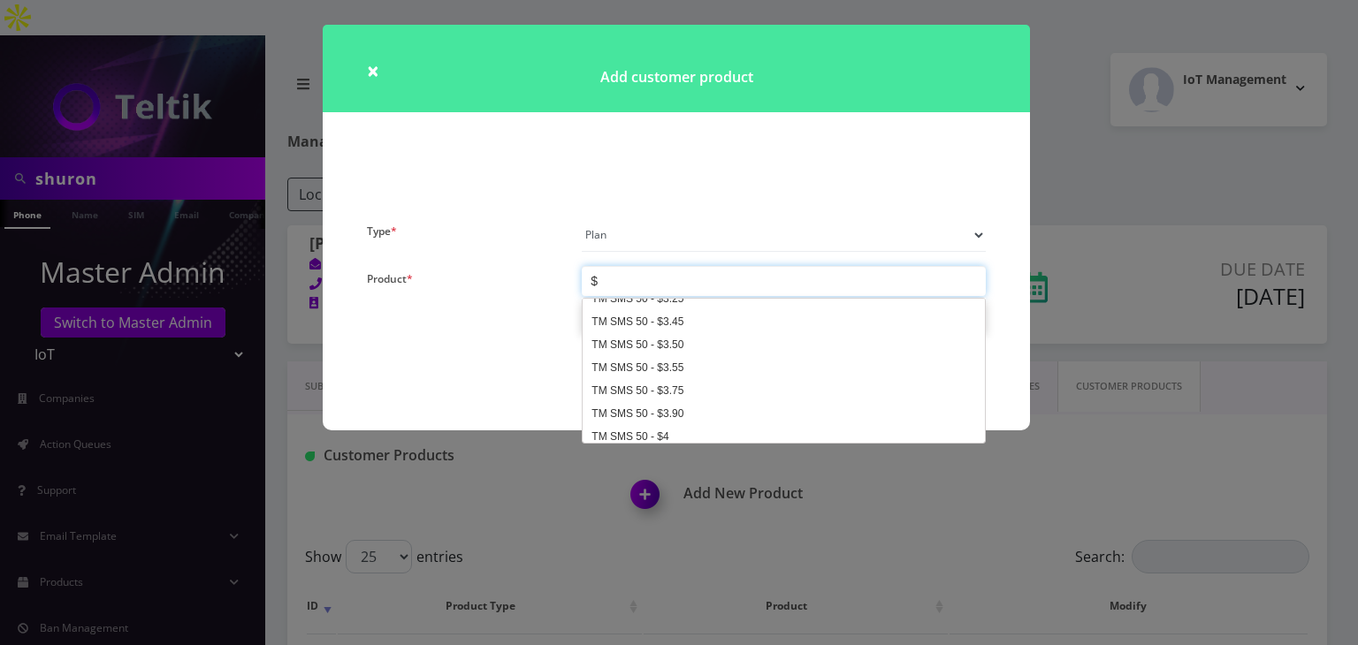
scroll to position [1863, 0]
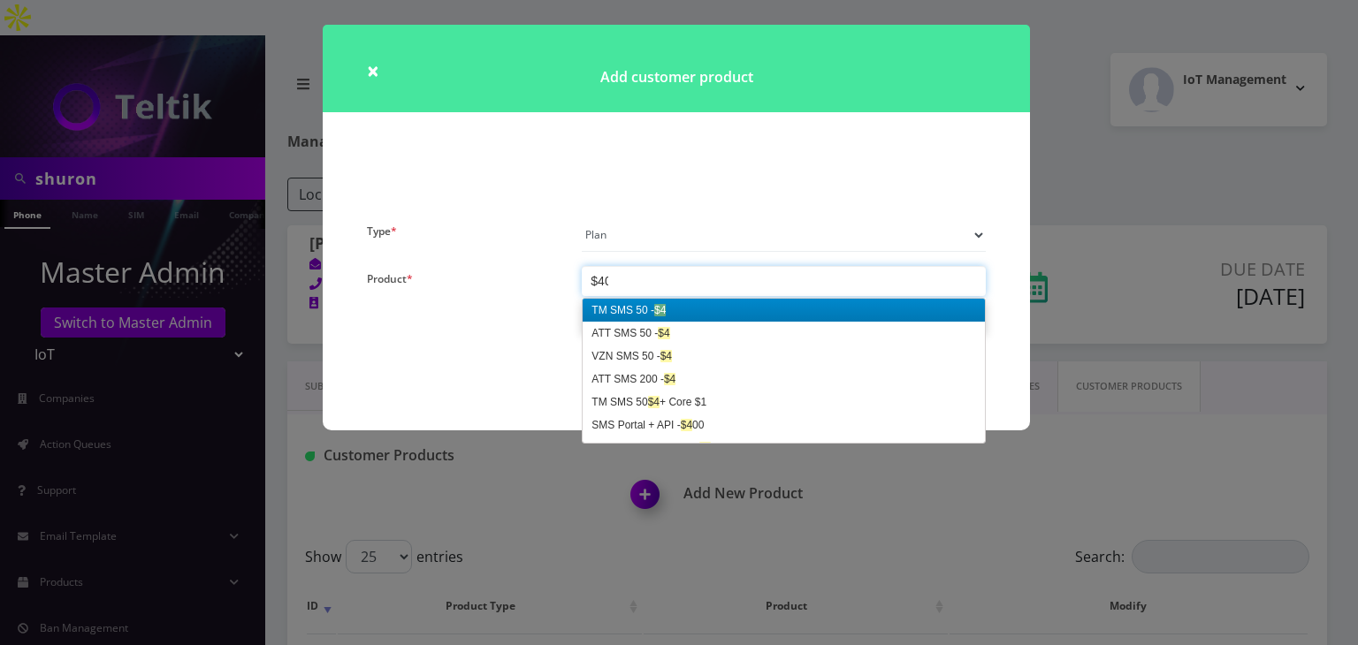
type input "$400"
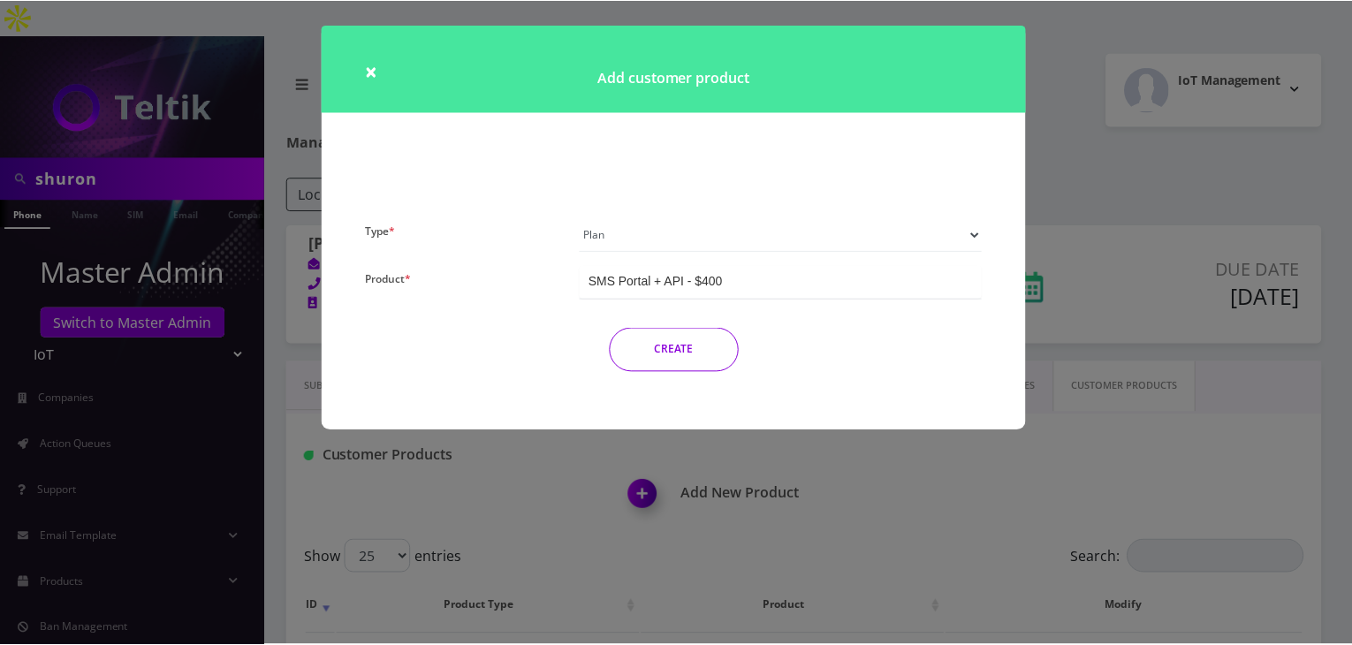
scroll to position [0, 0]
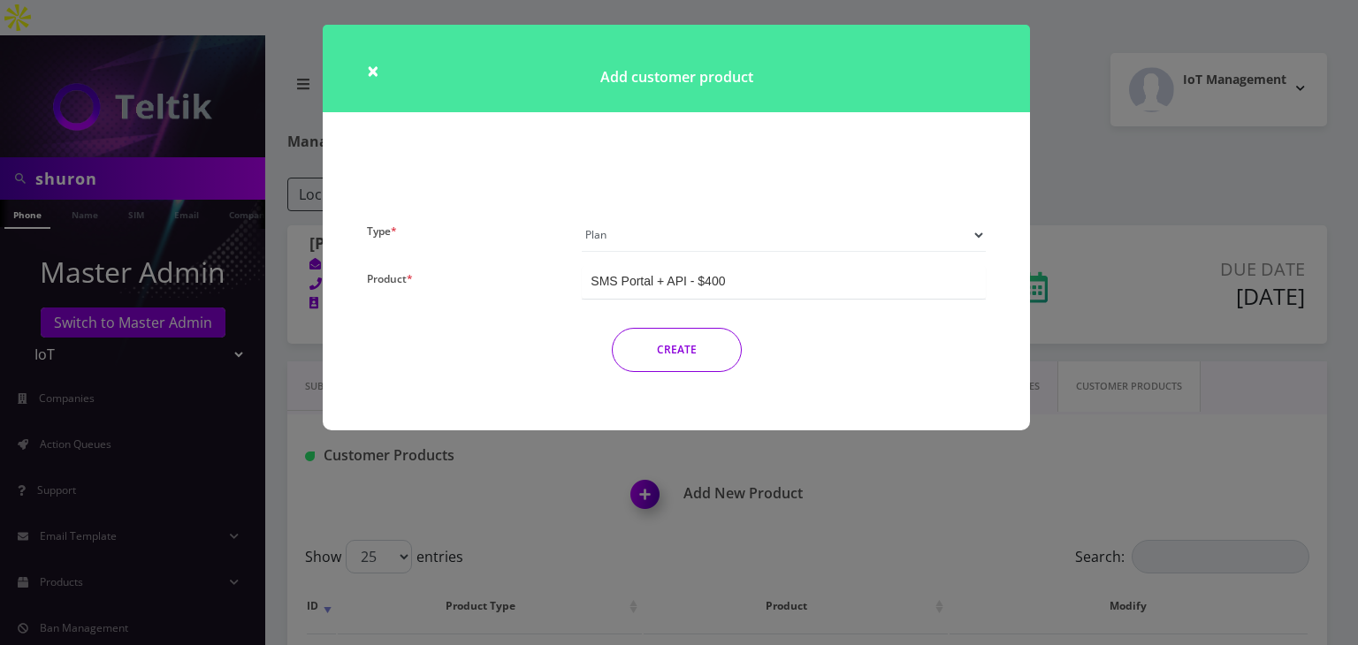
click at [699, 358] on button "CREATE" at bounding box center [677, 350] width 130 height 44
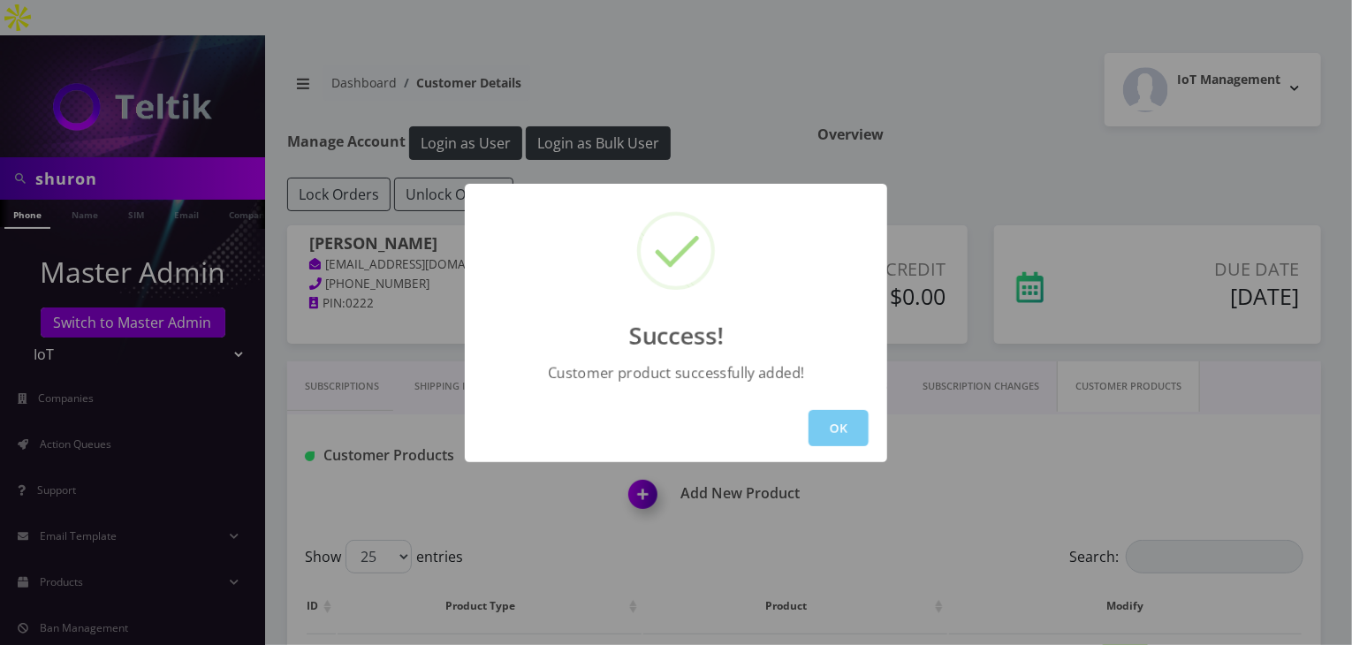
click at [858, 429] on button "OK" at bounding box center [839, 428] width 60 height 36
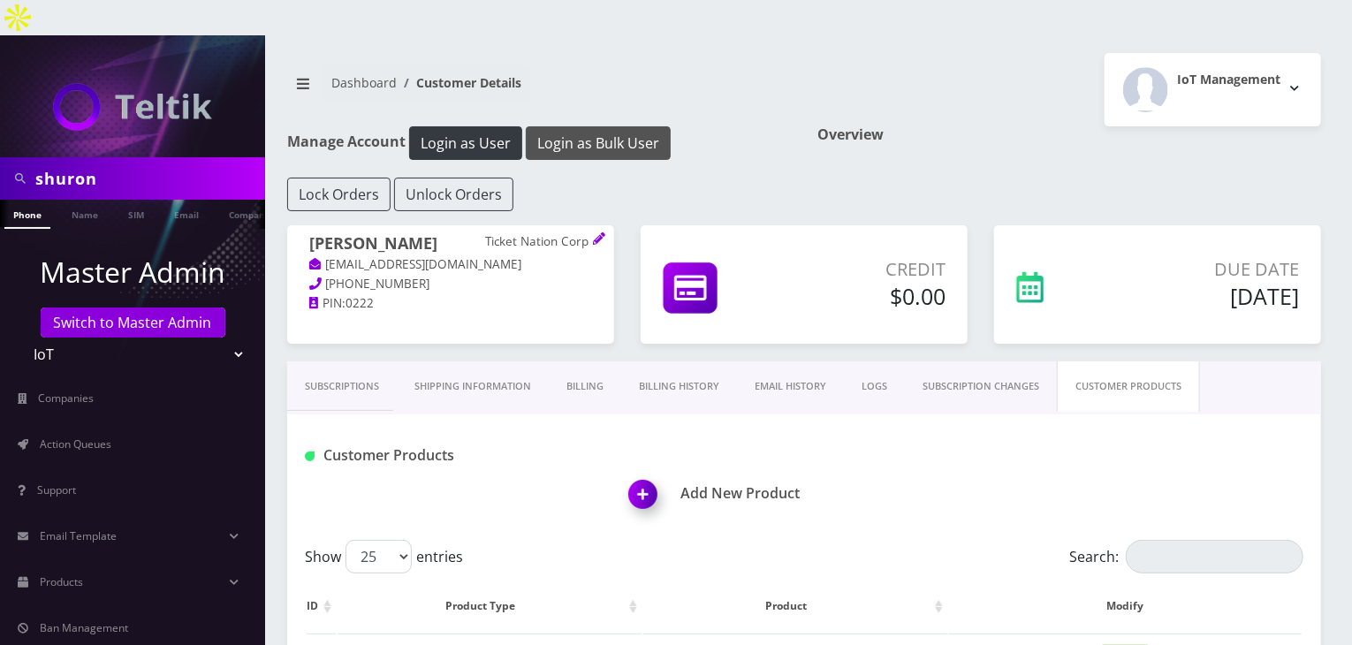
click at [615, 126] on button "Login as Bulk User" at bounding box center [598, 143] width 145 height 34
click at [604, 126] on button "Login as Bulk User" at bounding box center [598, 143] width 145 height 34
